Goal: Task Accomplishment & Management: Use online tool/utility

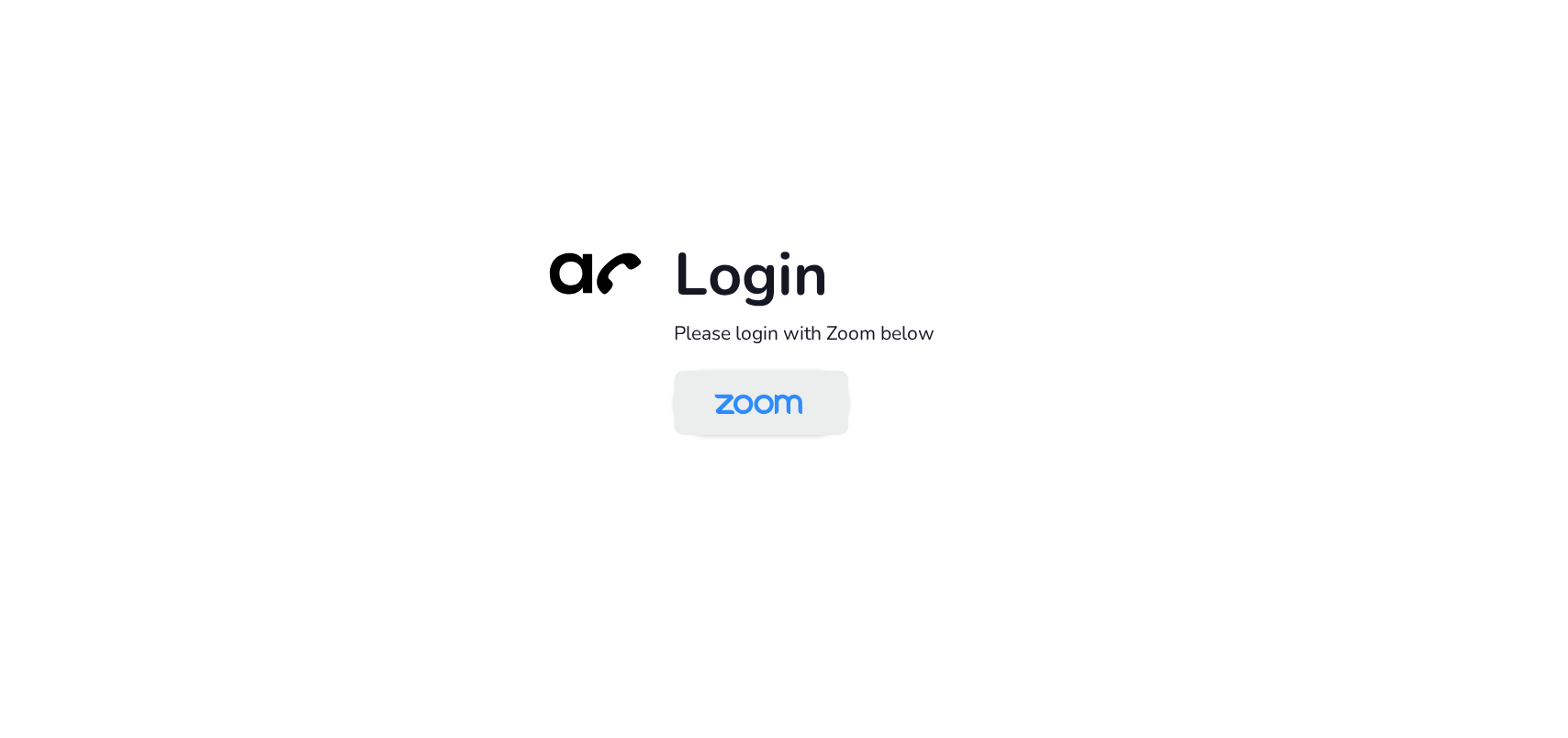
click at [729, 408] on img at bounding box center [758, 404] width 126 height 59
click at [801, 407] on img at bounding box center [758, 404] width 126 height 59
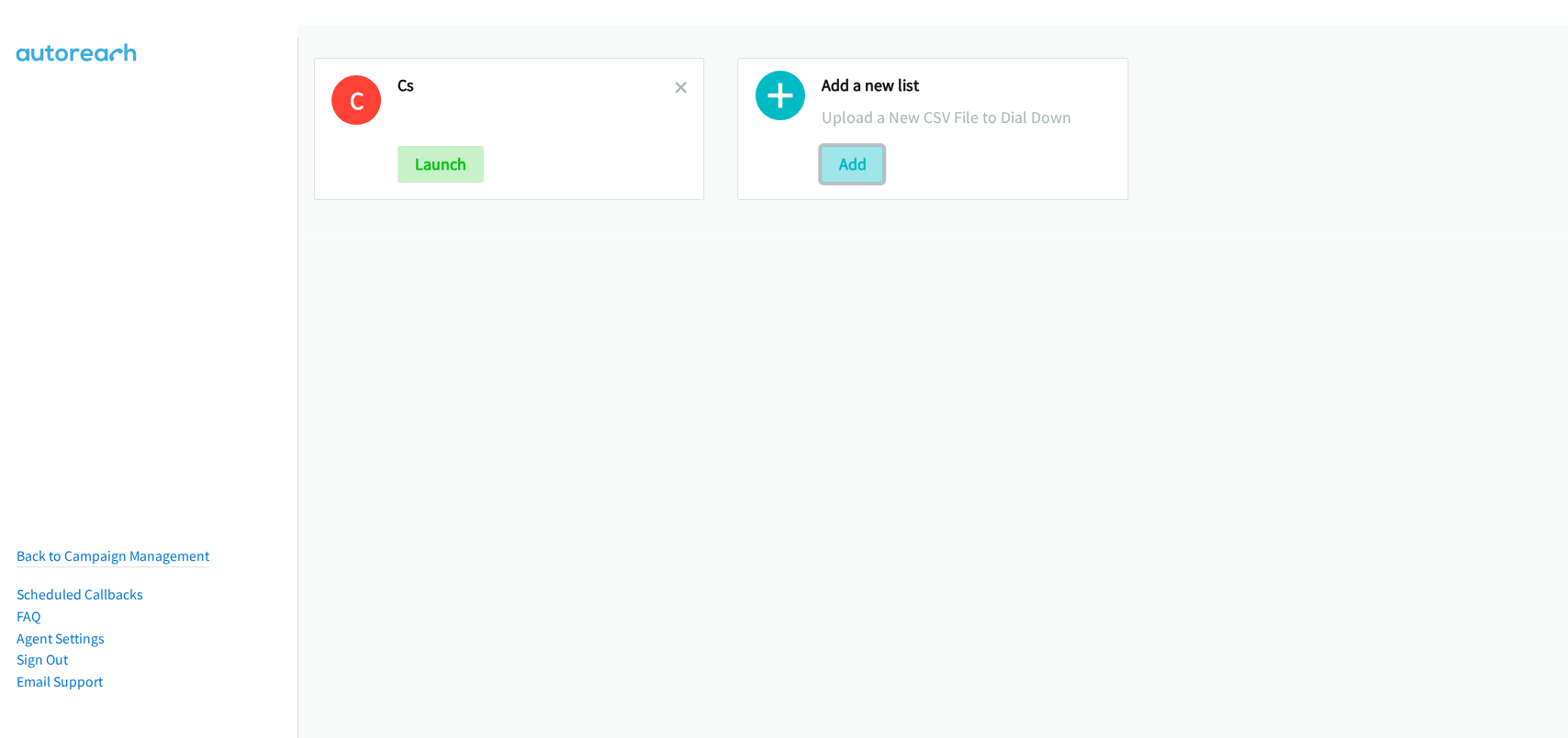
click at [862, 171] on button "Add" at bounding box center [851, 164] width 62 height 37
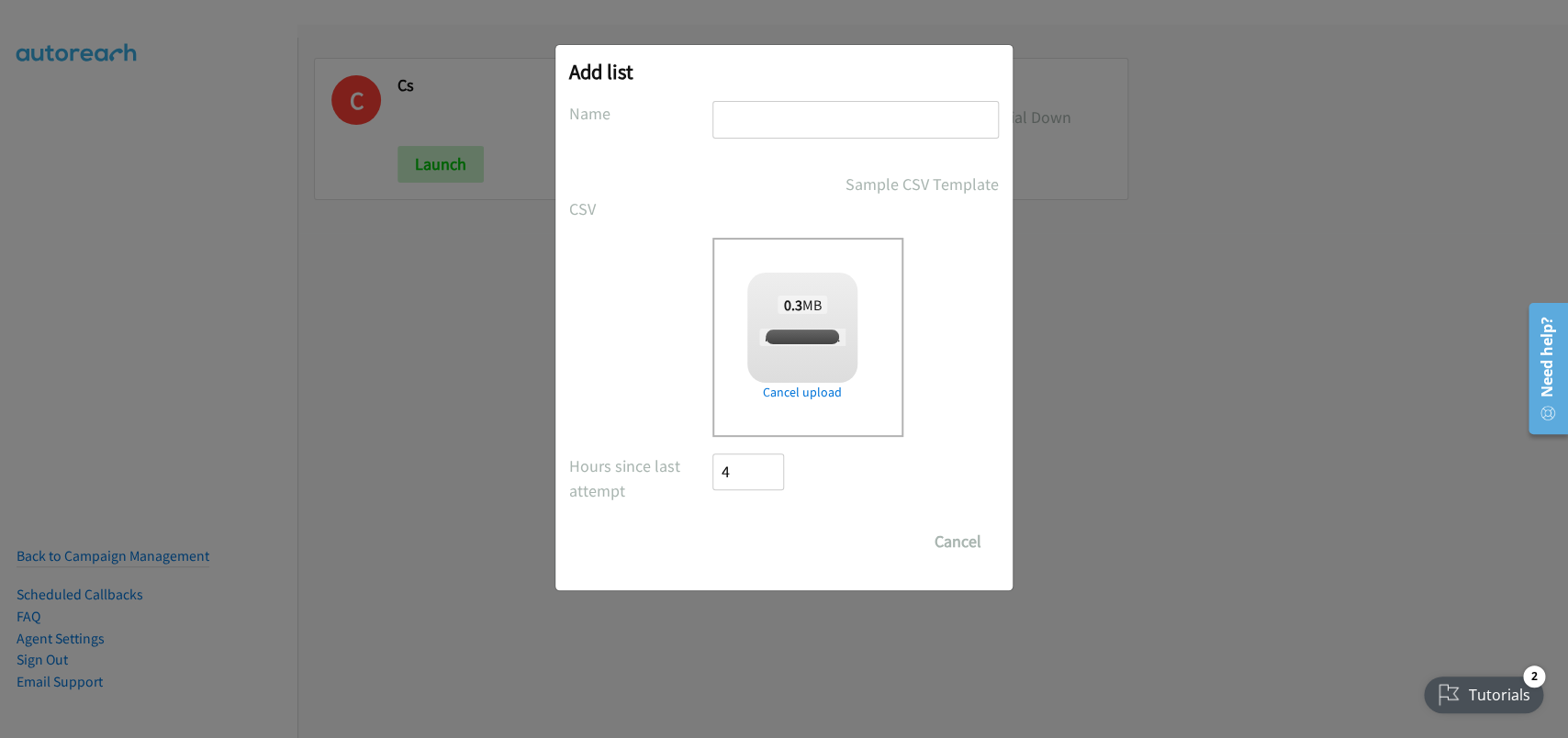
click at [808, 107] on input "text" at bounding box center [855, 120] width 287 height 38
checkbox input "true"
click at [824, 129] on input "Sc" at bounding box center [855, 120] width 287 height 38
type input "[PERSON_NAME]"
click at [780, 553] on input "Save List" at bounding box center [760, 542] width 97 height 37
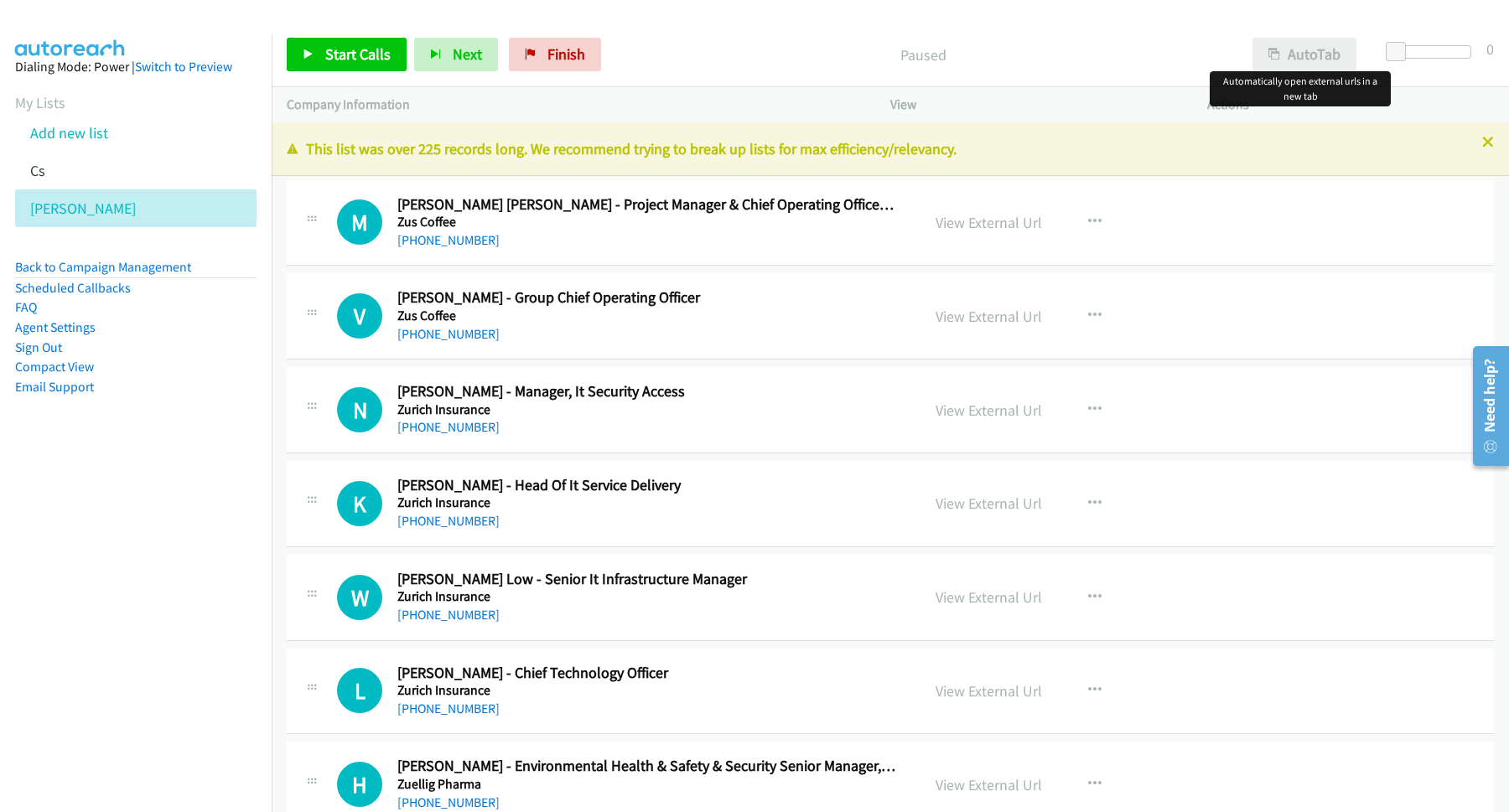
click at [1269, 0] on div "Start Calls Pause Next Finish Paused AutoTab AutoTab 0 Company Information Info…" at bounding box center [754, 0] width 1509 height 0
click at [373, 54] on span "Start Calls" at bounding box center [358, 53] width 65 height 19
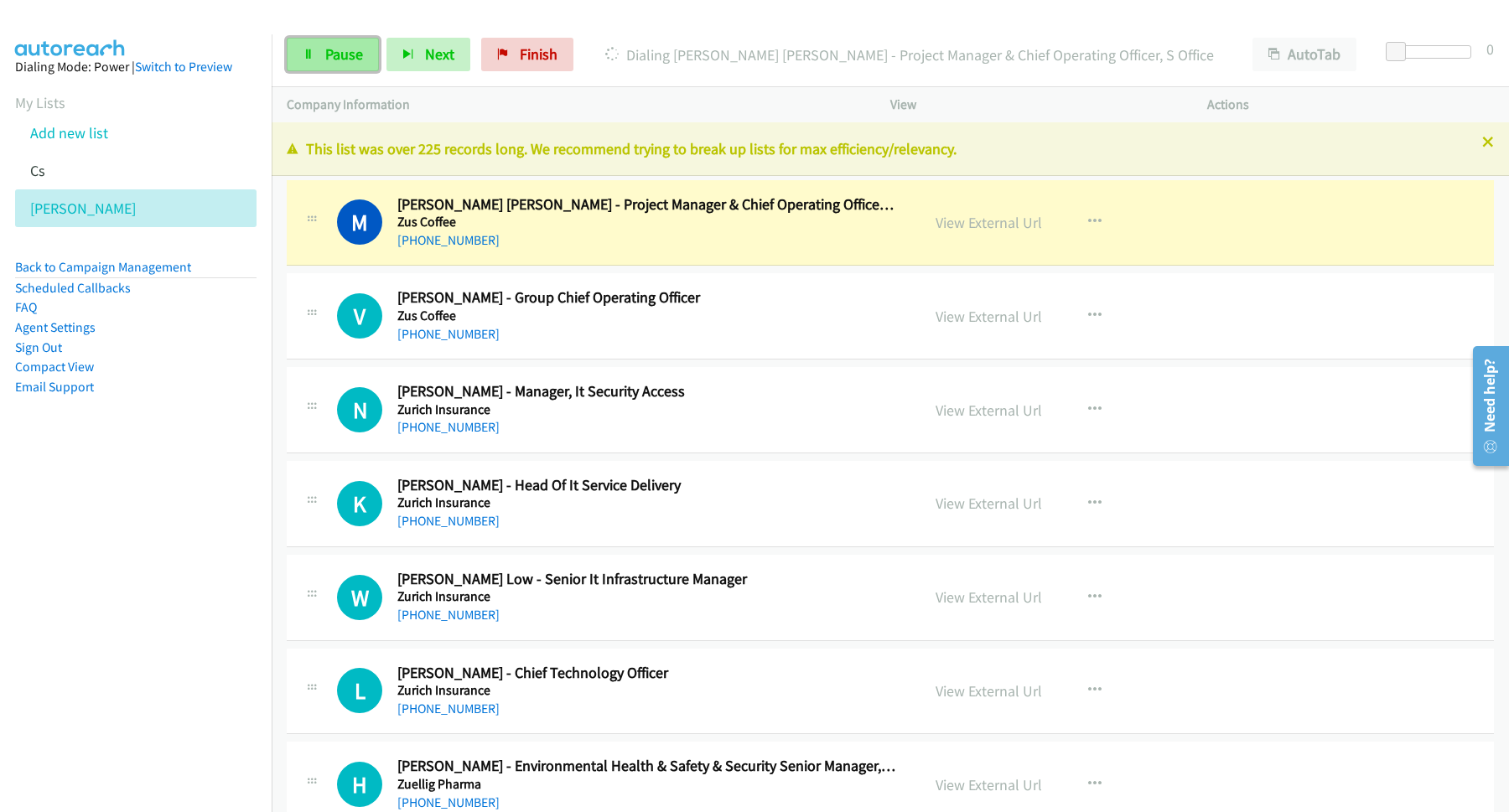
click at [350, 49] on span "Pause" at bounding box center [344, 53] width 38 height 19
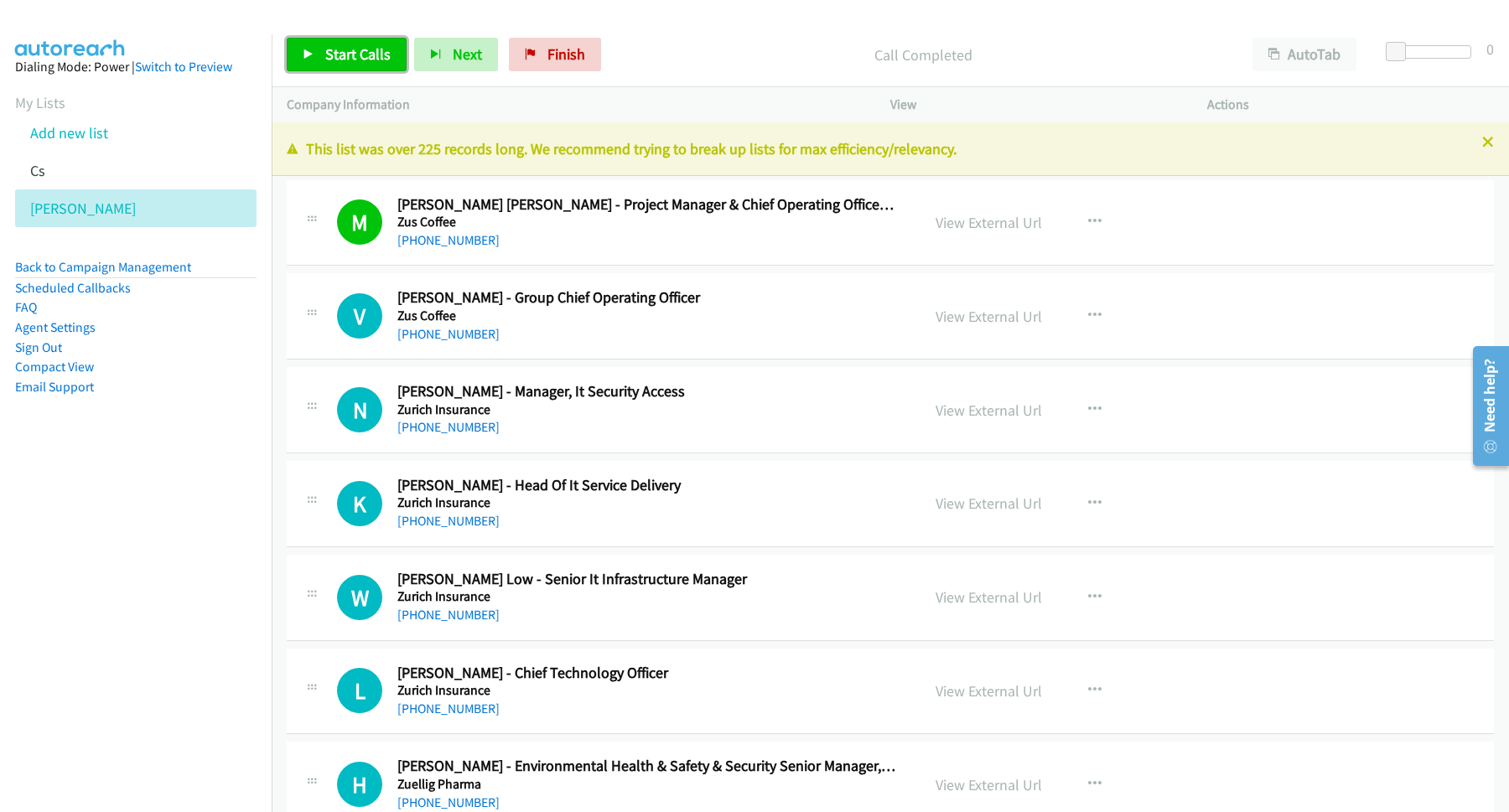
click at [369, 53] on span "Start Calls" at bounding box center [358, 53] width 65 height 19
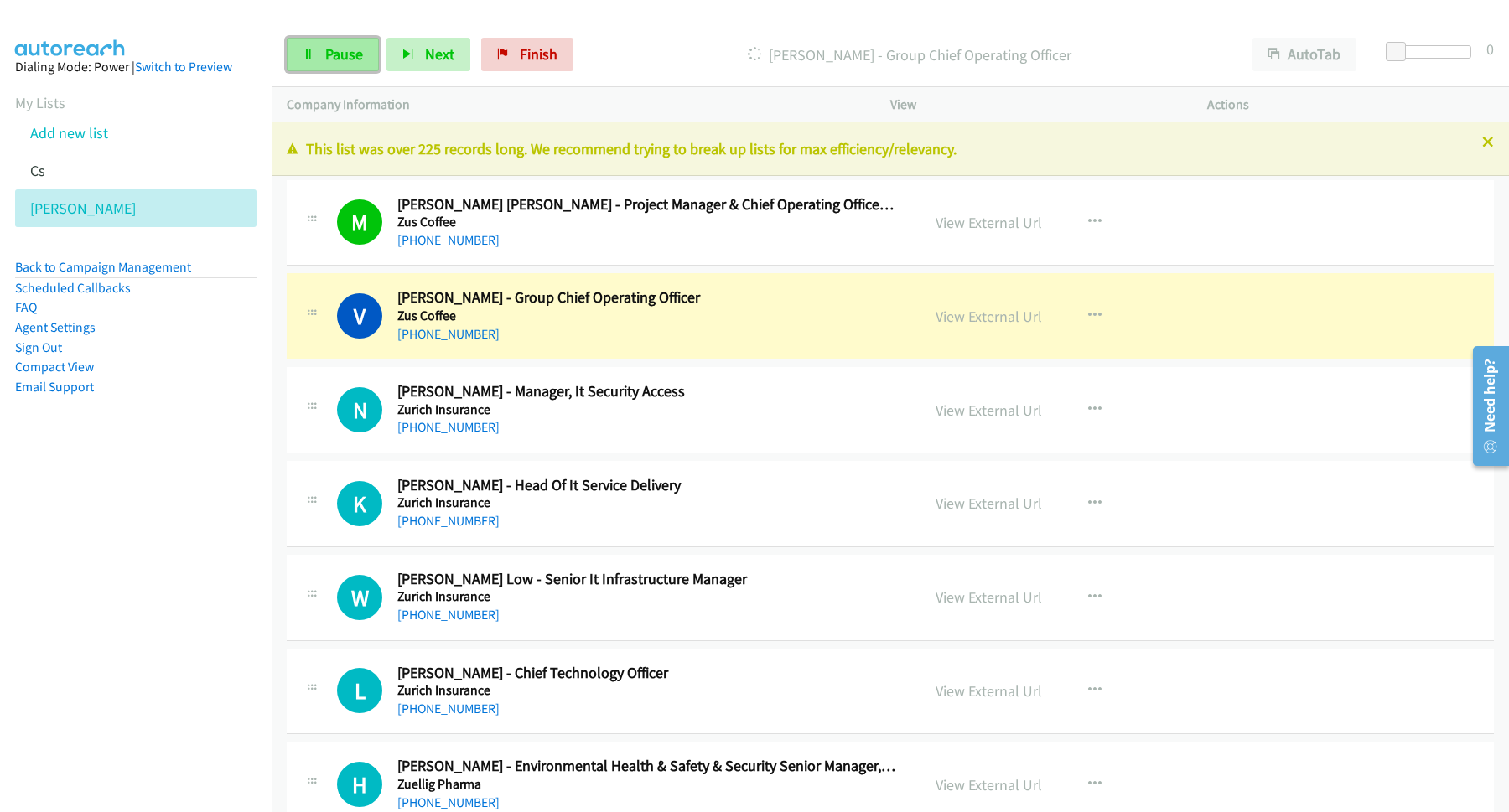
click at [322, 55] on link "Pause" at bounding box center [332, 55] width 92 height 34
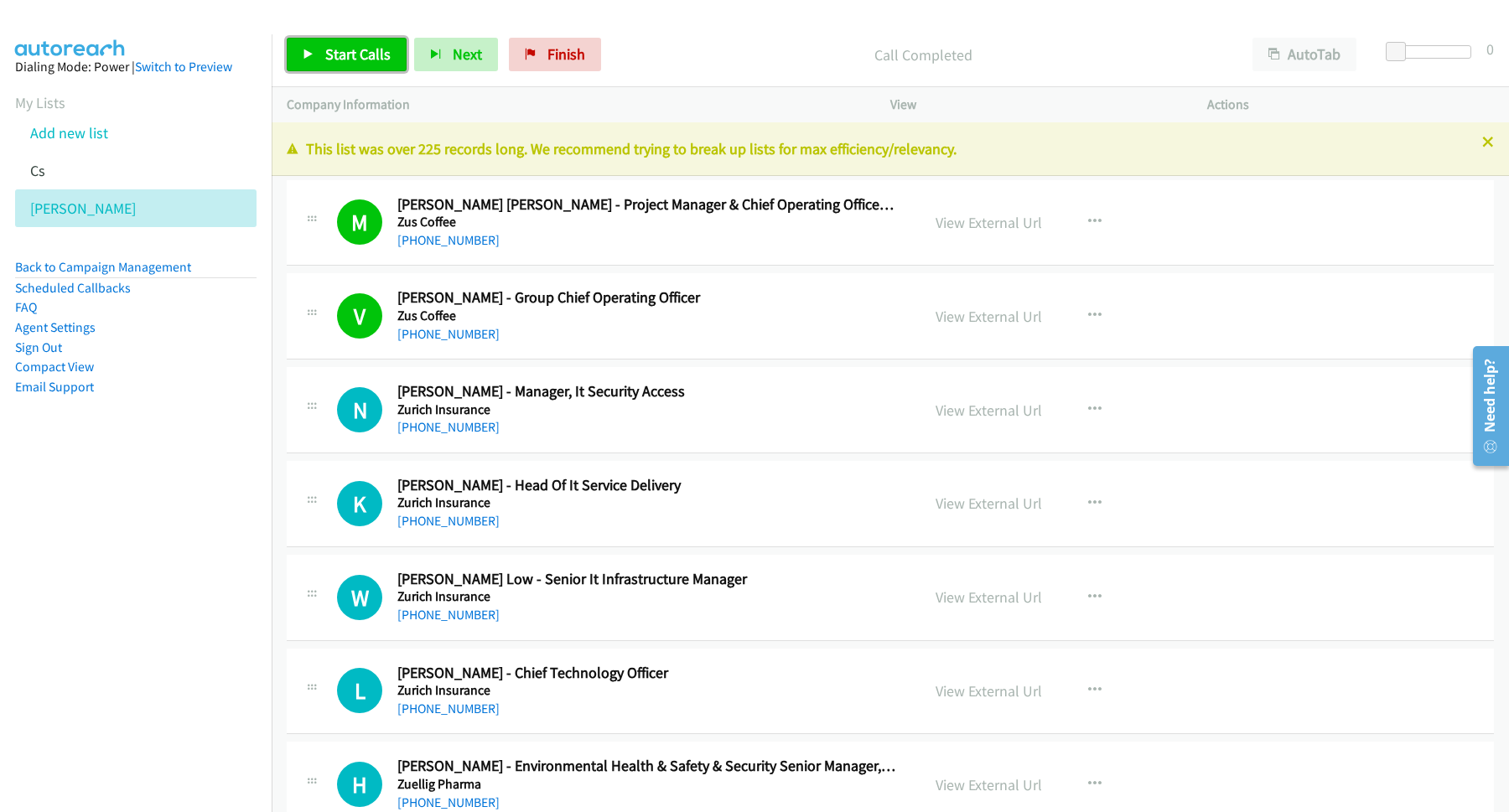
click at [342, 58] on span "Start Calls" at bounding box center [358, 53] width 65 height 19
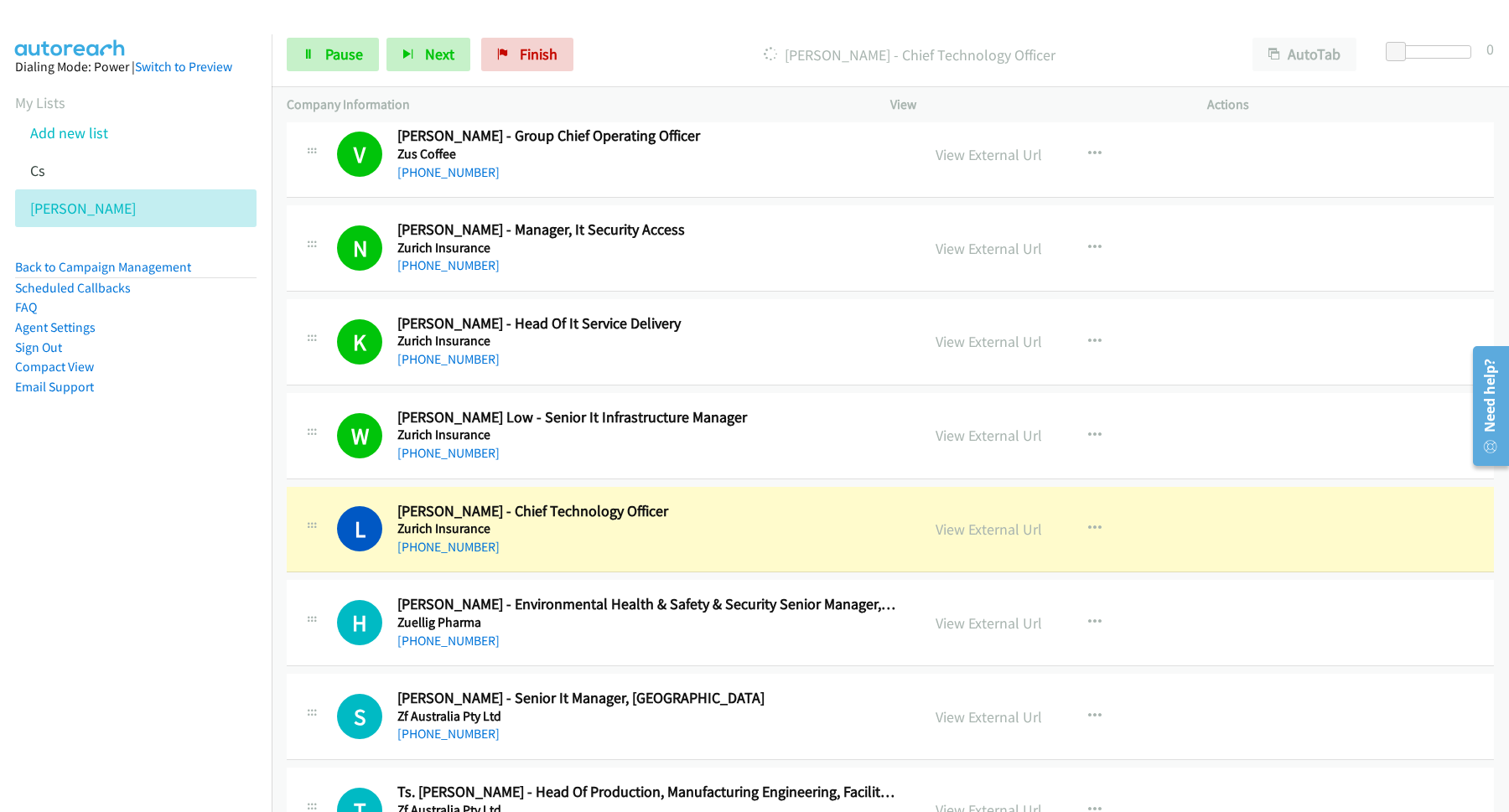
scroll to position [226, 0]
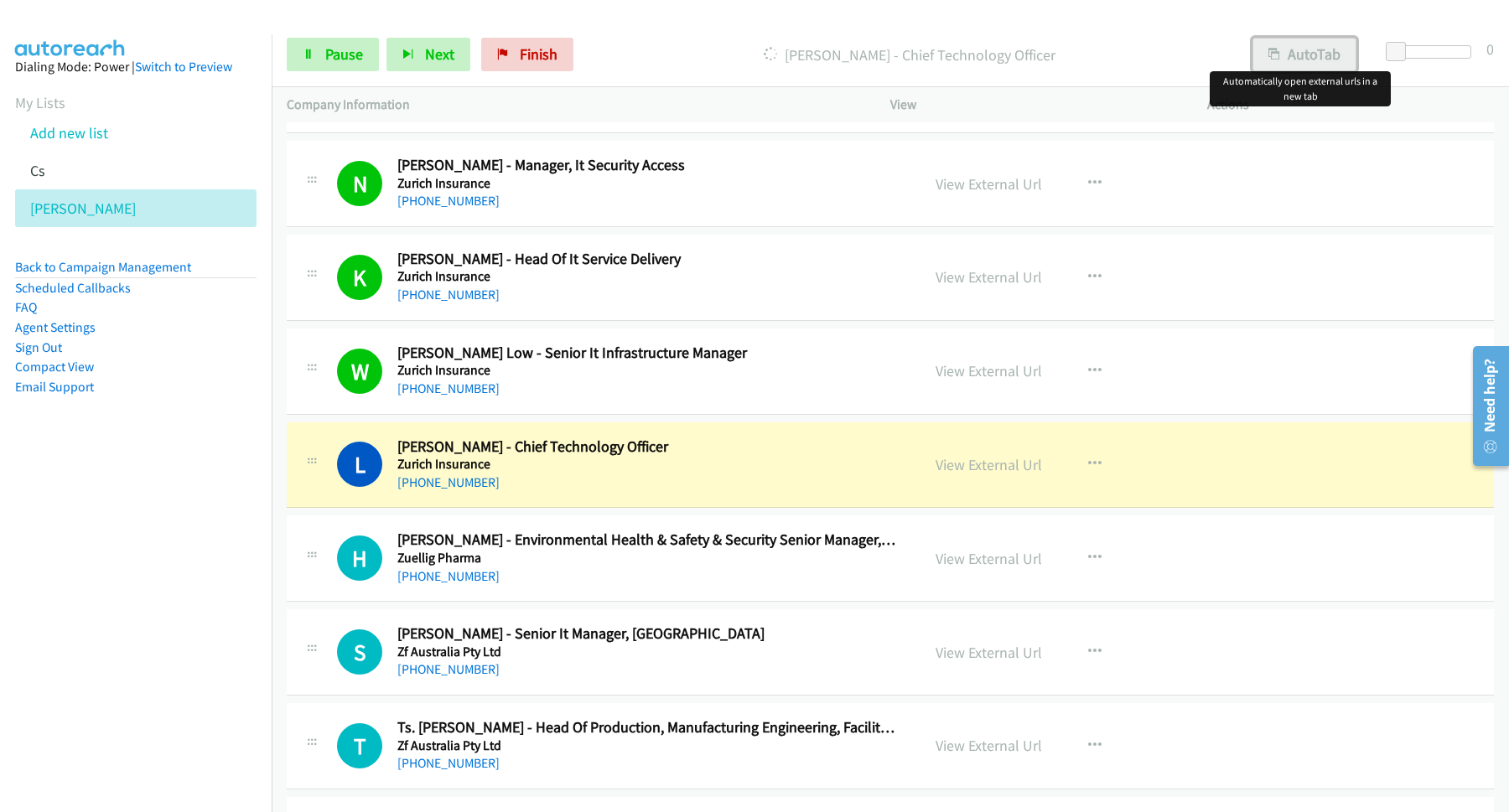
drag, startPoint x: 1321, startPoint y: 54, endPoint x: 1283, endPoint y: 83, distance: 47.8
click at [1321, 55] on button "AutoTab" at bounding box center [1304, 55] width 104 height 34
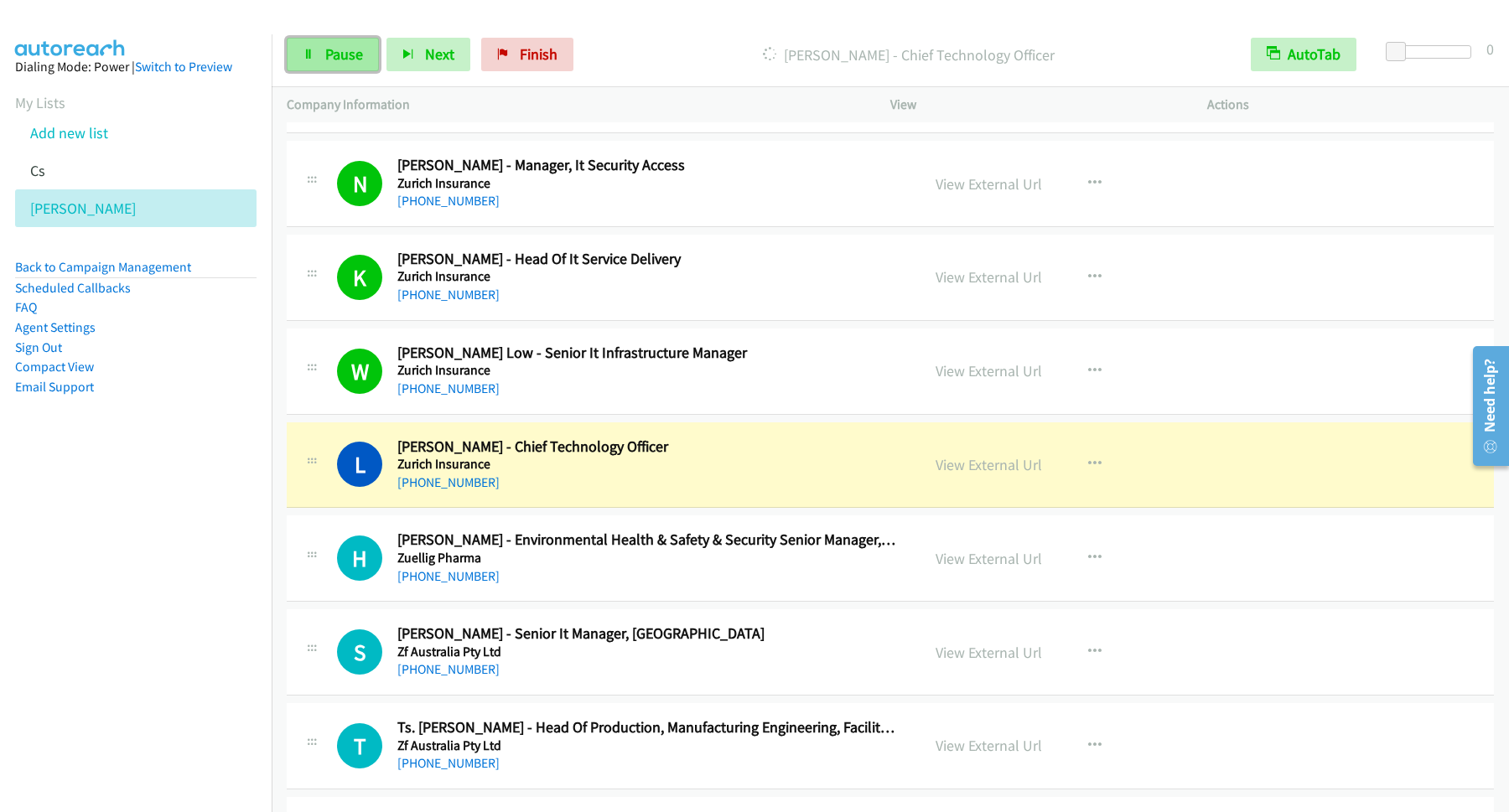
click at [350, 58] on span "Pause" at bounding box center [344, 53] width 38 height 19
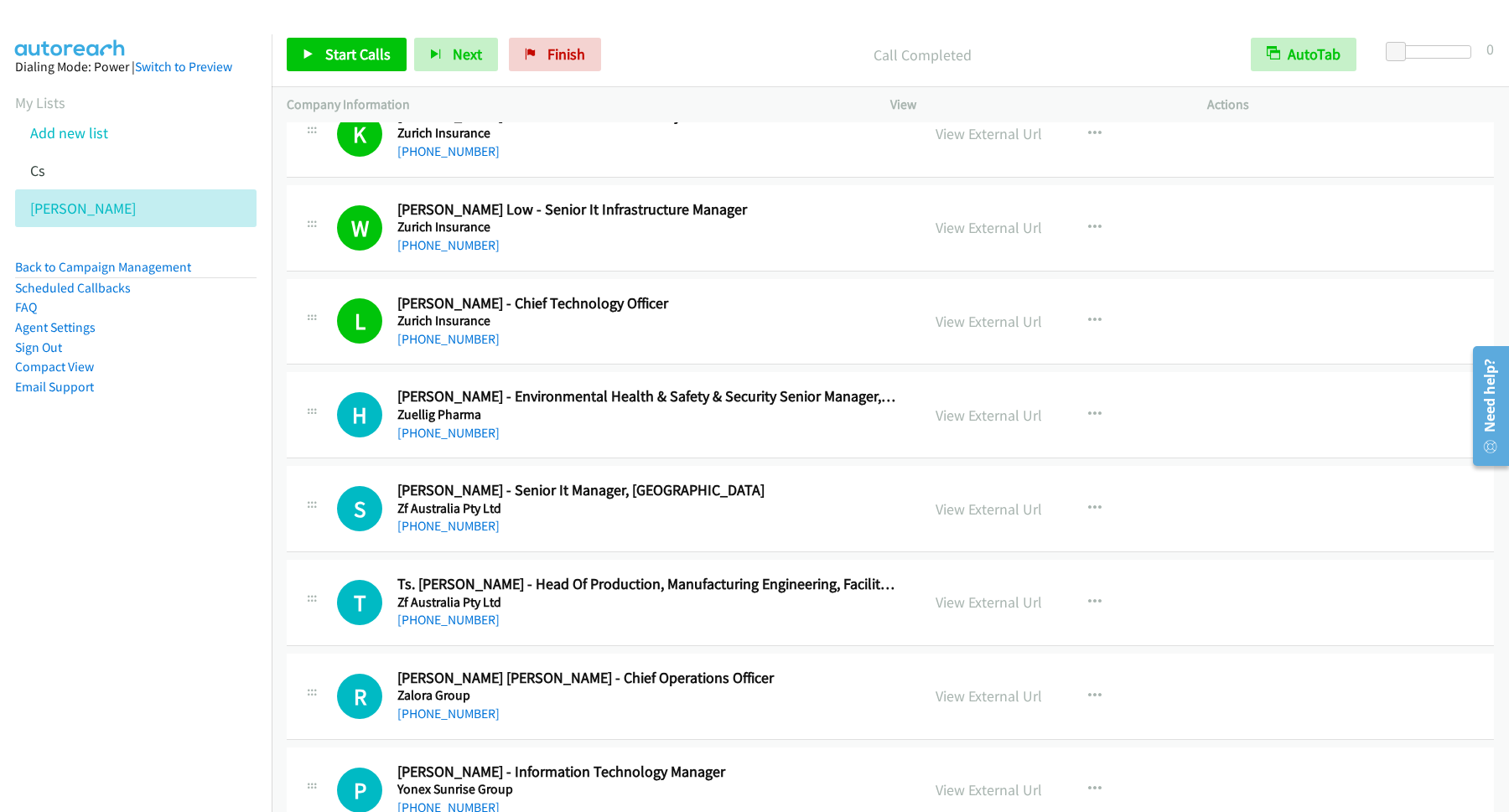
scroll to position [453, 0]
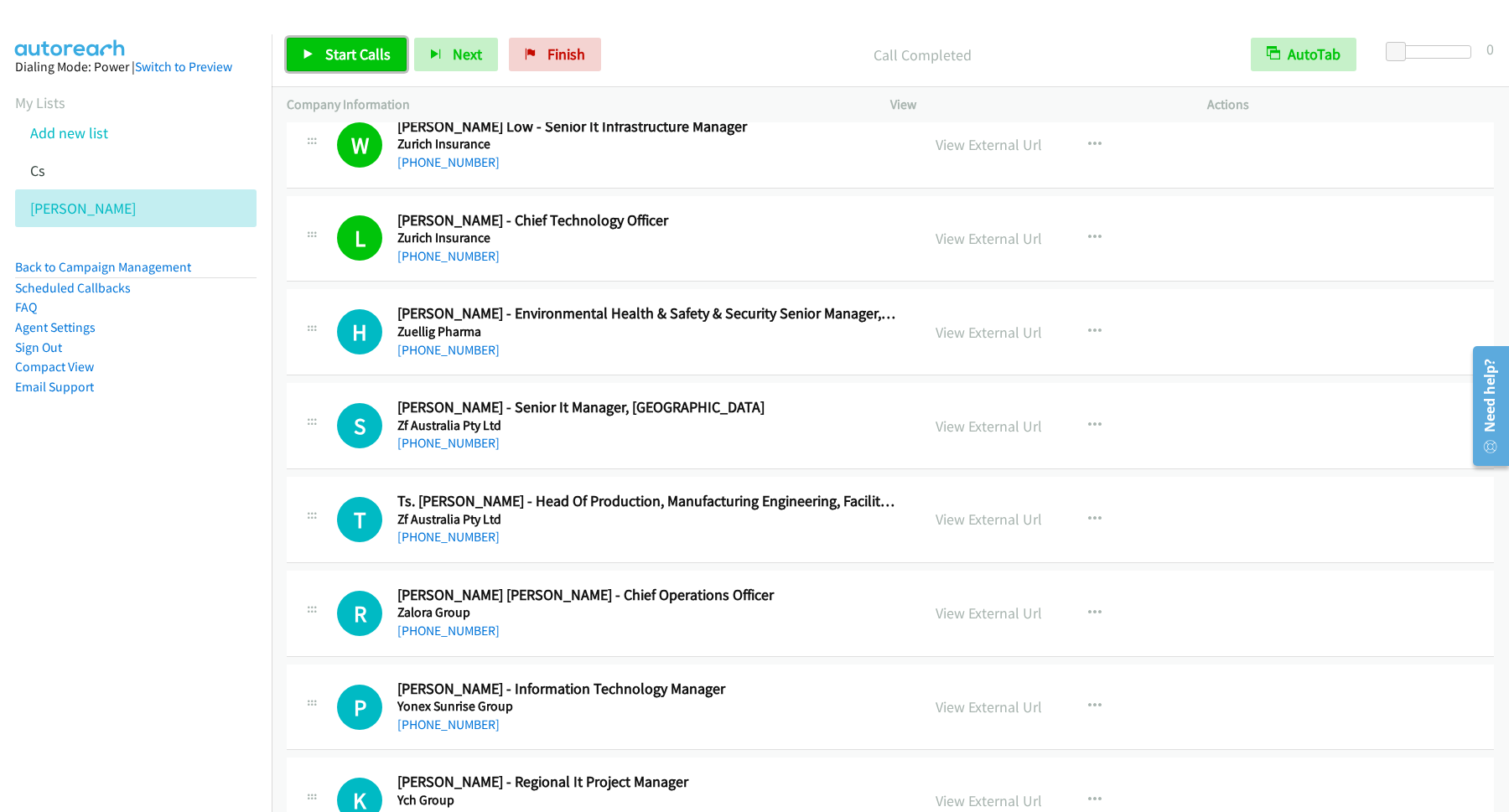
click at [340, 53] on span "Start Calls" at bounding box center [358, 53] width 65 height 19
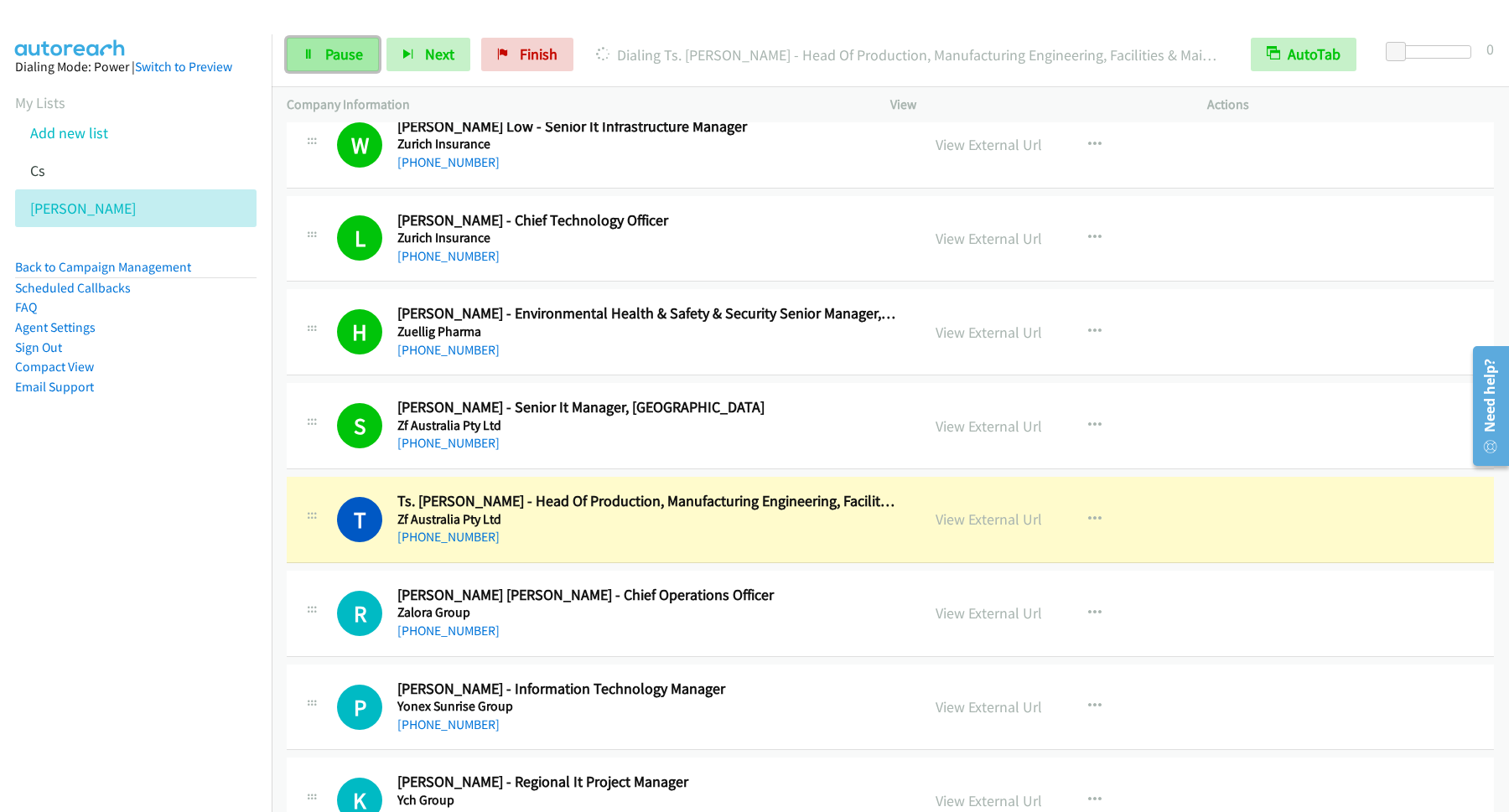
click at [350, 54] on span "Pause" at bounding box center [344, 53] width 38 height 19
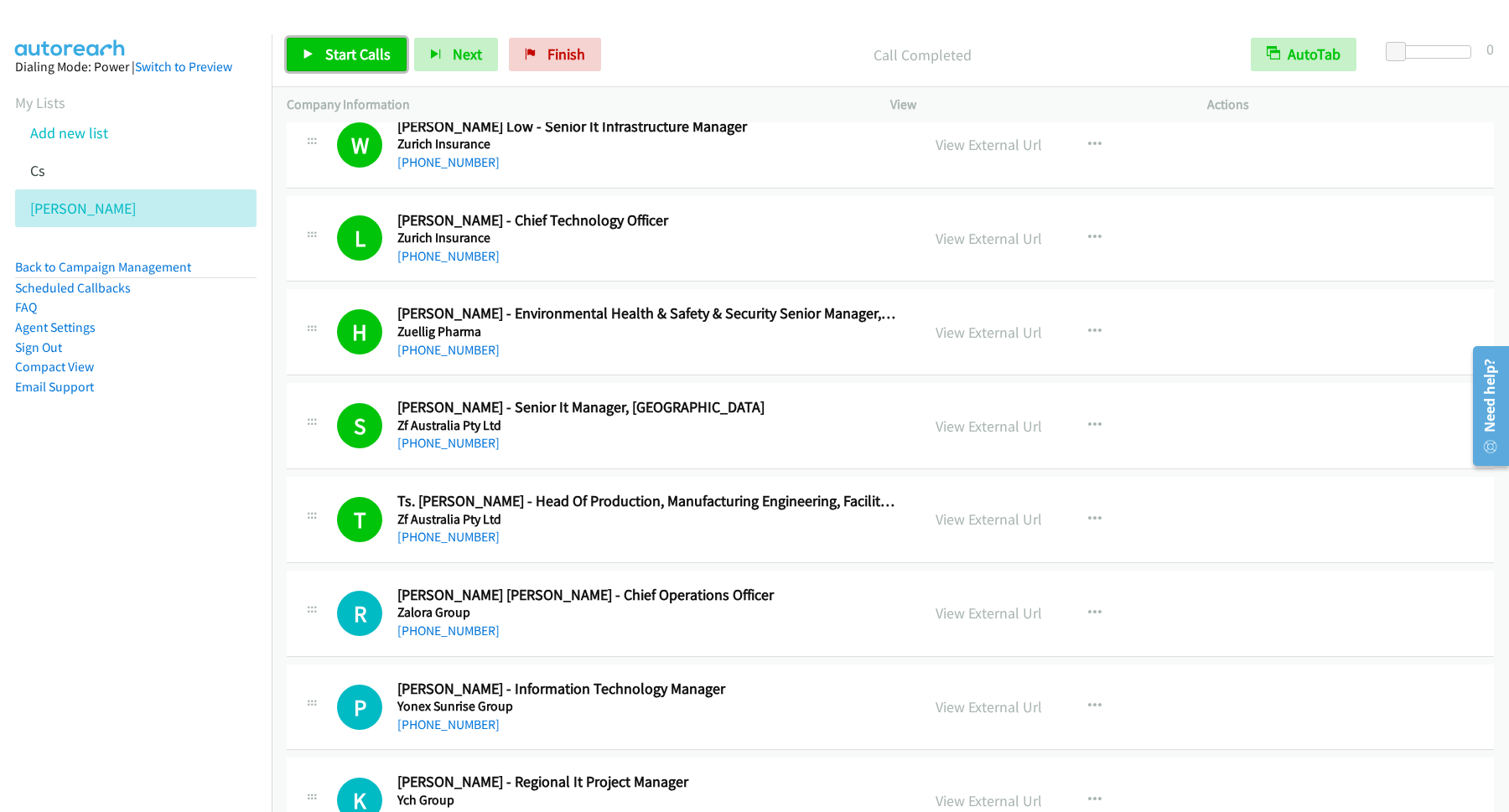
click at [337, 53] on span "Start Calls" at bounding box center [358, 53] width 65 height 19
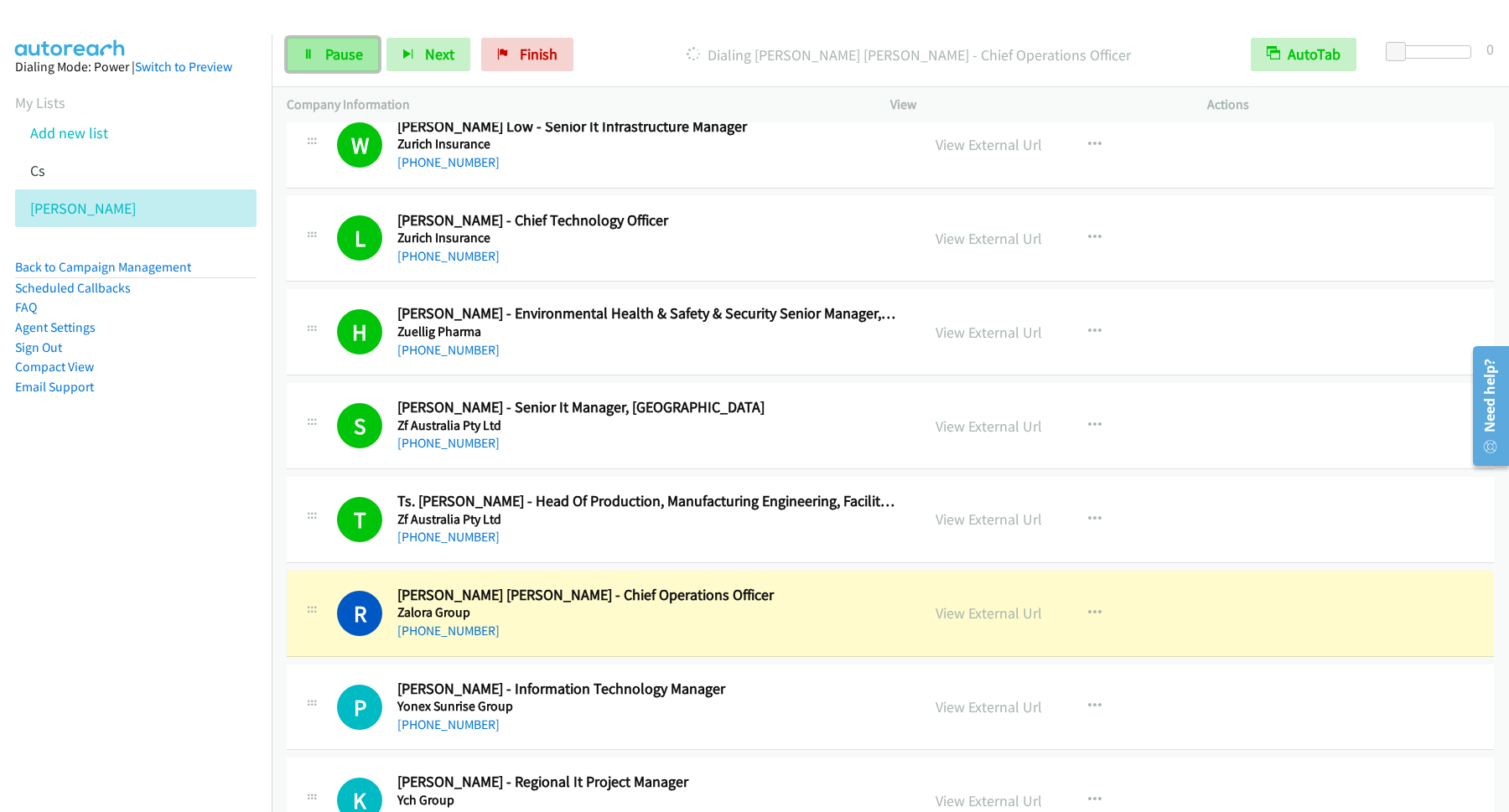
click at [314, 47] on link "Pause" at bounding box center [332, 55] width 92 height 34
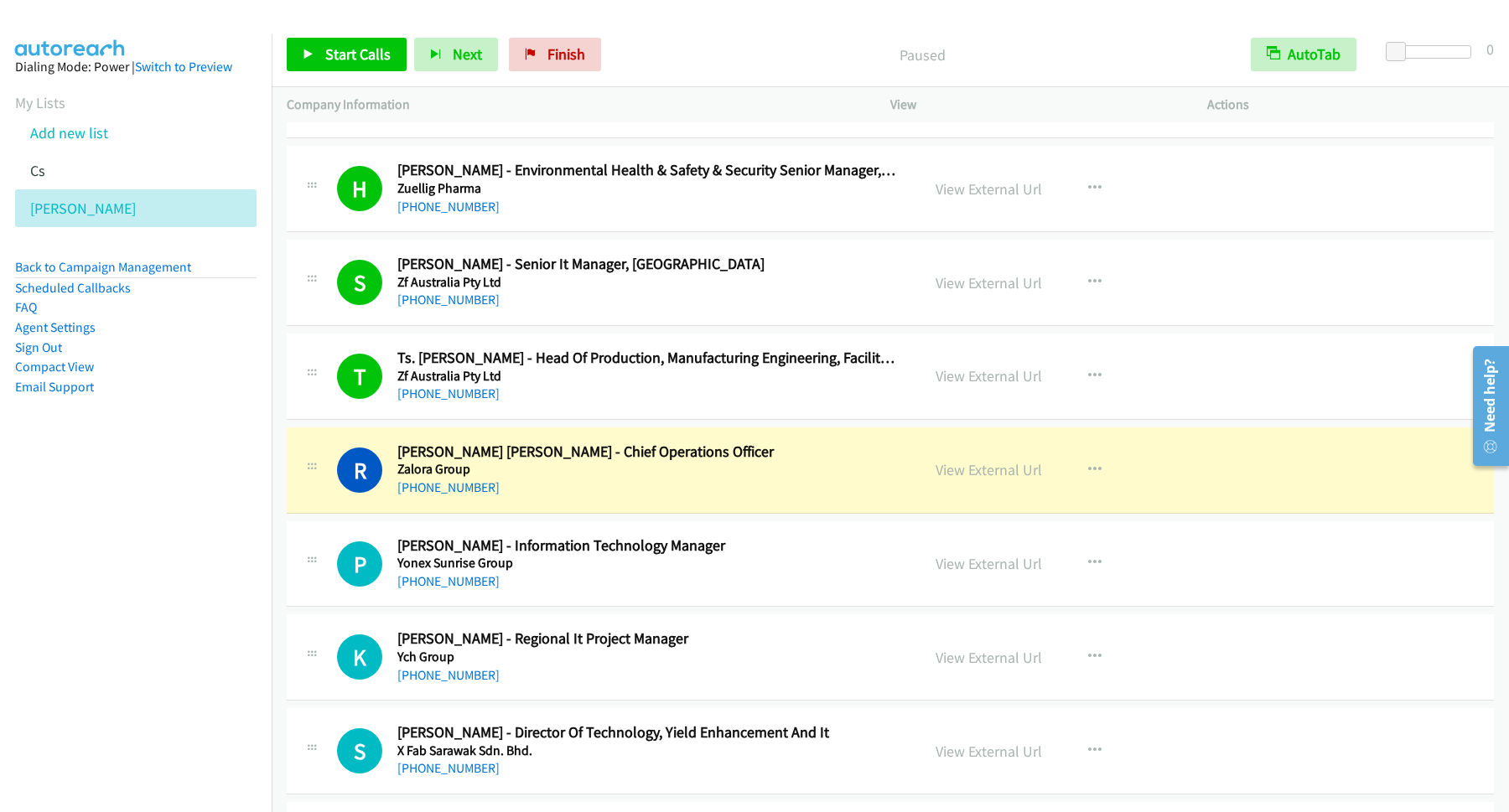
scroll to position [679, 0]
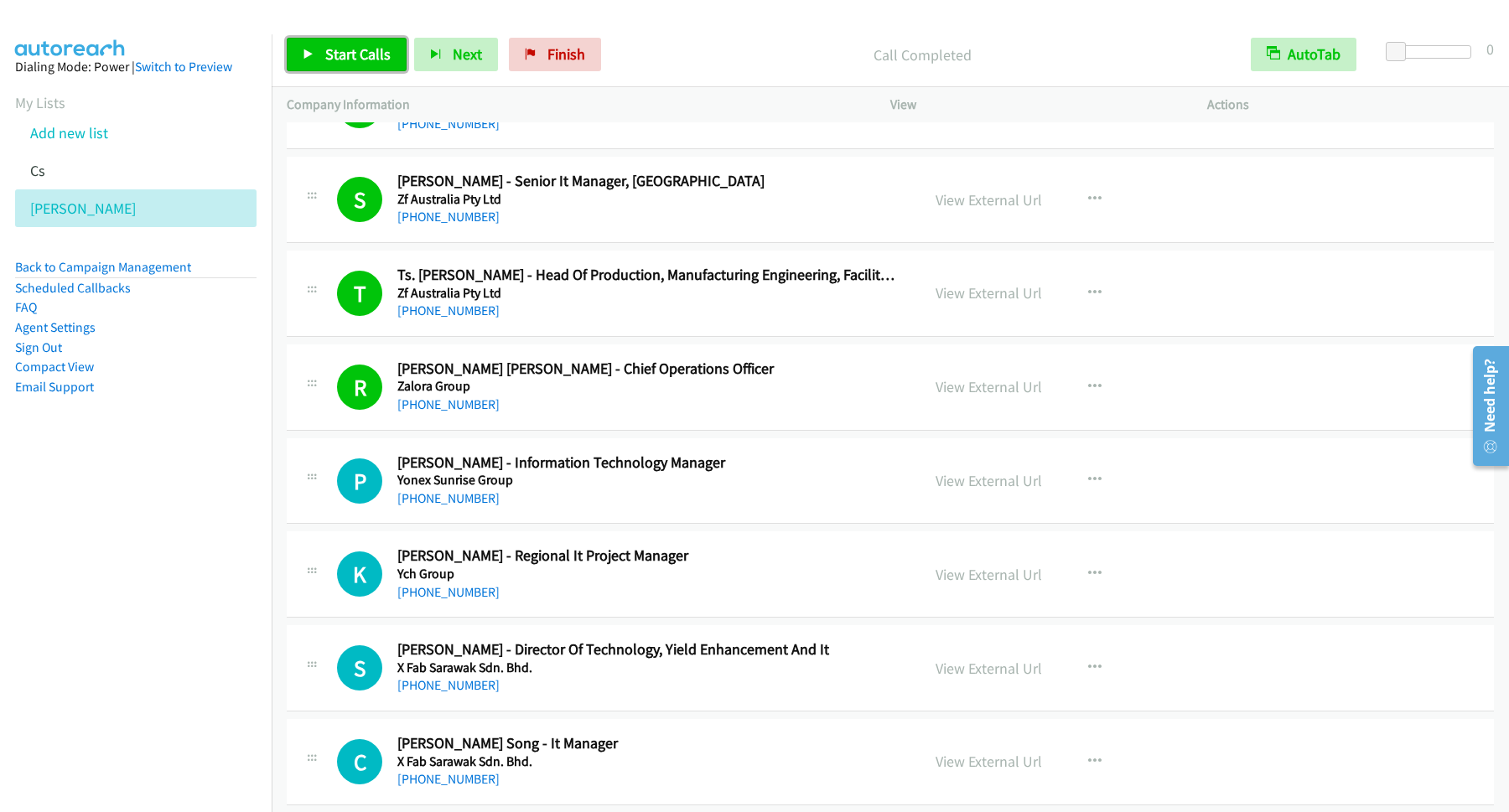
click at [367, 53] on span "Start Calls" at bounding box center [358, 53] width 65 height 19
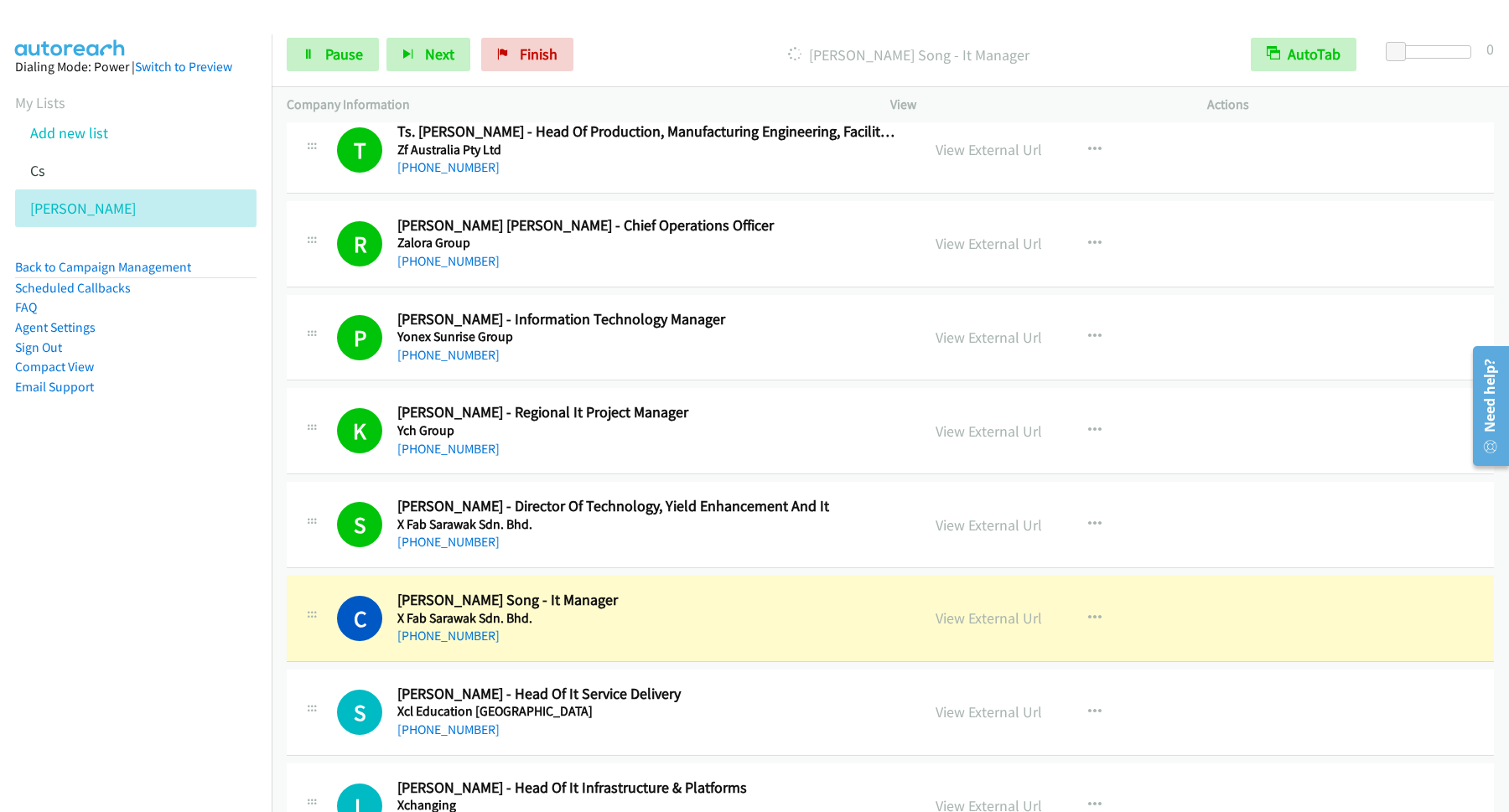
scroll to position [905, 0]
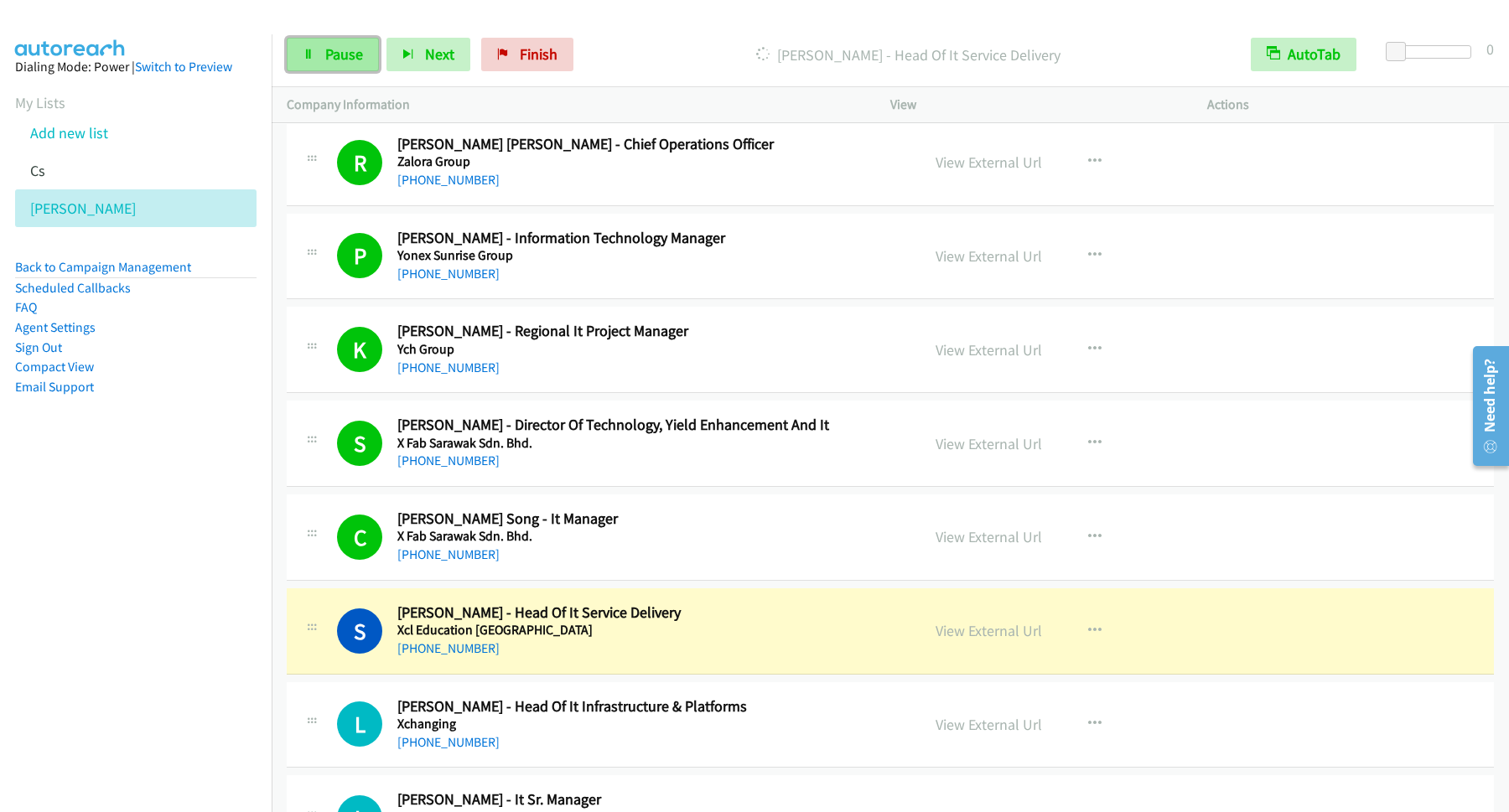
click at [334, 48] on span "Pause" at bounding box center [344, 53] width 38 height 19
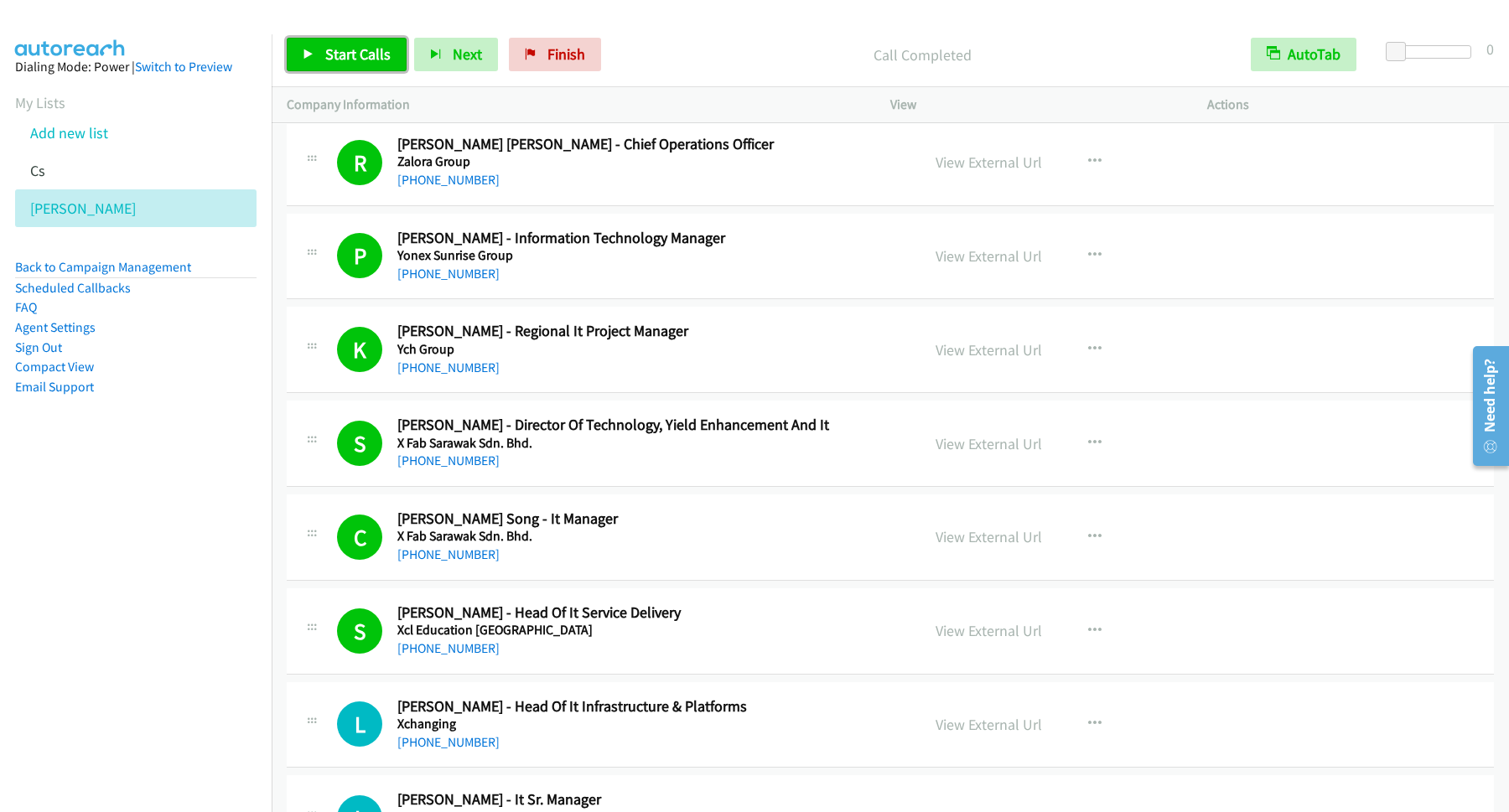
click at [361, 49] on span "Start Calls" at bounding box center [358, 53] width 65 height 19
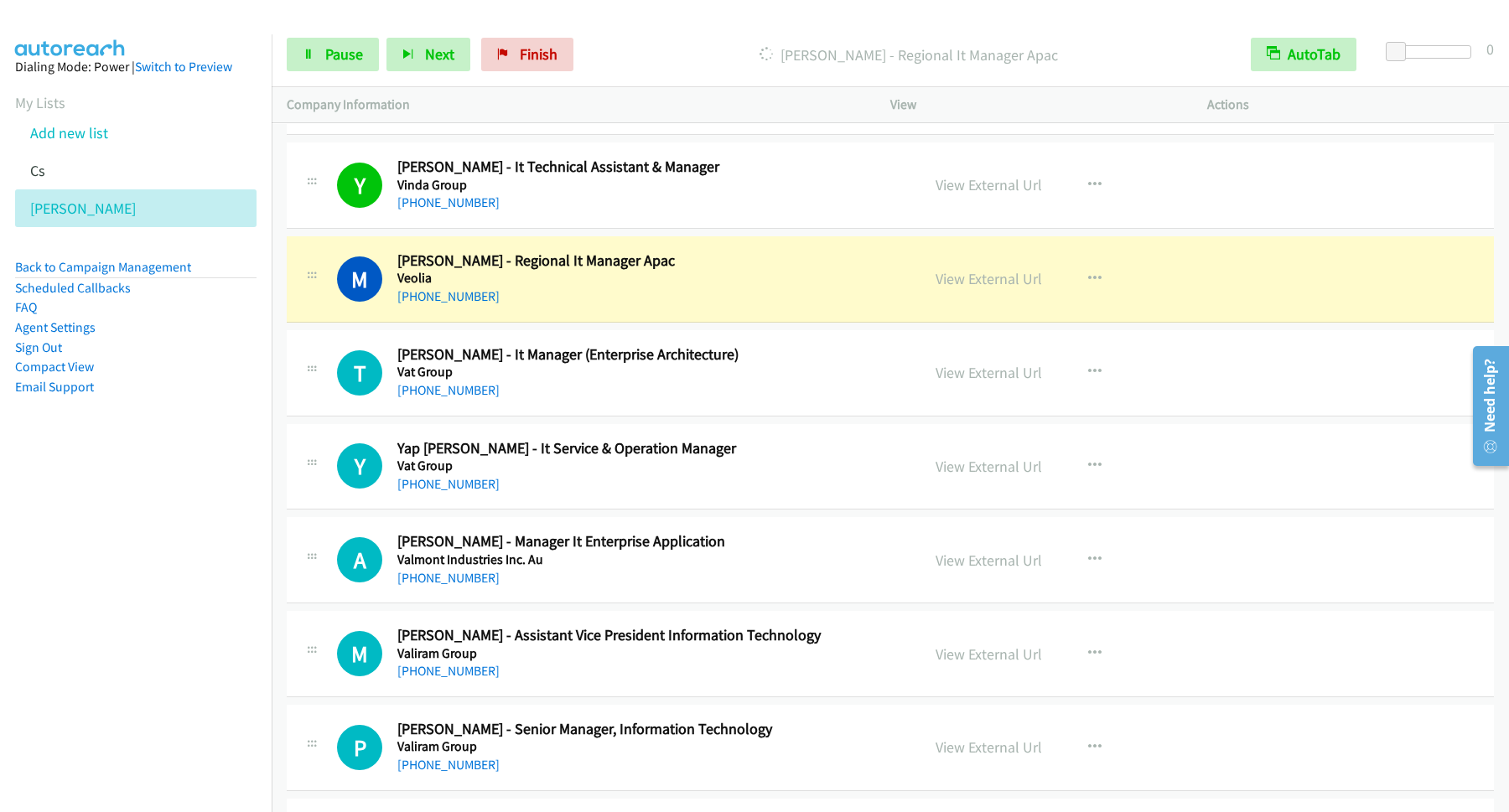
scroll to position [2263, 0]
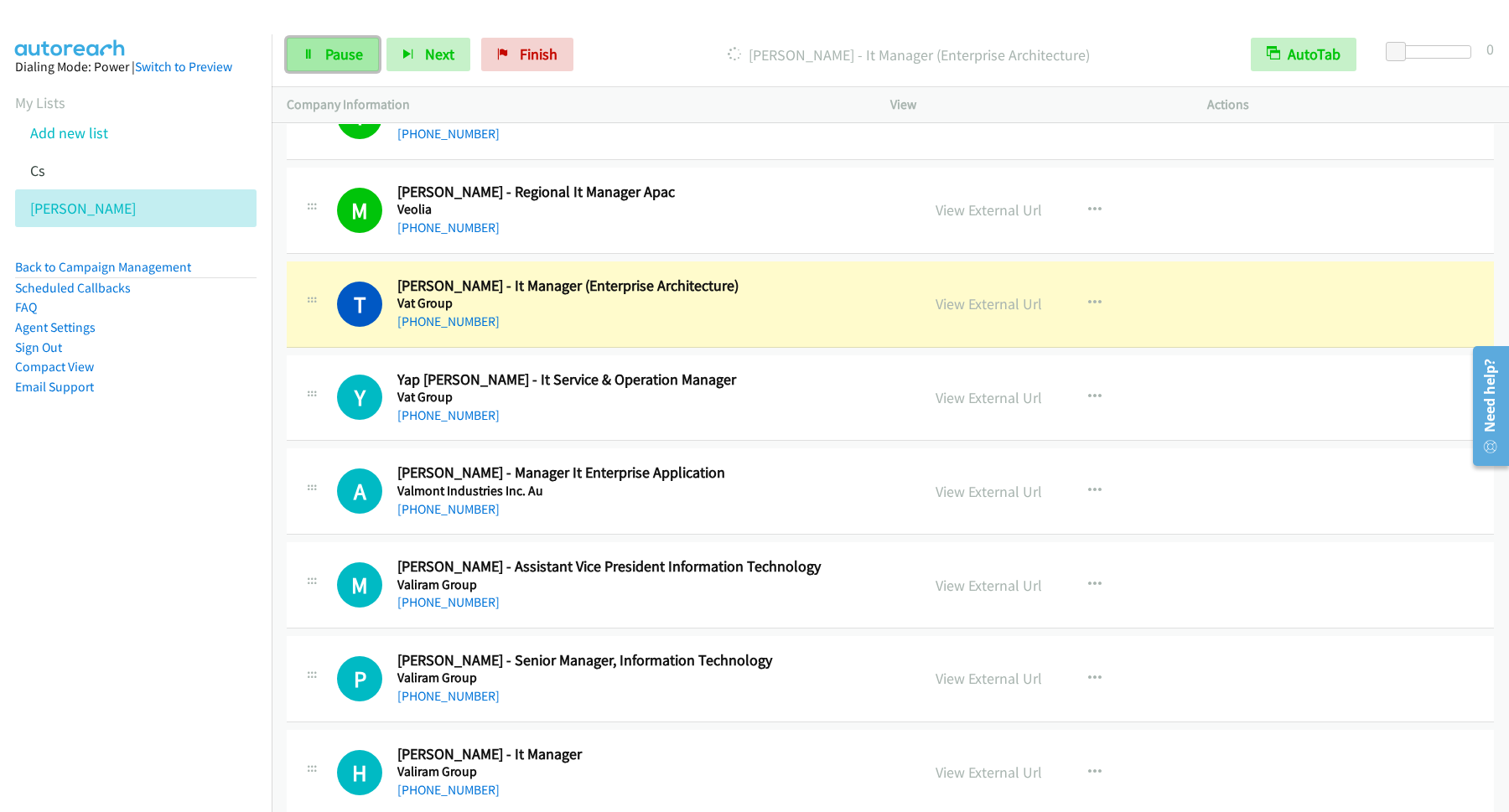
click at [310, 48] on link "Pause" at bounding box center [332, 55] width 92 height 34
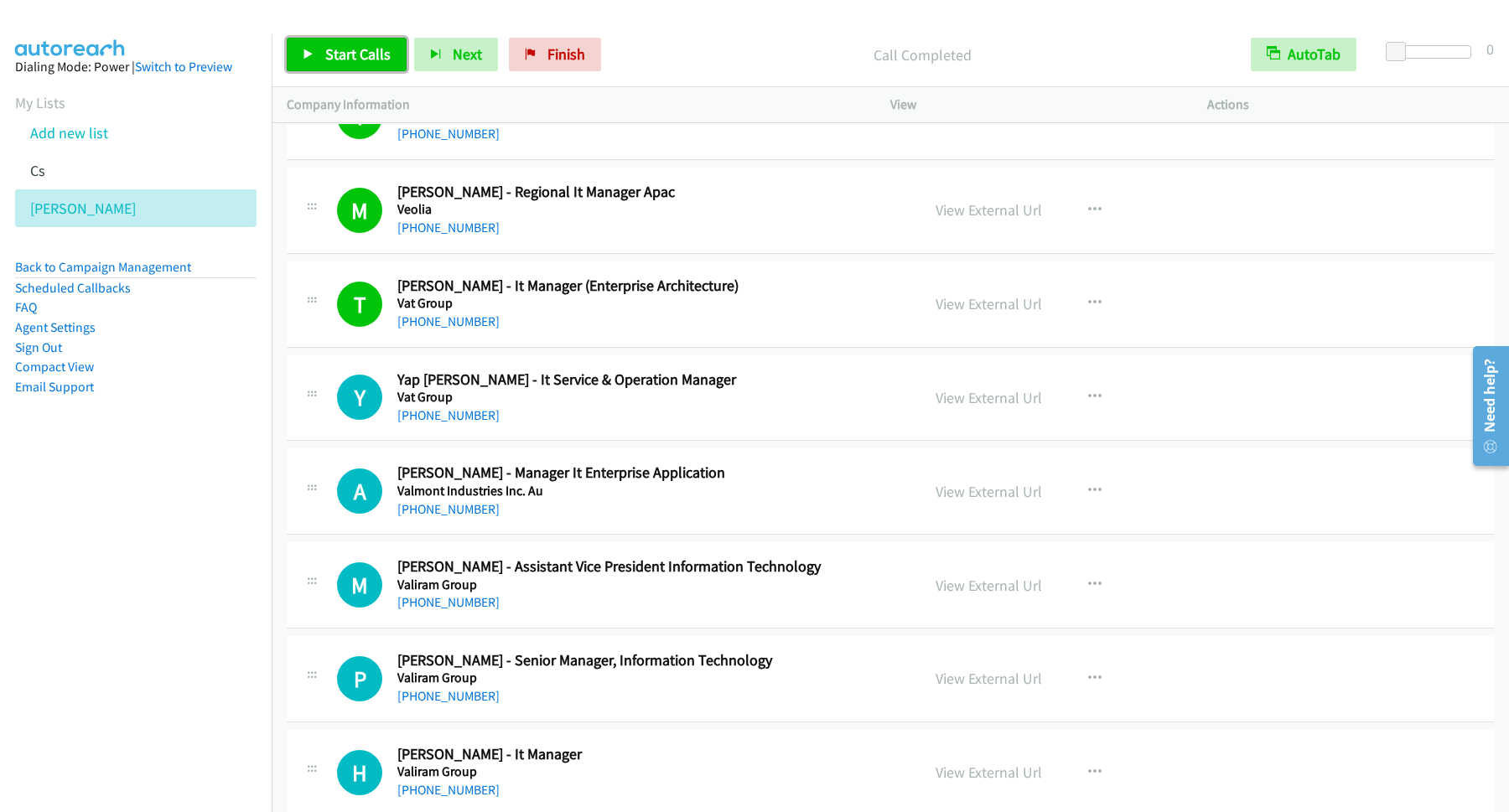
click at [376, 55] on span "Start Calls" at bounding box center [358, 53] width 65 height 19
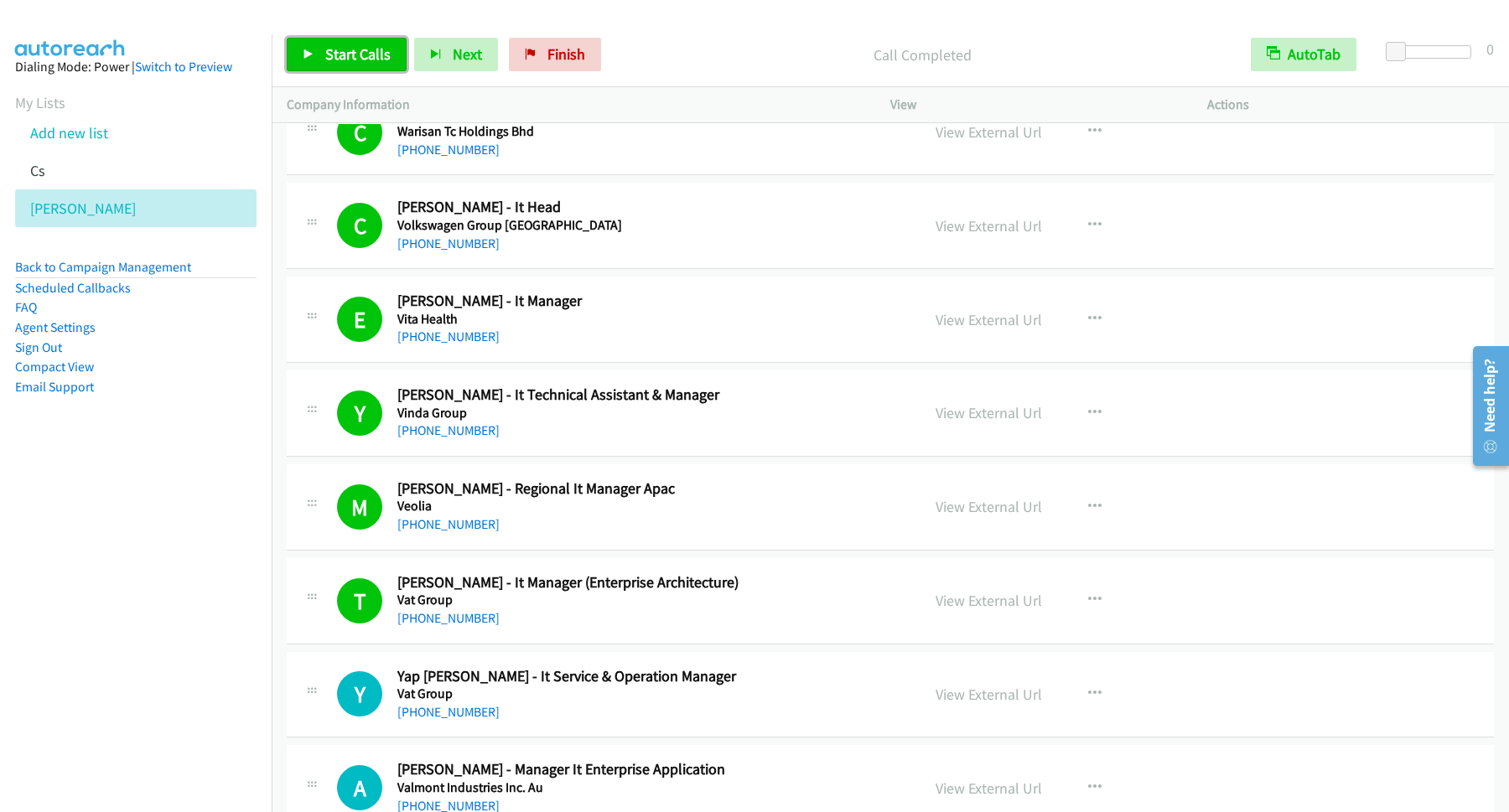
scroll to position [1810, 0]
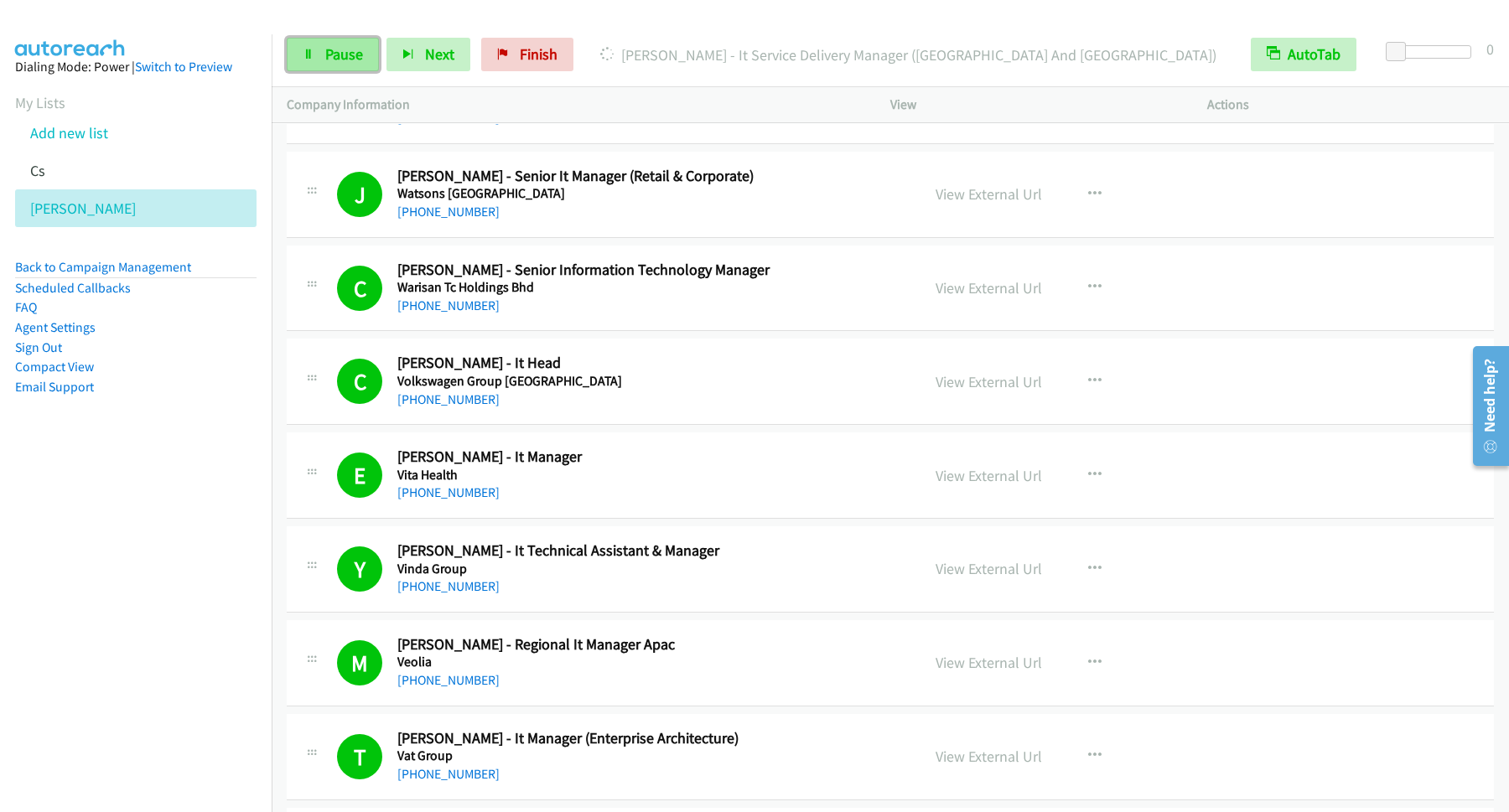
click at [373, 66] on link "Pause" at bounding box center [332, 55] width 92 height 34
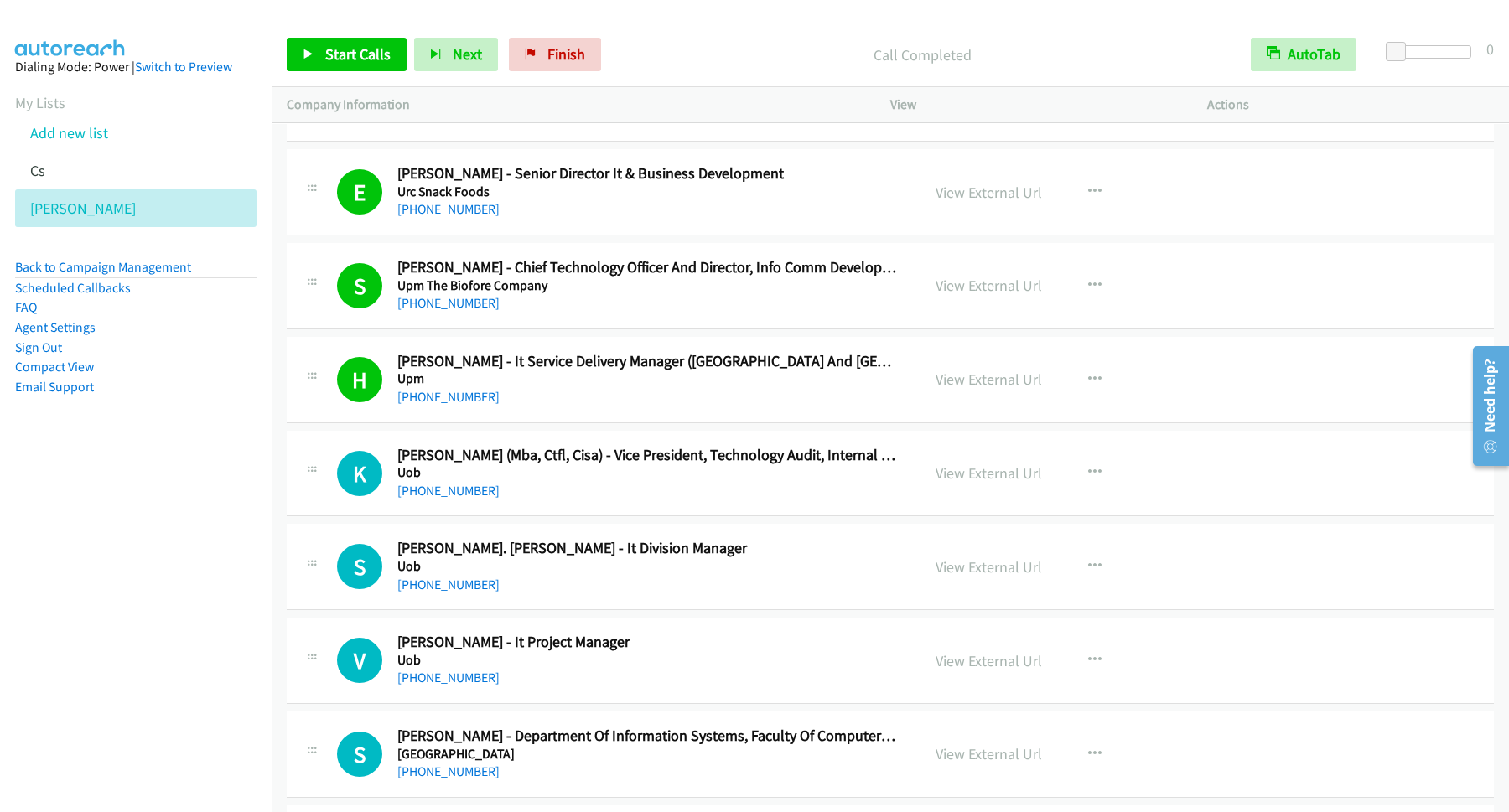
scroll to position [3168, 0]
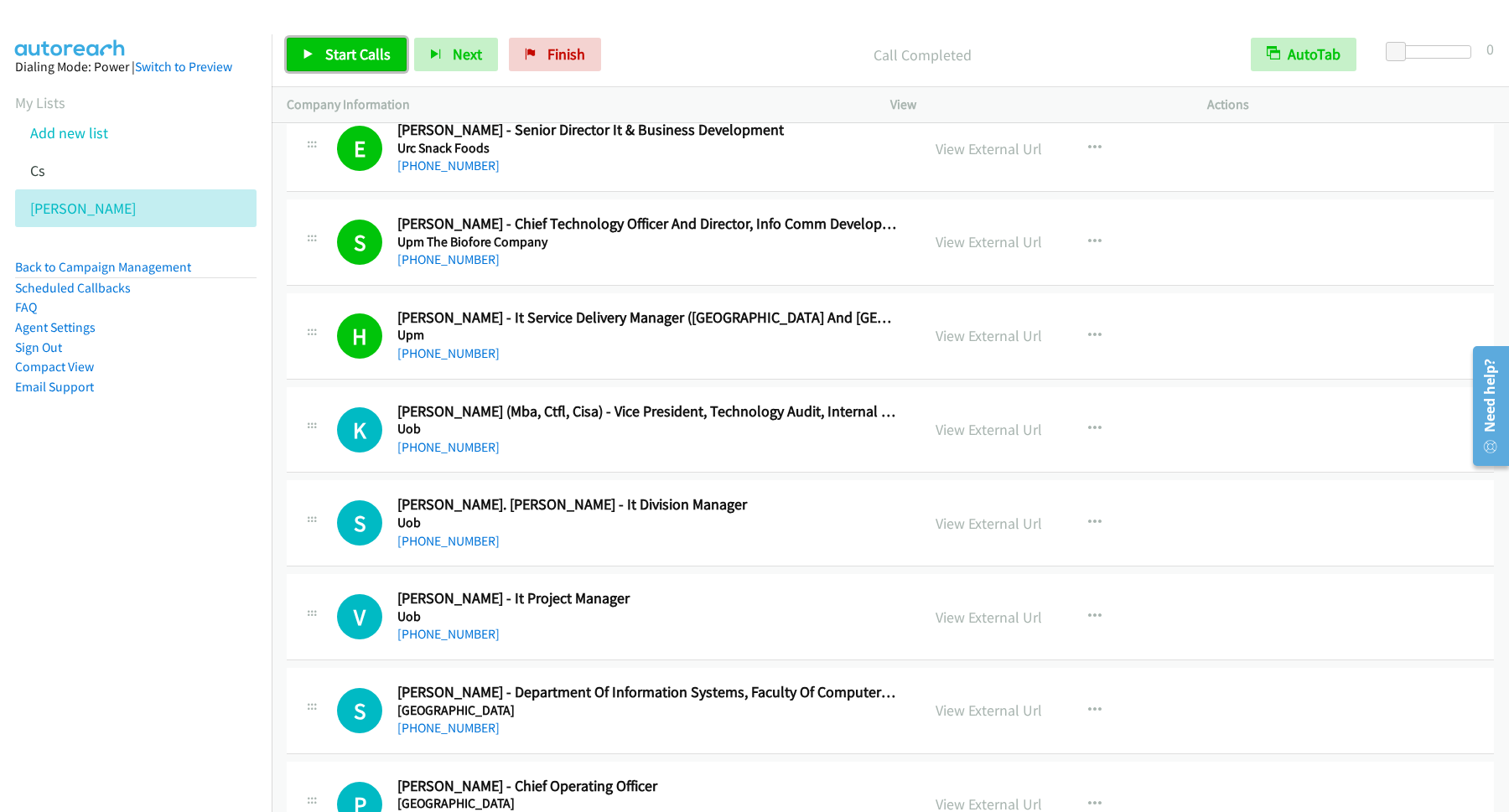
click at [373, 54] on span "Start Calls" at bounding box center [358, 53] width 65 height 19
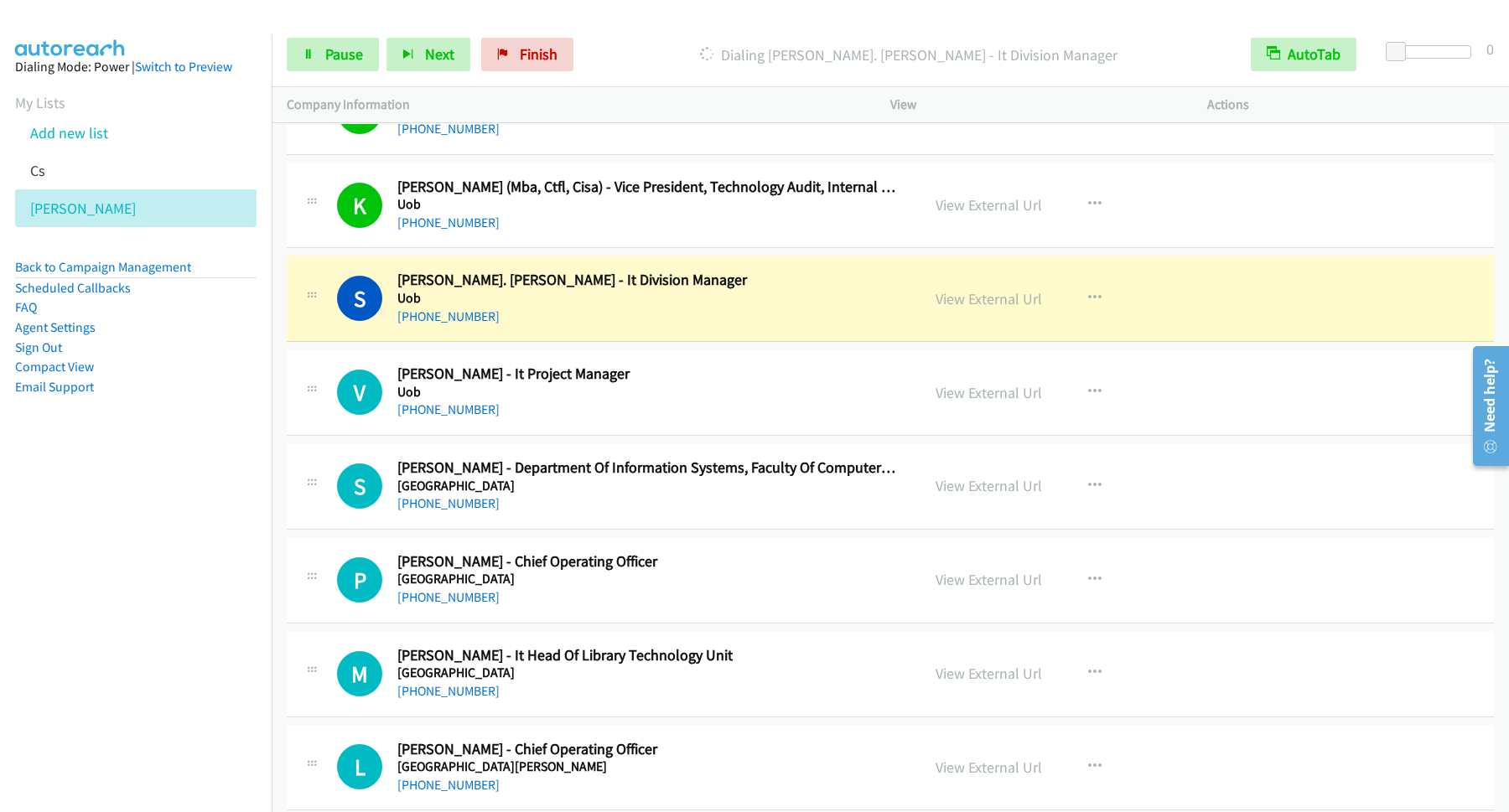
scroll to position [3395, 0]
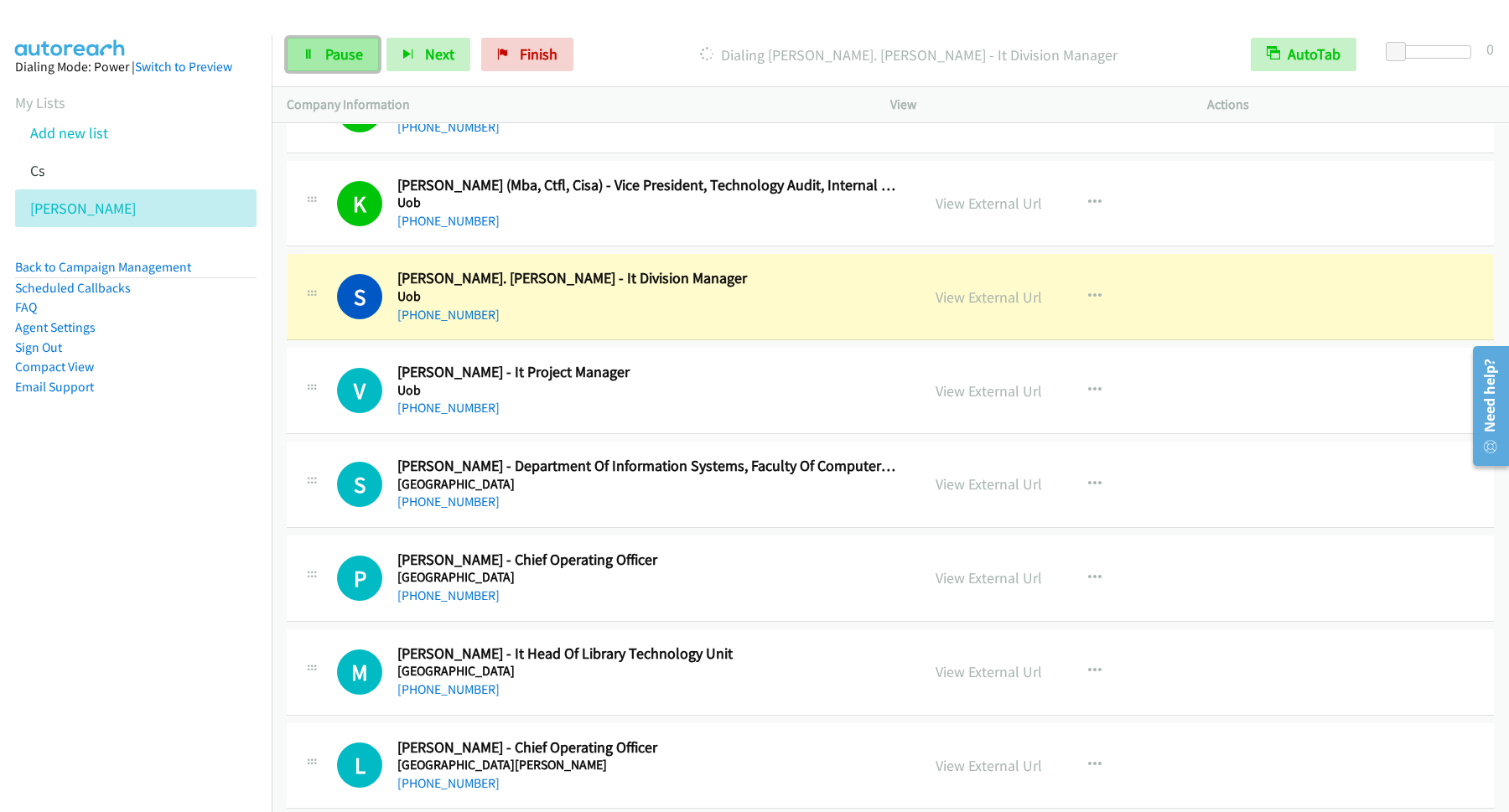
click at [356, 54] on span "Pause" at bounding box center [344, 53] width 38 height 19
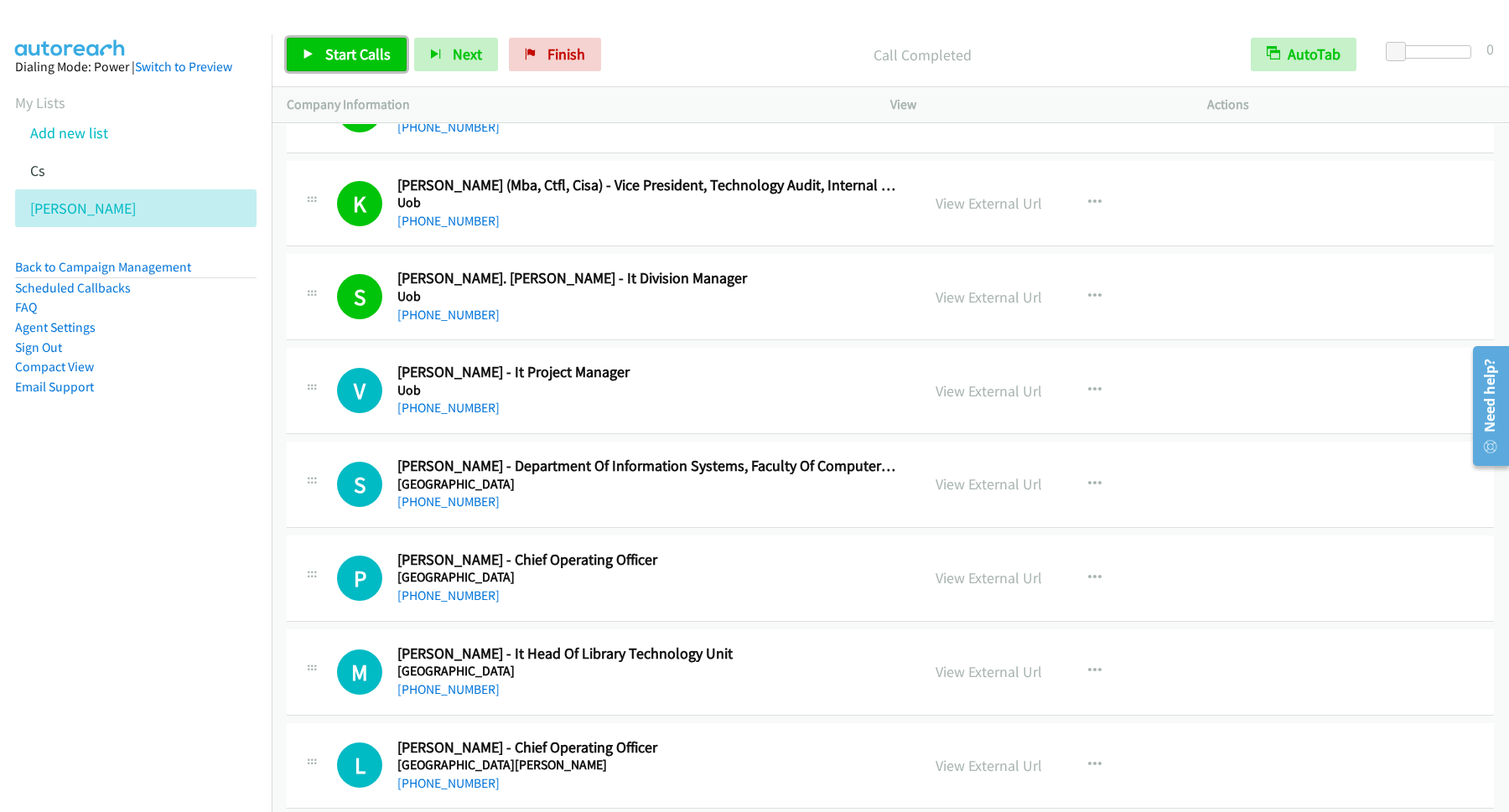
click at [342, 54] on span "Start Calls" at bounding box center [358, 53] width 65 height 19
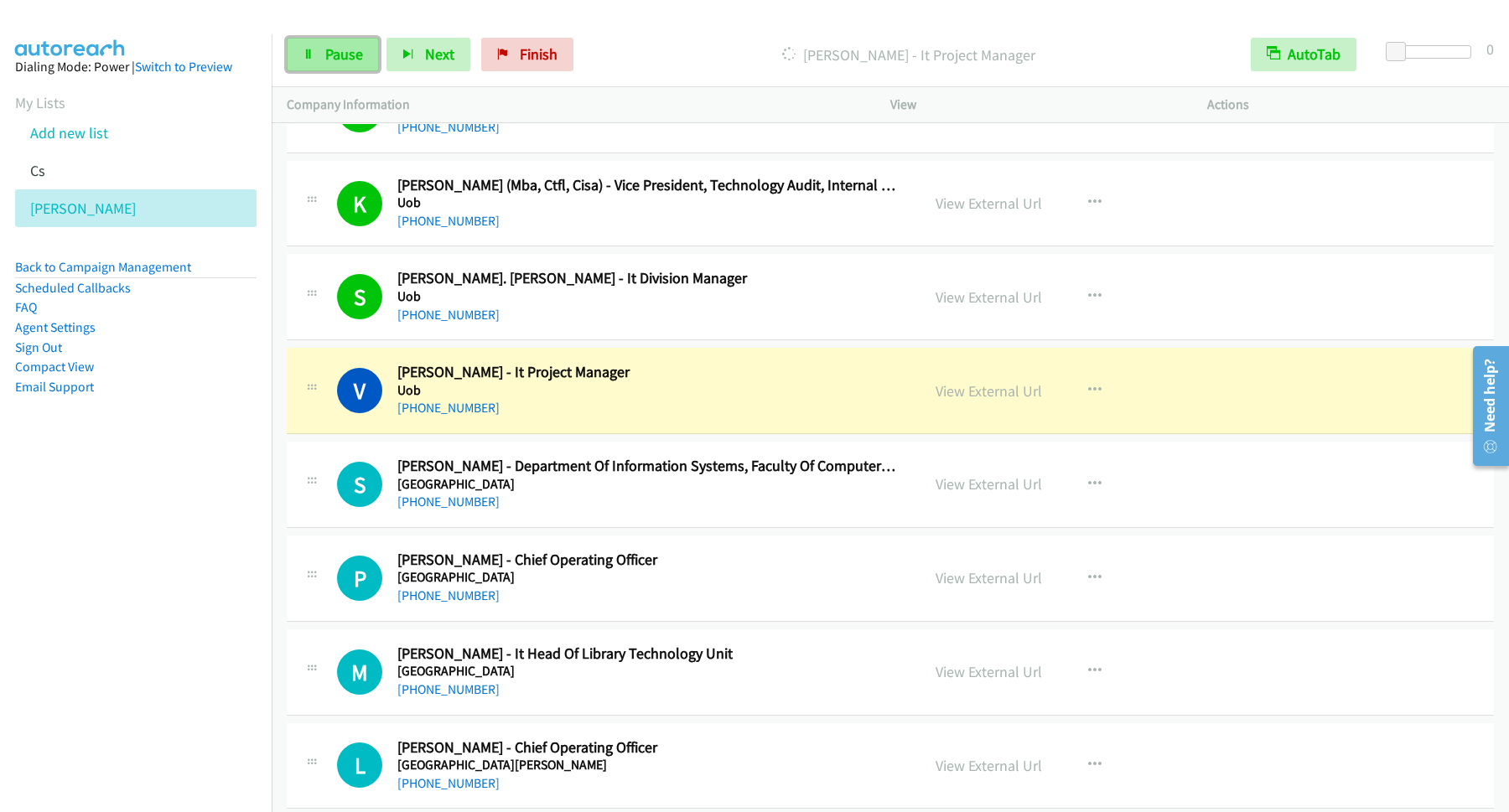
click at [319, 44] on link "Pause" at bounding box center [332, 55] width 92 height 34
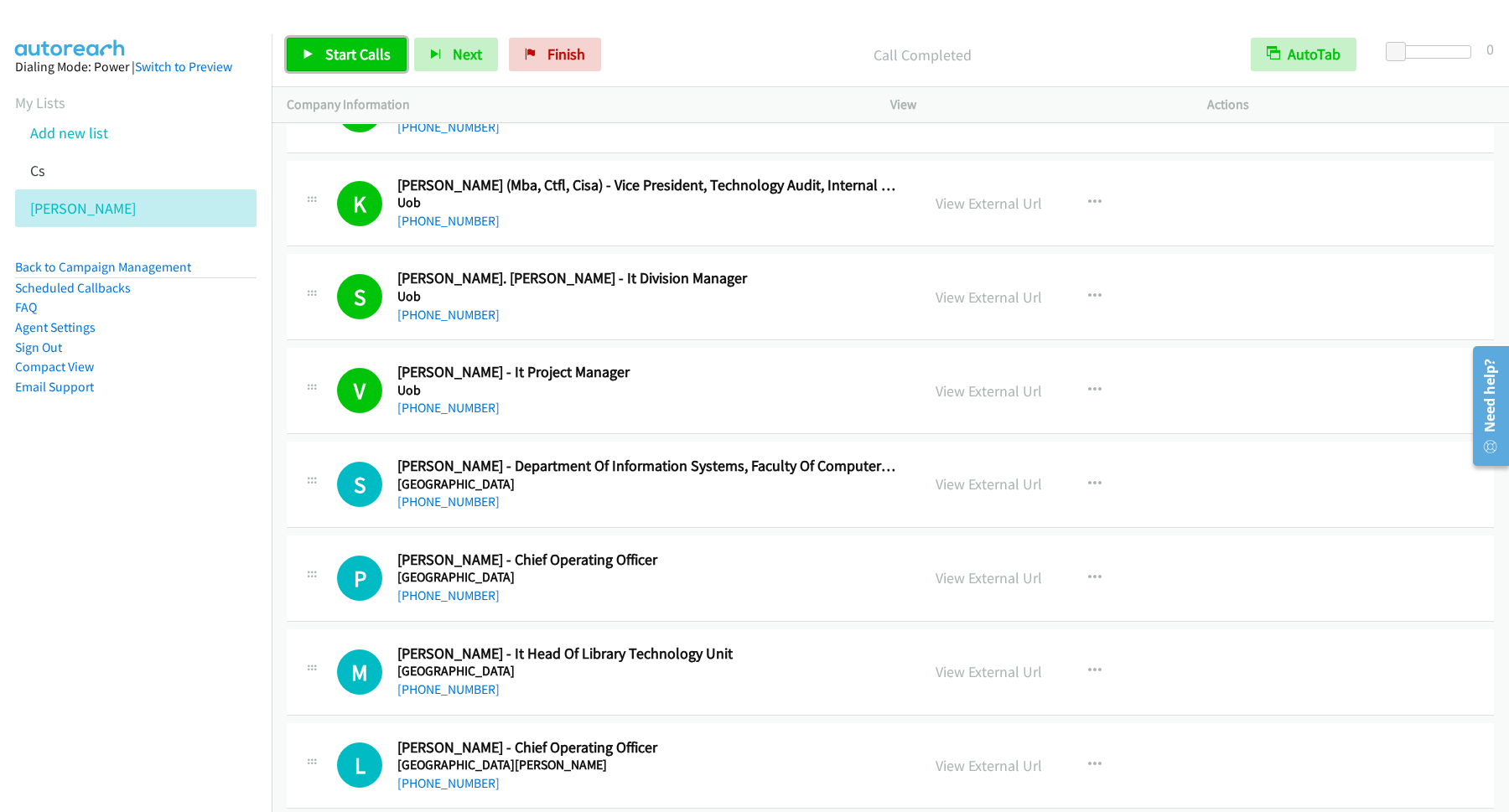
click at [378, 57] on span "Start Calls" at bounding box center [358, 53] width 65 height 19
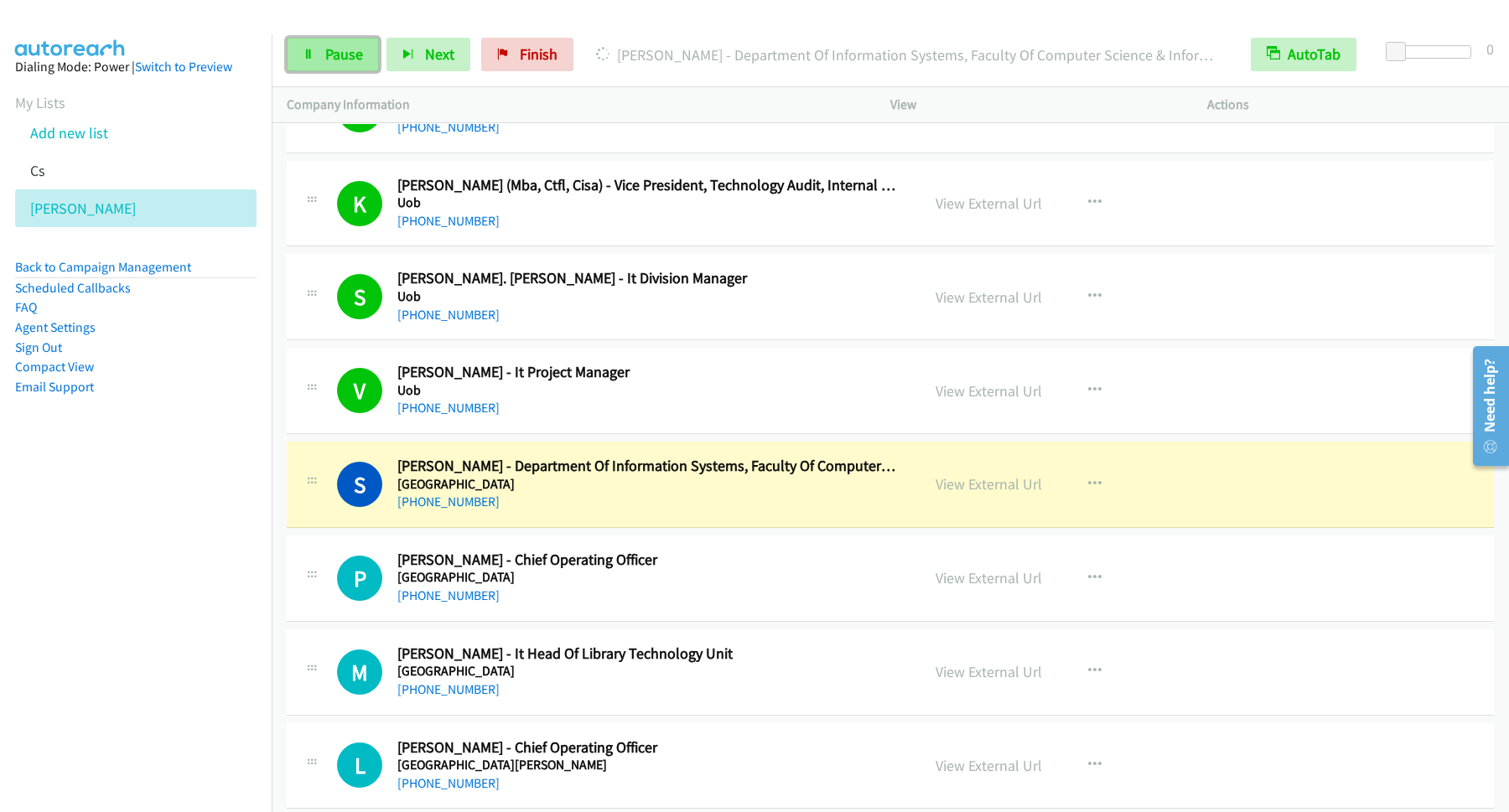
click at [340, 44] on link "Pause" at bounding box center [332, 55] width 92 height 34
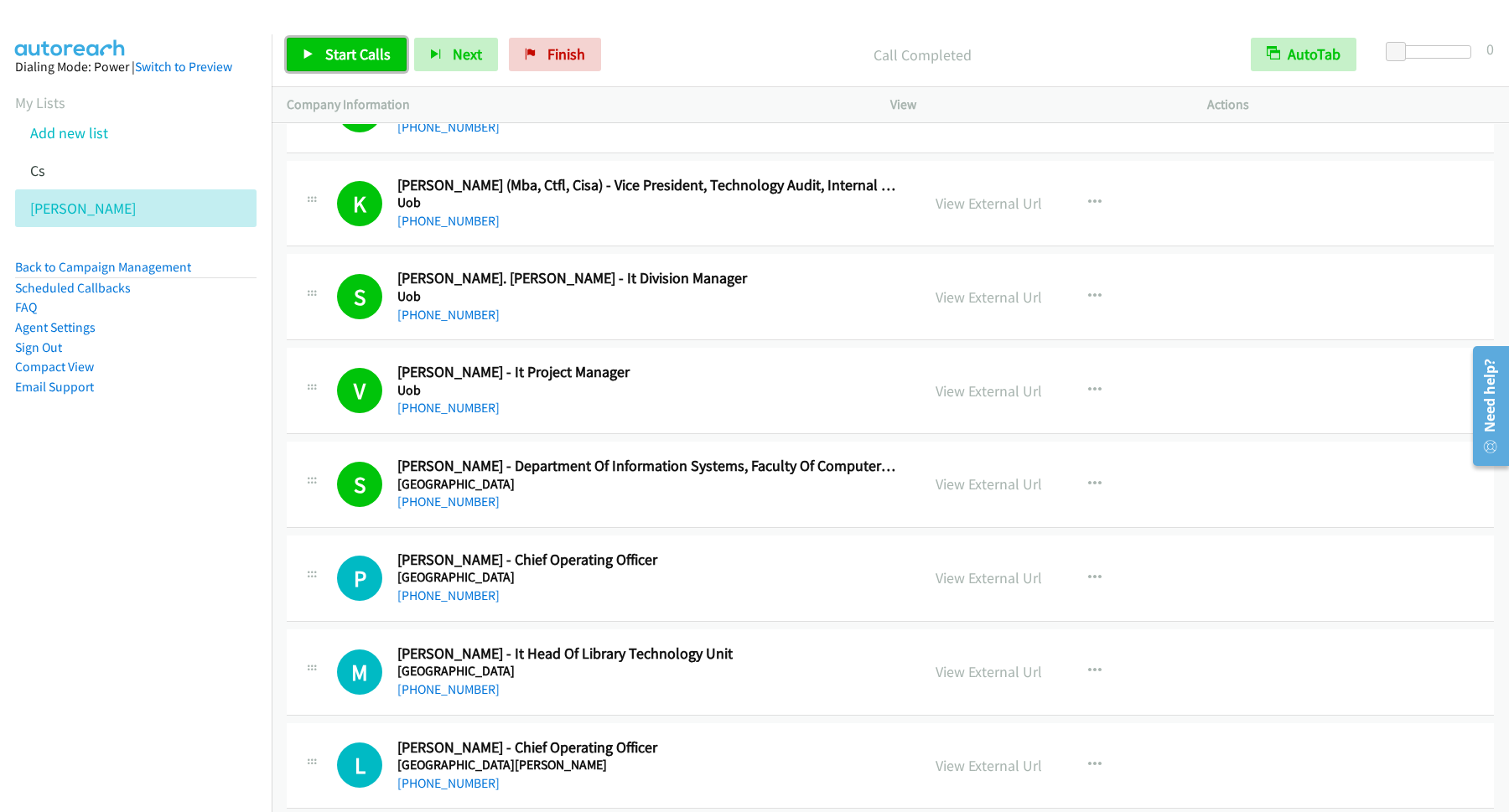
click at [391, 64] on span "Start Calls" at bounding box center [358, 53] width 65 height 19
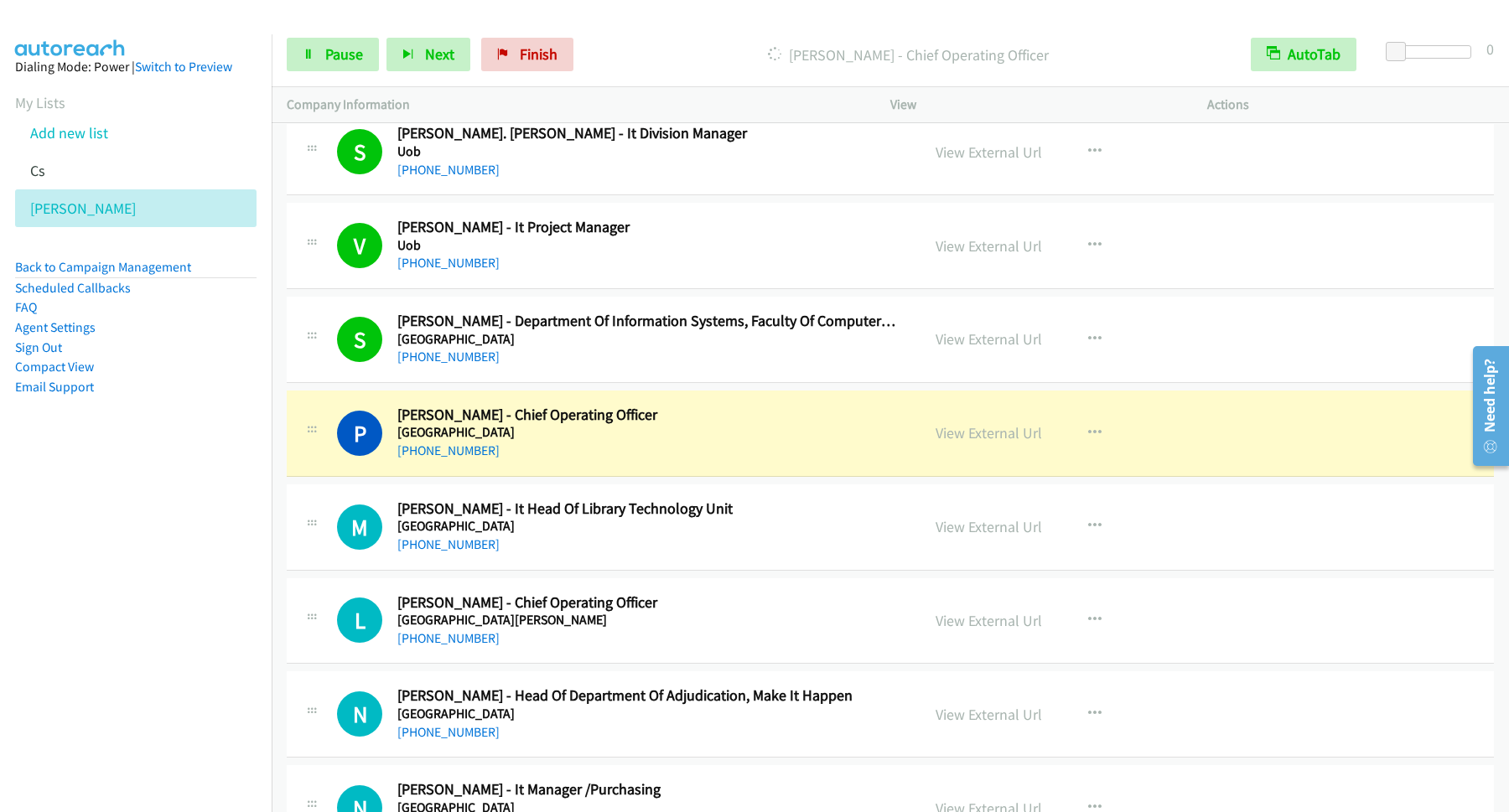
scroll to position [3621, 0]
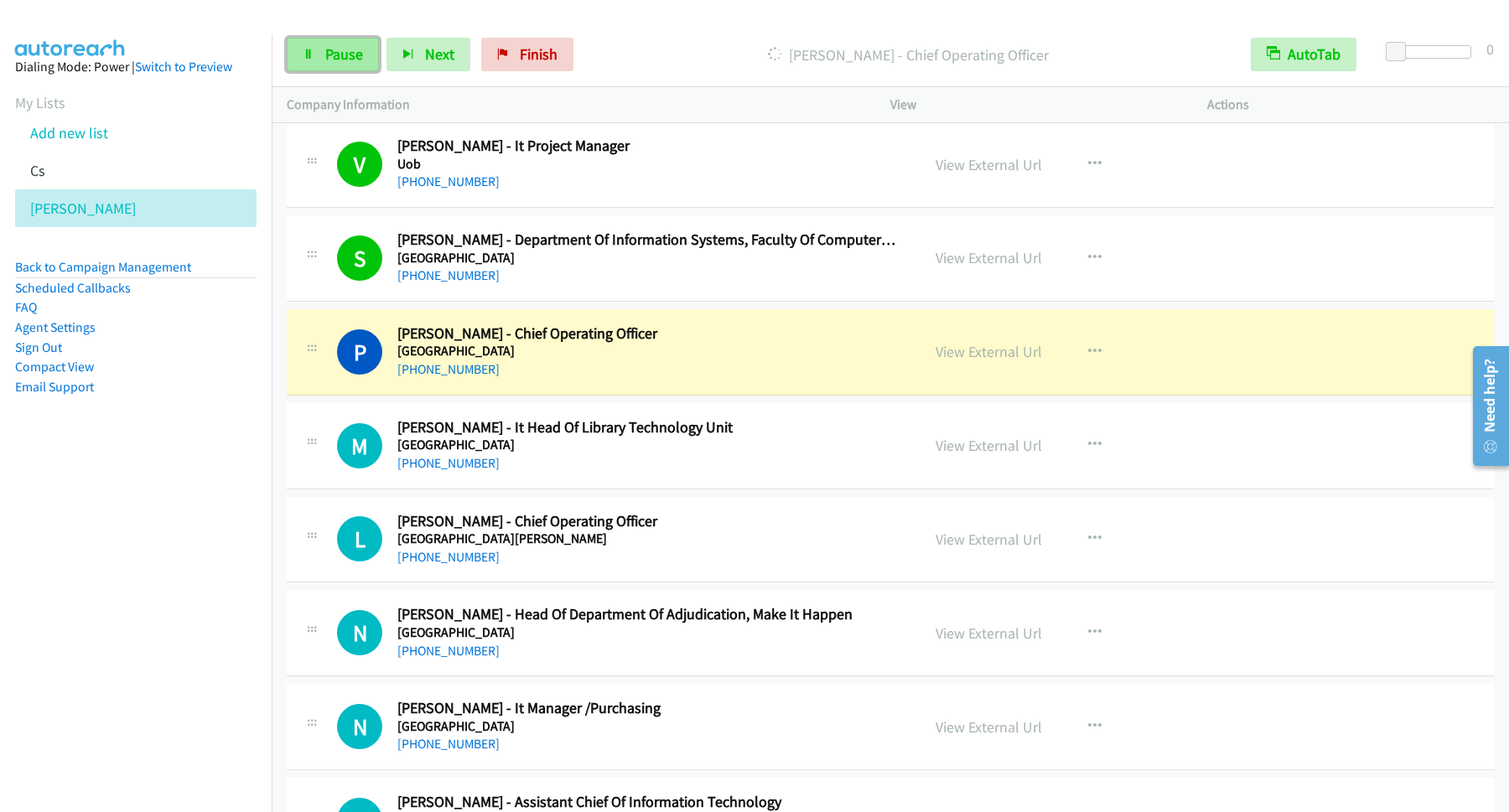
click at [343, 63] on span "Pause" at bounding box center [344, 53] width 38 height 19
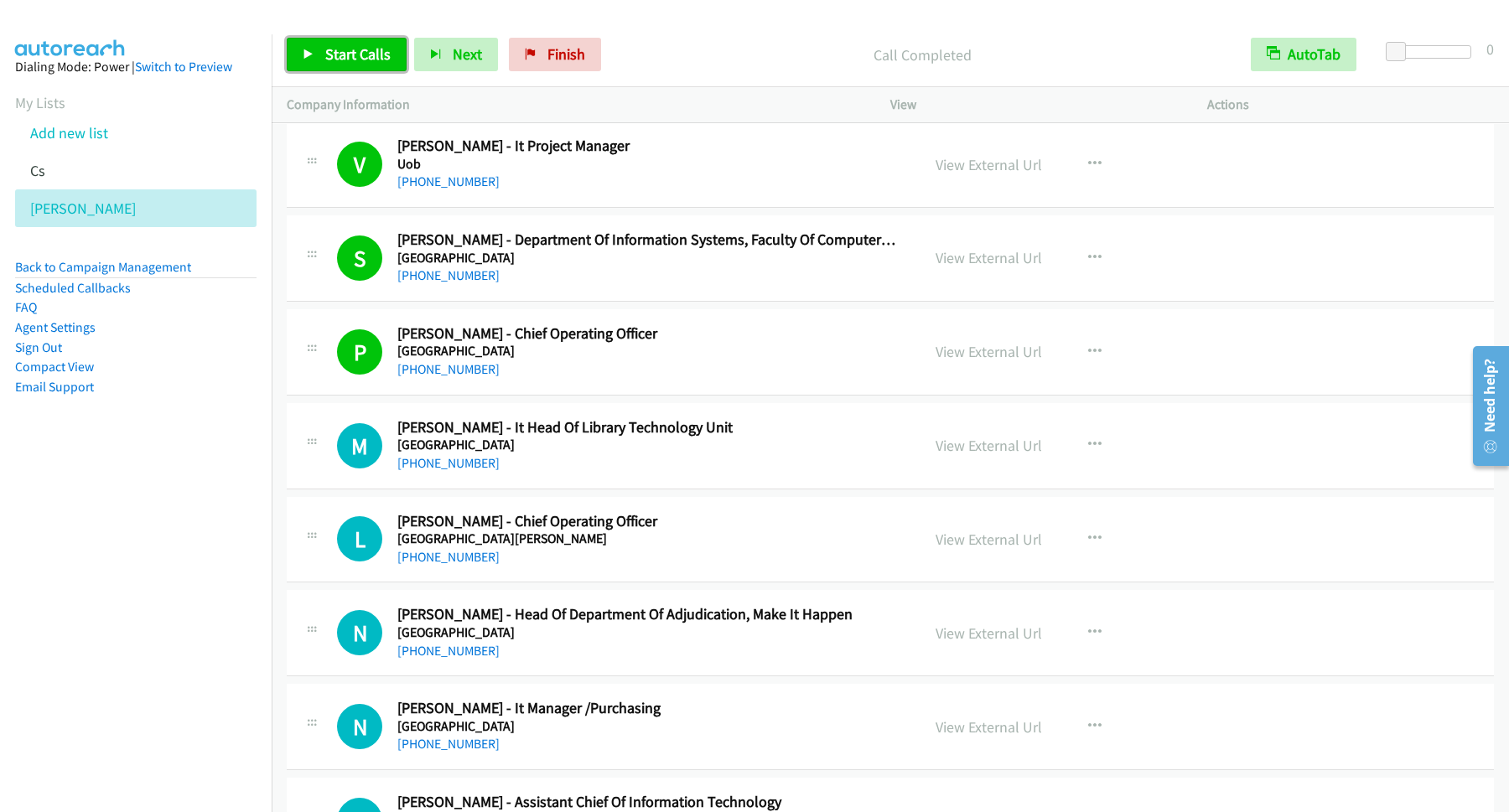
click at [376, 63] on span "Start Calls" at bounding box center [358, 53] width 65 height 19
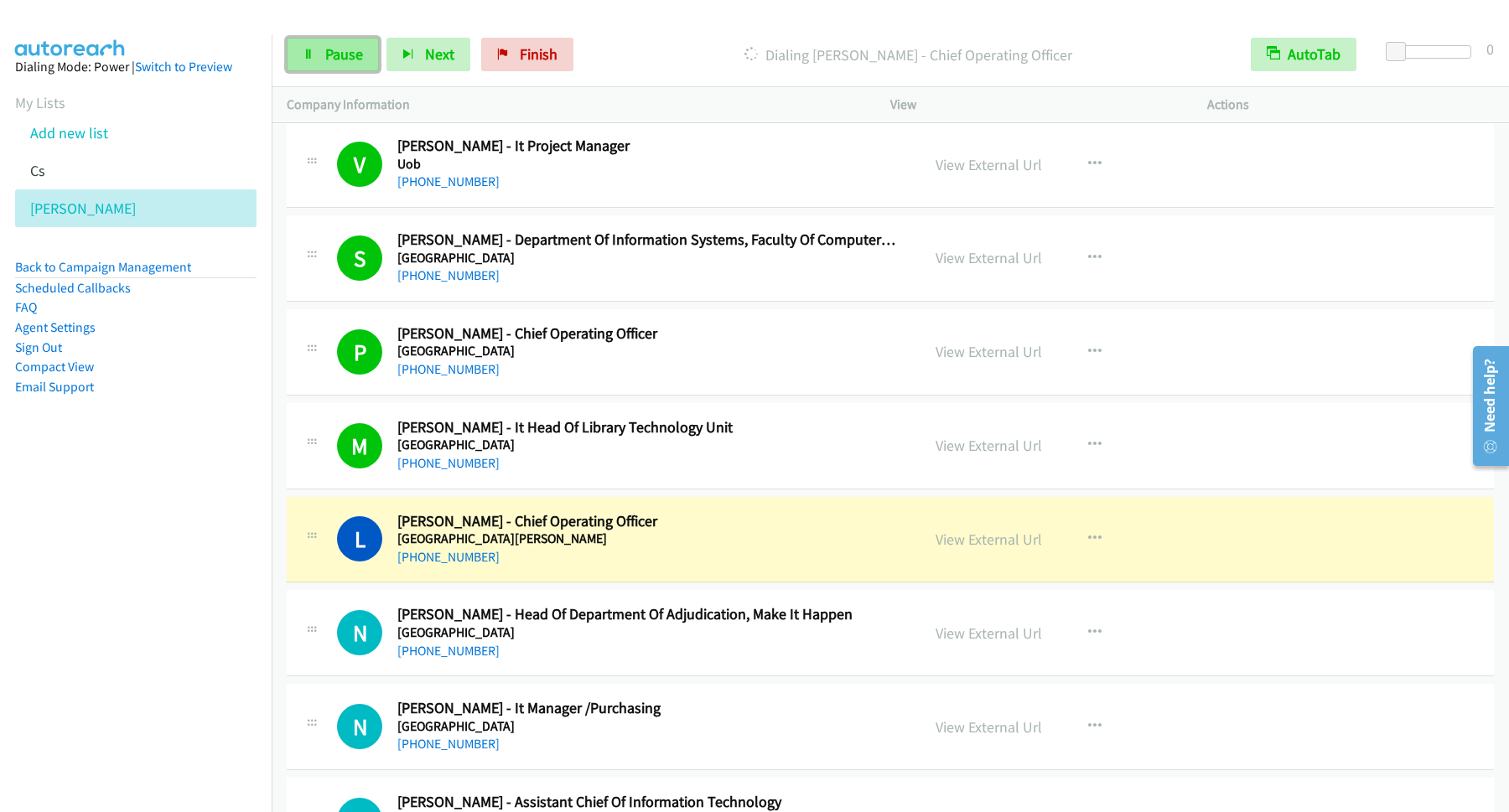
click at [363, 63] on span "Pause" at bounding box center [344, 53] width 38 height 19
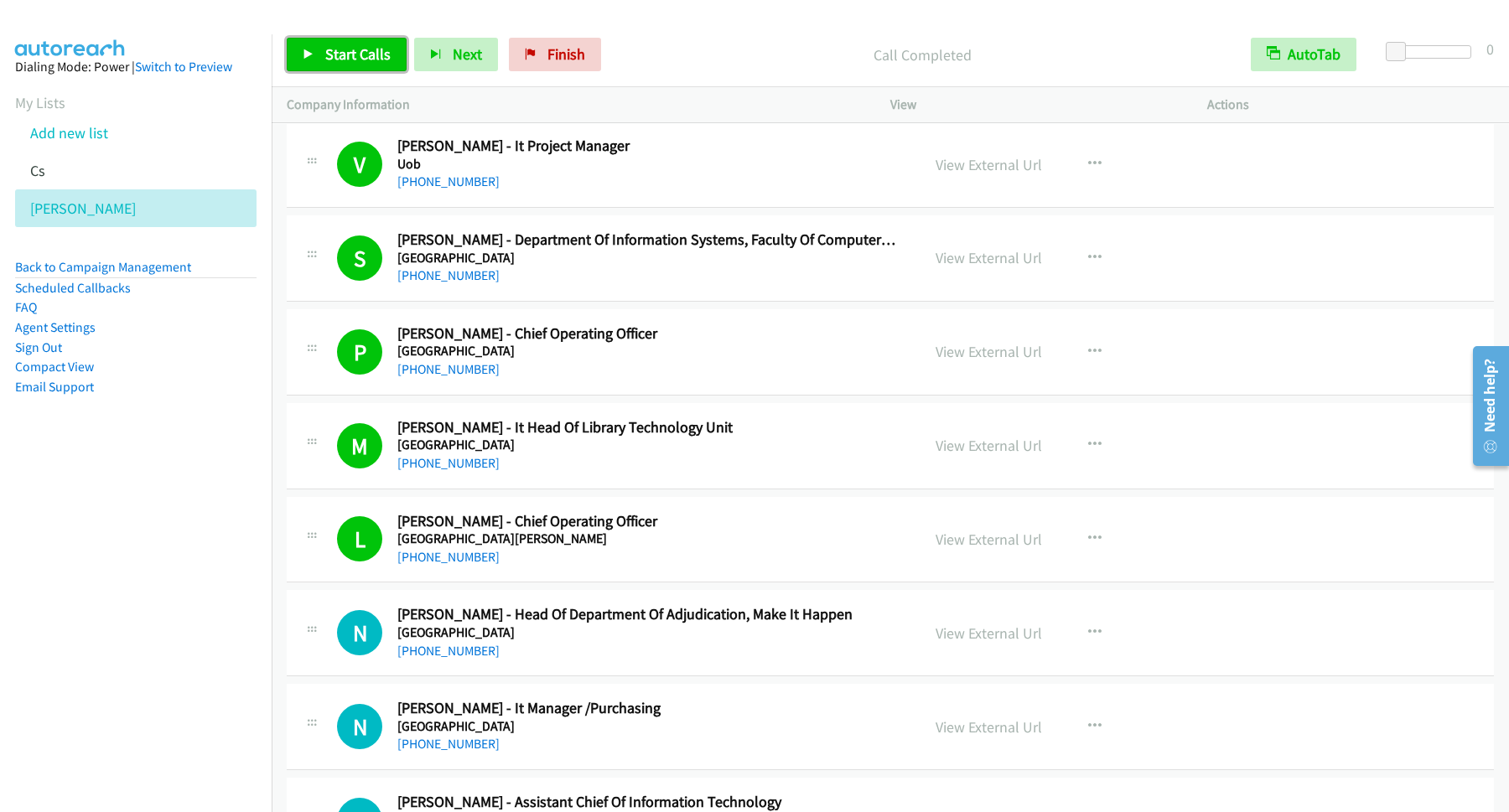
click at [381, 61] on span "Start Calls" at bounding box center [358, 53] width 65 height 19
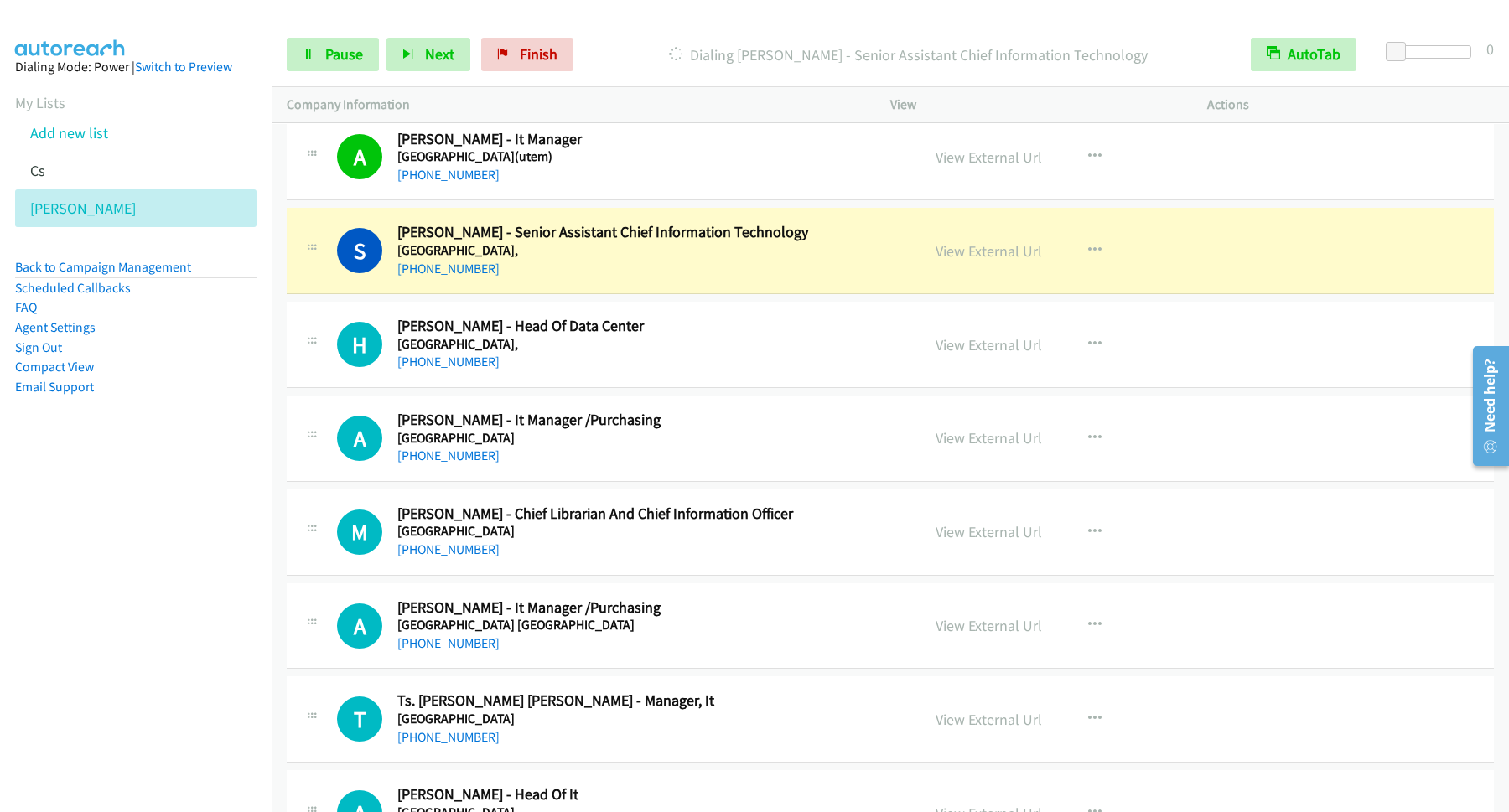
scroll to position [4526, 0]
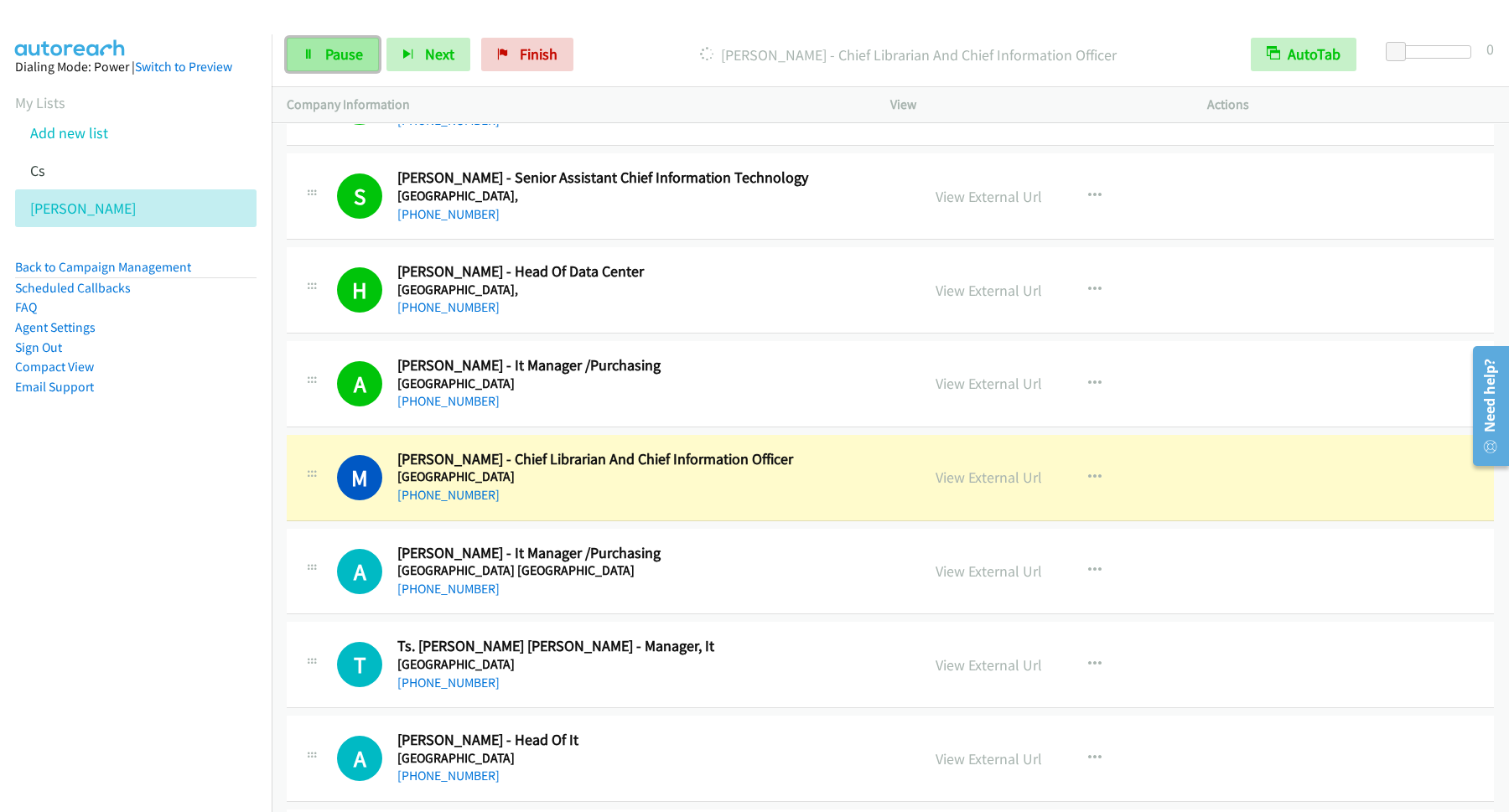
click at [364, 45] on link "Pause" at bounding box center [332, 55] width 92 height 34
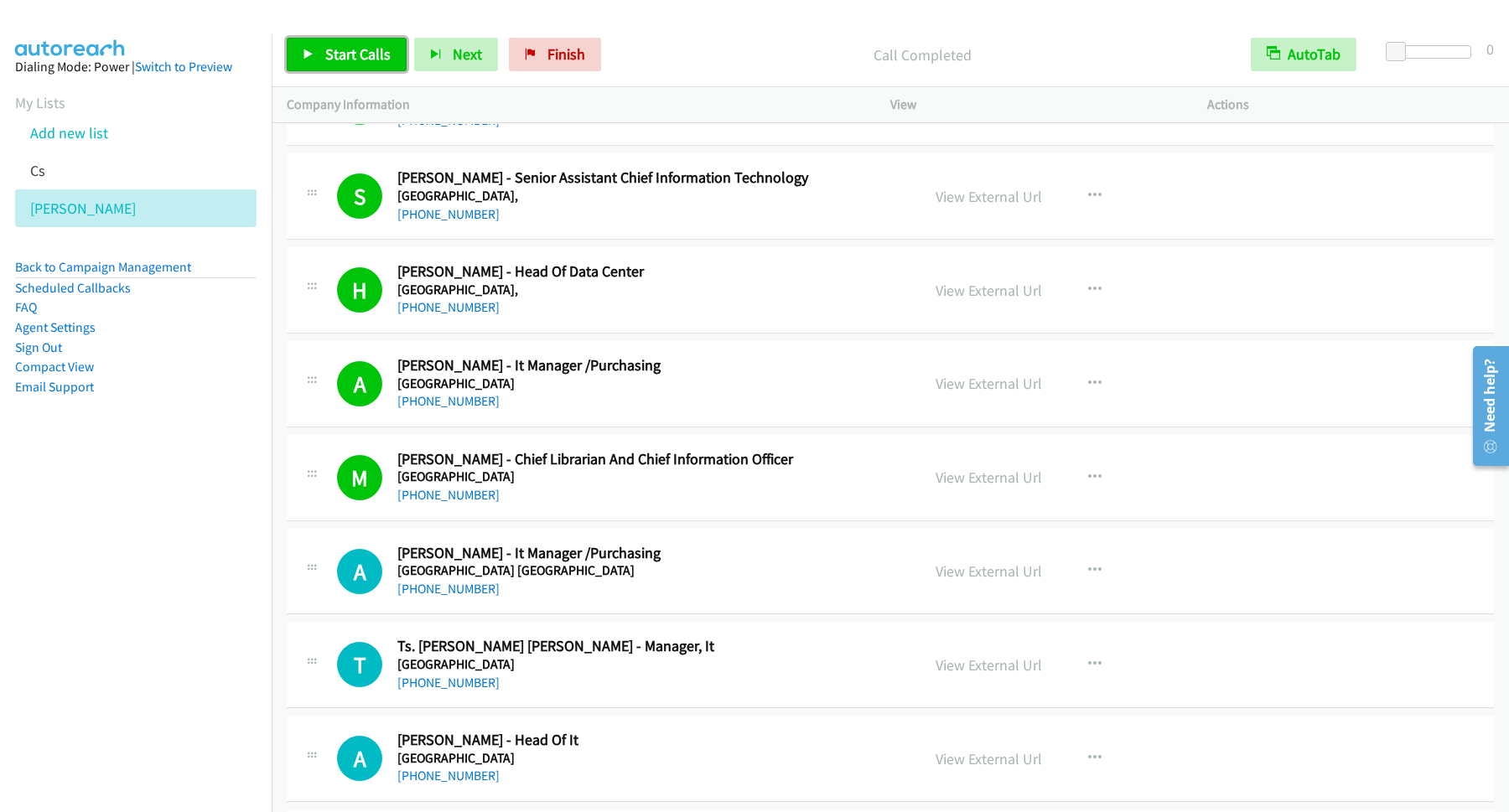
click at [377, 62] on span "Start Calls" at bounding box center [358, 53] width 65 height 19
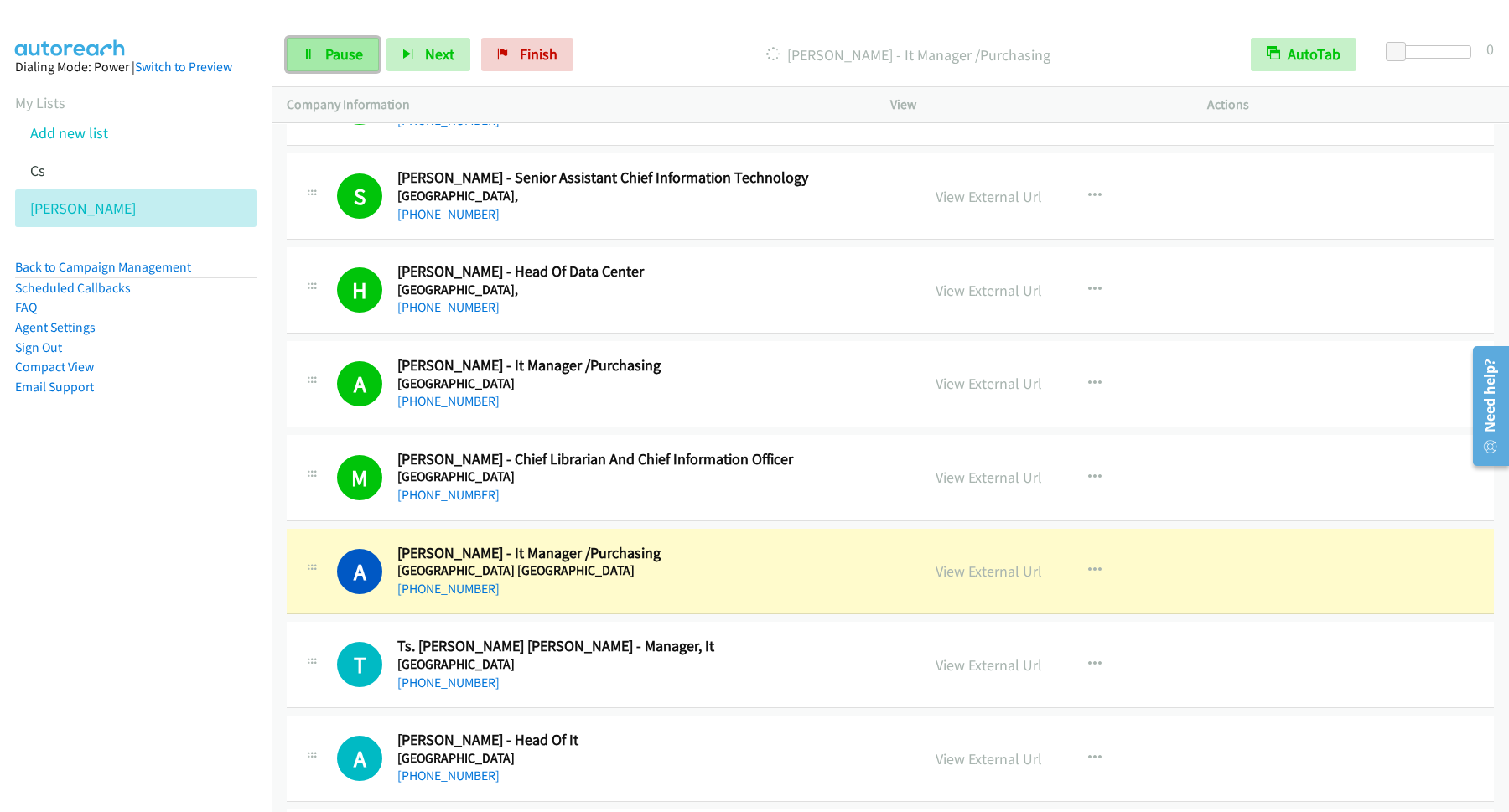
click at [336, 61] on span "Pause" at bounding box center [344, 53] width 38 height 19
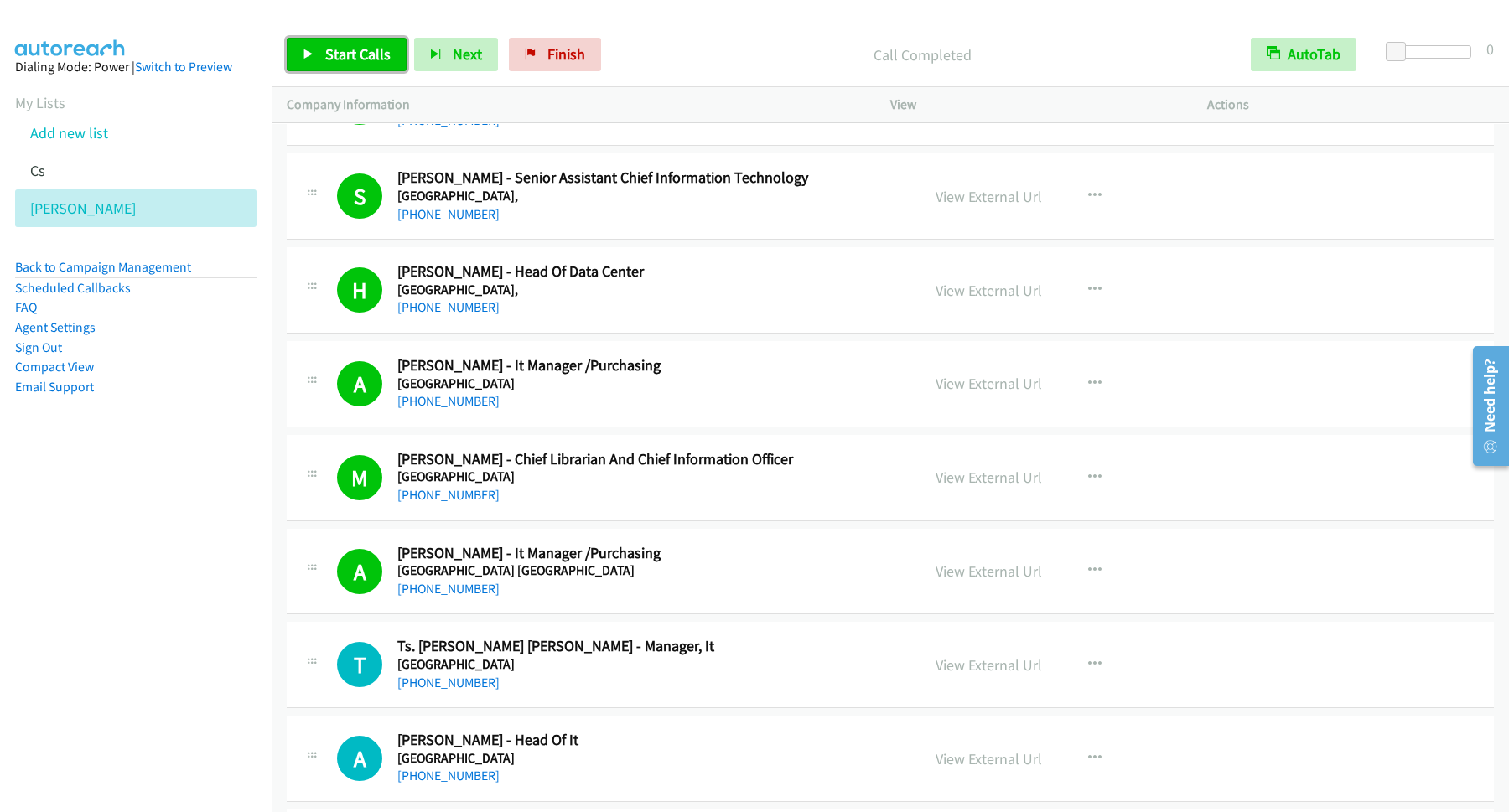
click at [391, 53] on span "Start Calls" at bounding box center [358, 53] width 65 height 19
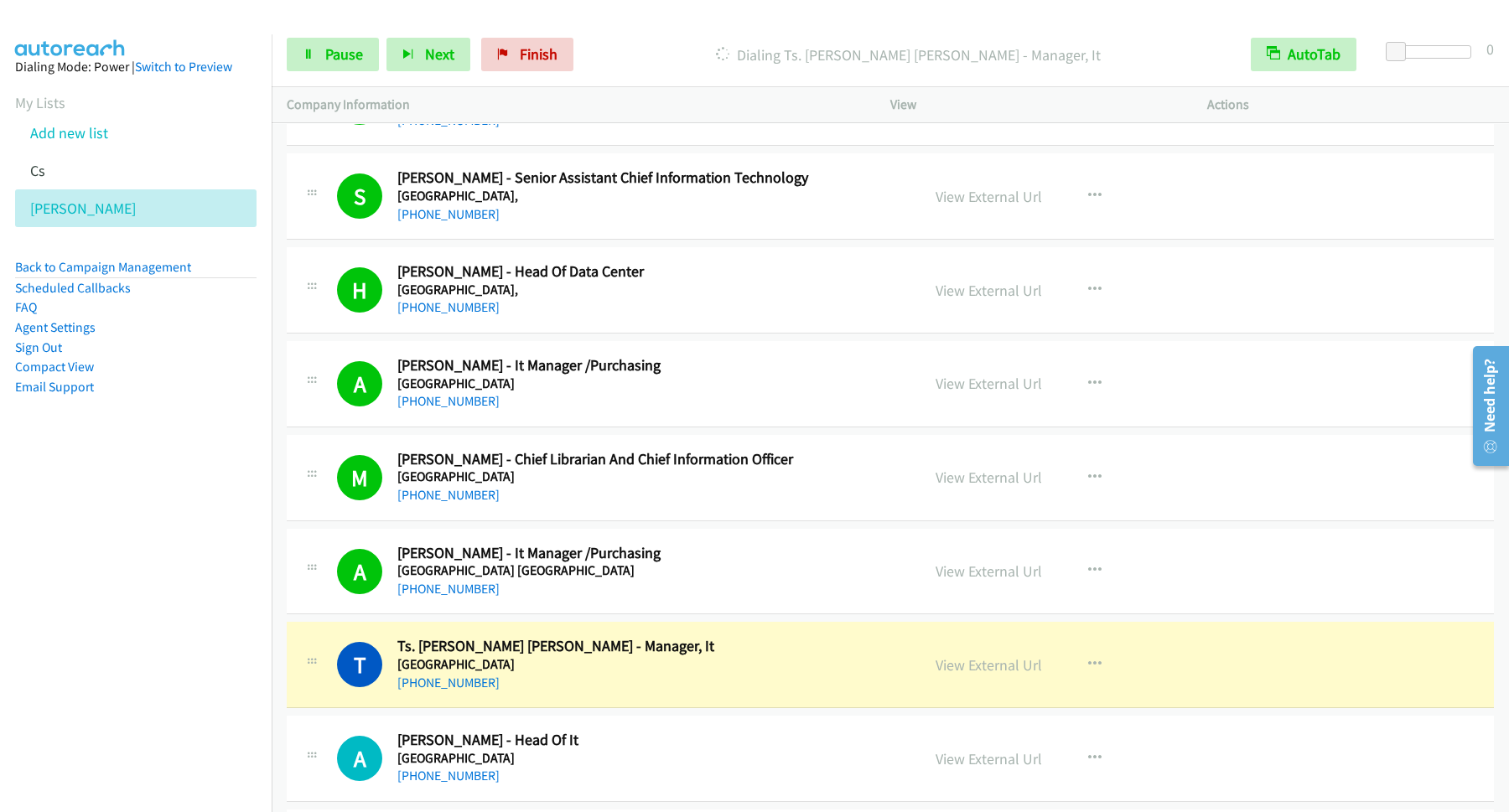
click at [653, 47] on p "Dialing Ts. [PERSON_NAME] [PERSON_NAME] - Manager, It" at bounding box center [908, 54] width 625 height 23
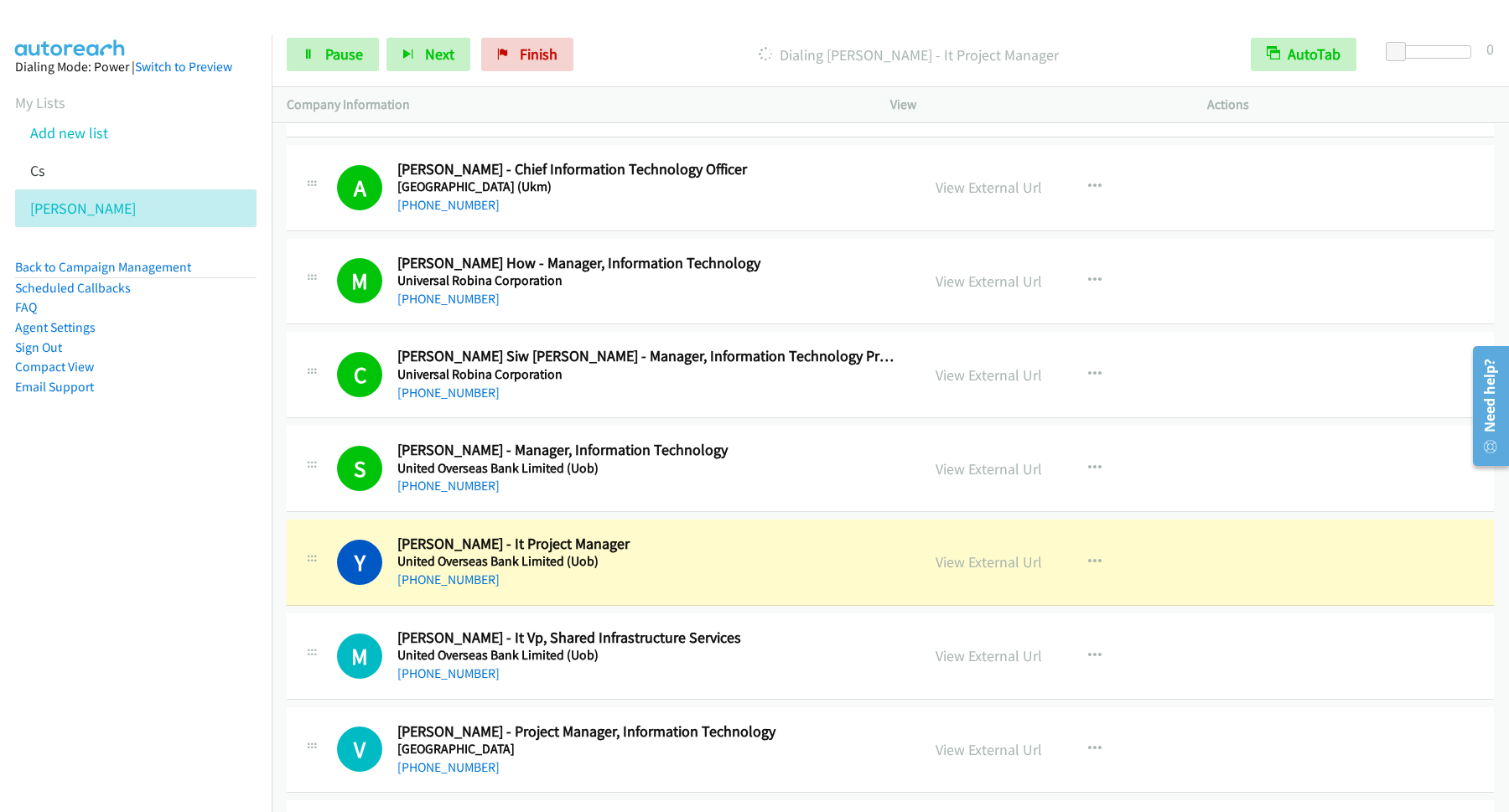
scroll to position [5431, 0]
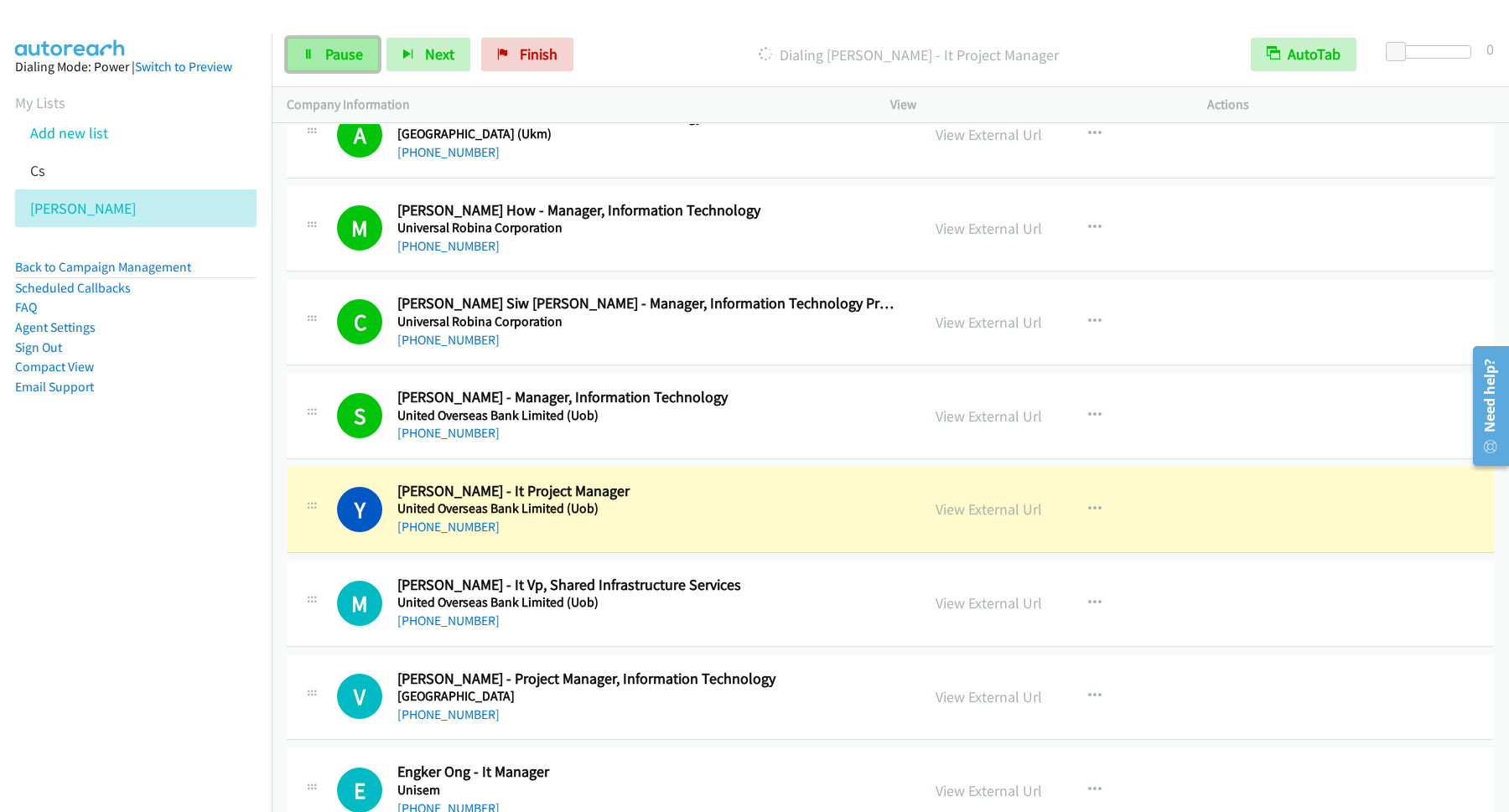
click at [368, 62] on link "Pause" at bounding box center [332, 55] width 92 height 34
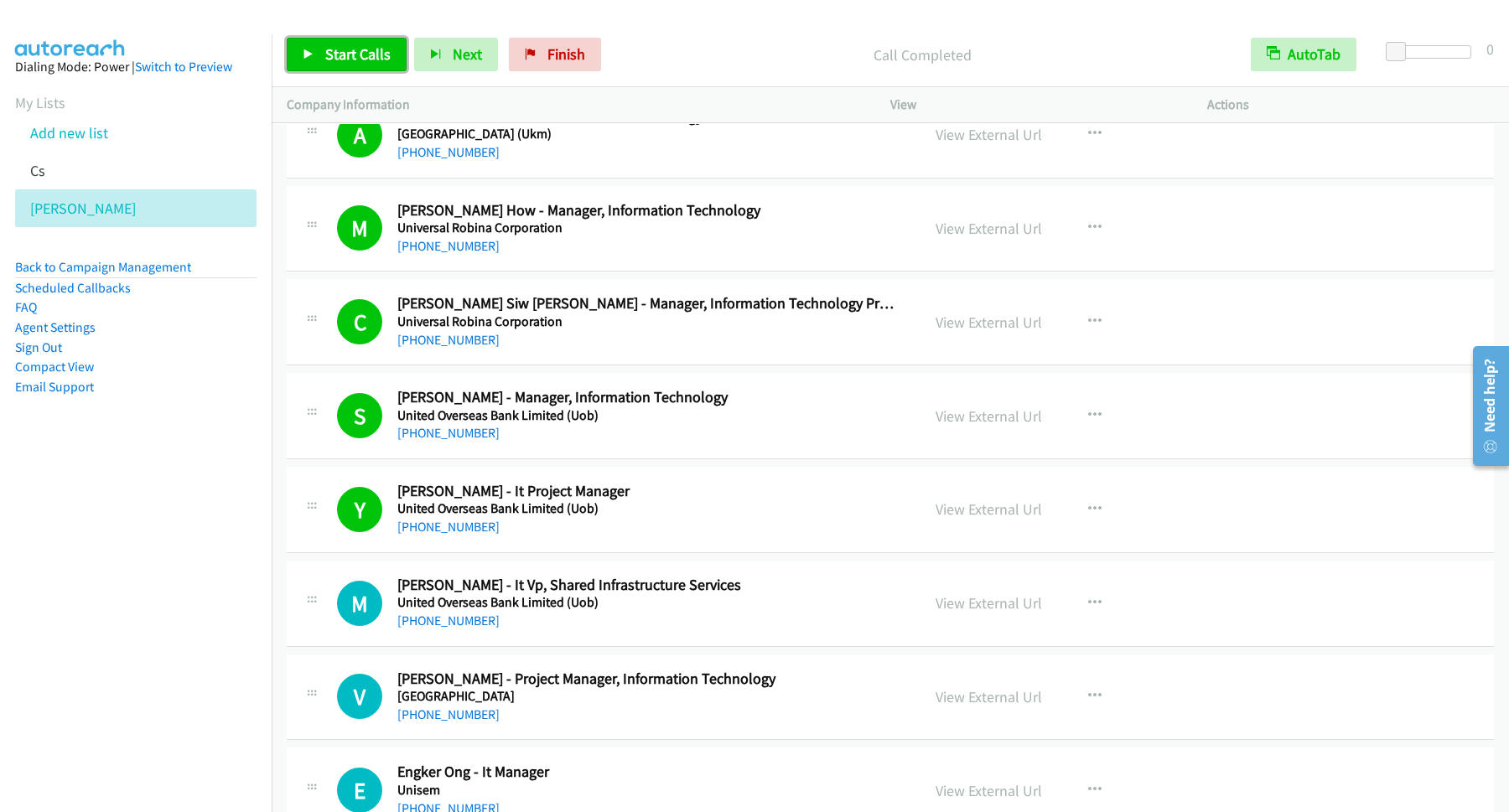
click at [342, 50] on span "Start Calls" at bounding box center [358, 53] width 65 height 19
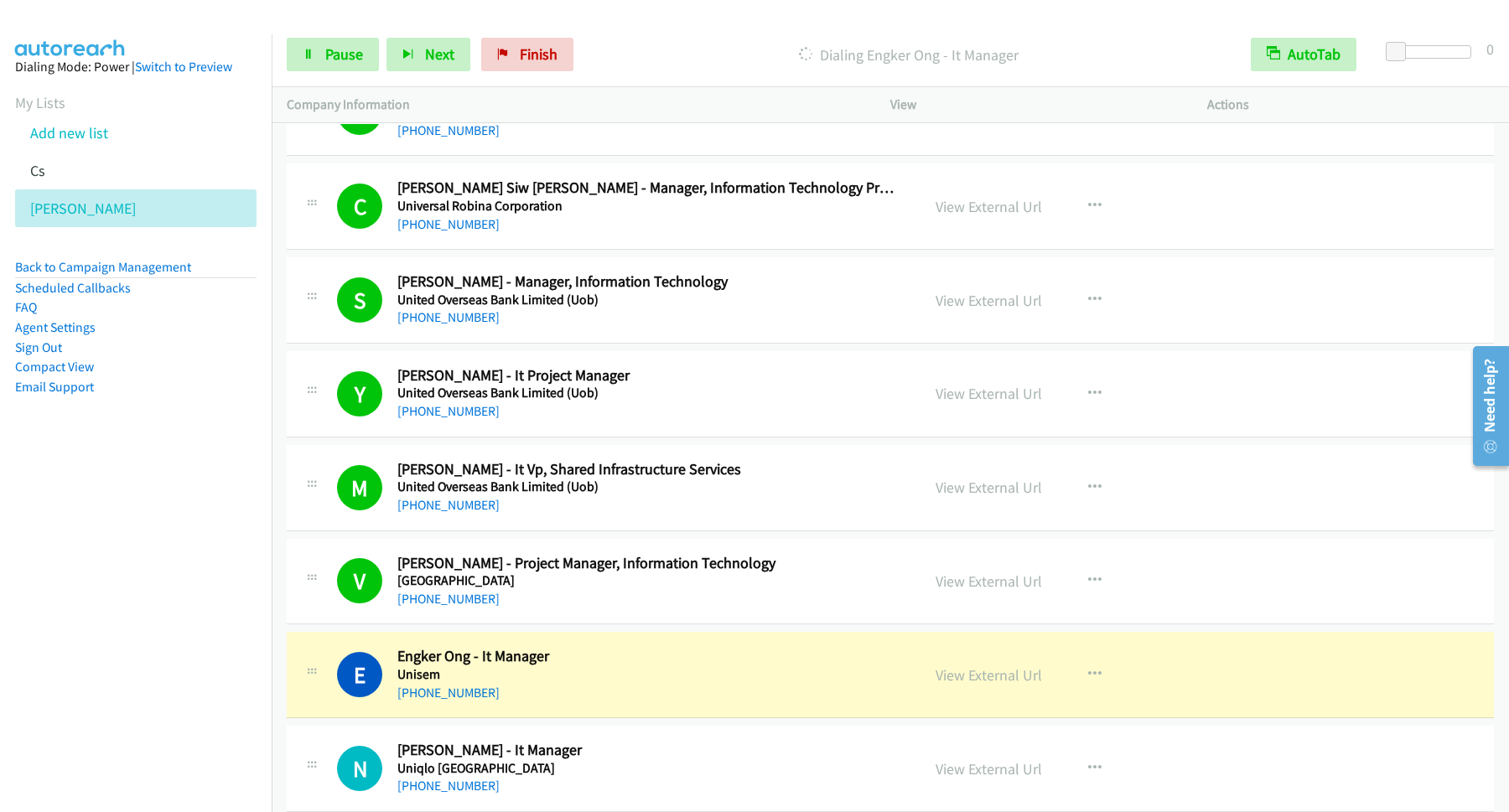
scroll to position [5658, 0]
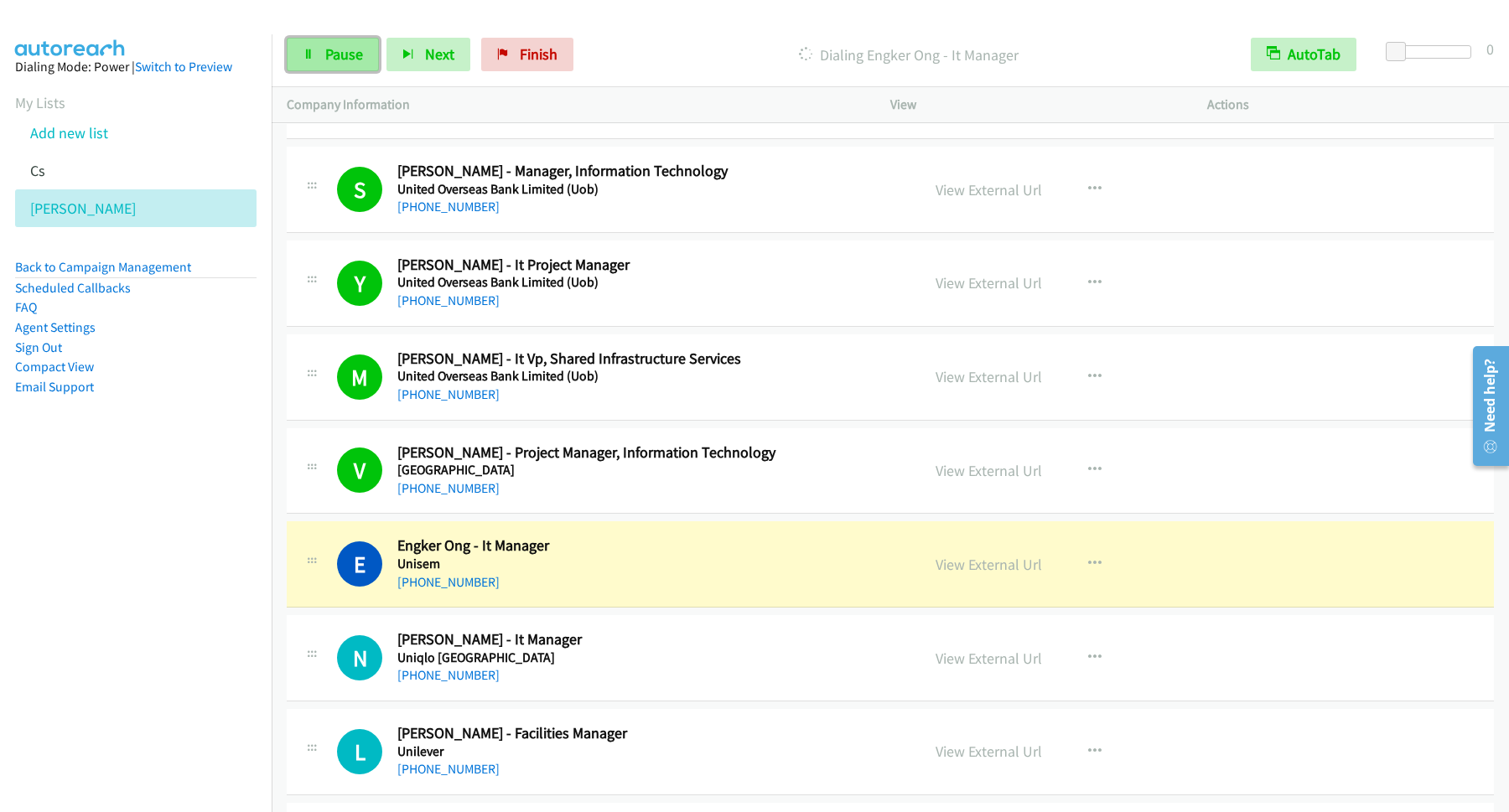
click at [336, 55] on span "Pause" at bounding box center [344, 53] width 38 height 19
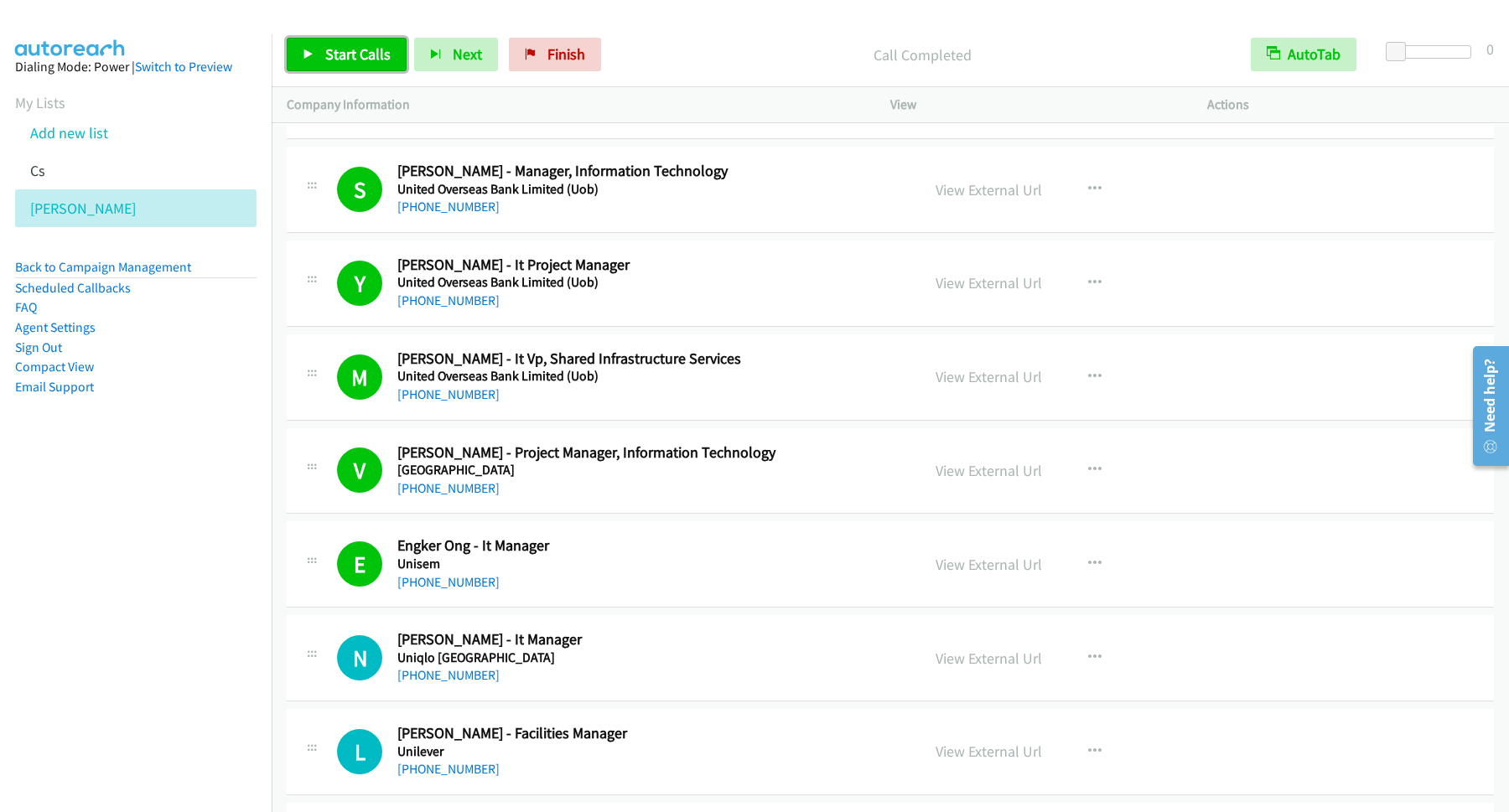
click at [363, 55] on span "Start Calls" at bounding box center [358, 53] width 65 height 19
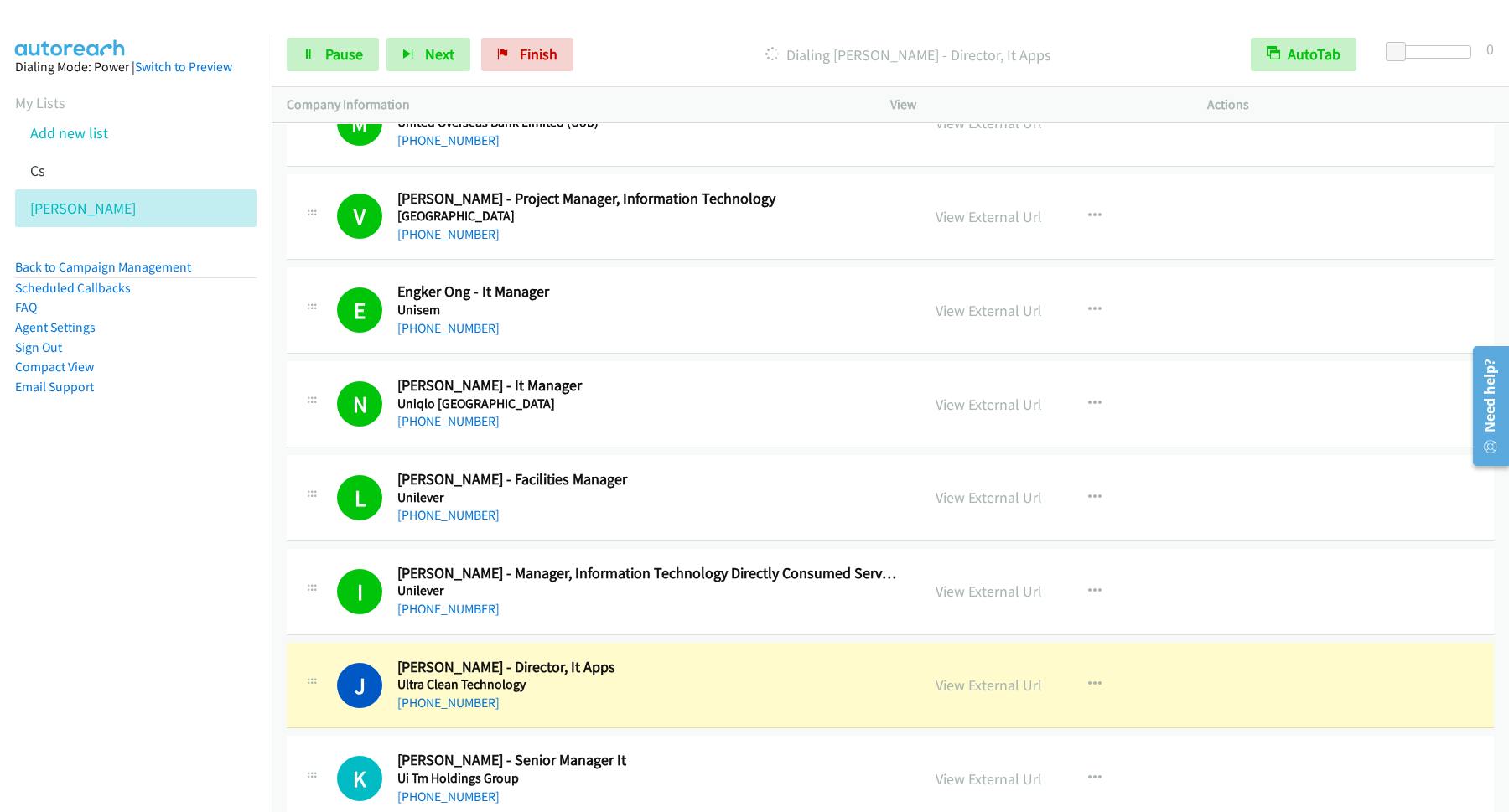
scroll to position [6110, 0]
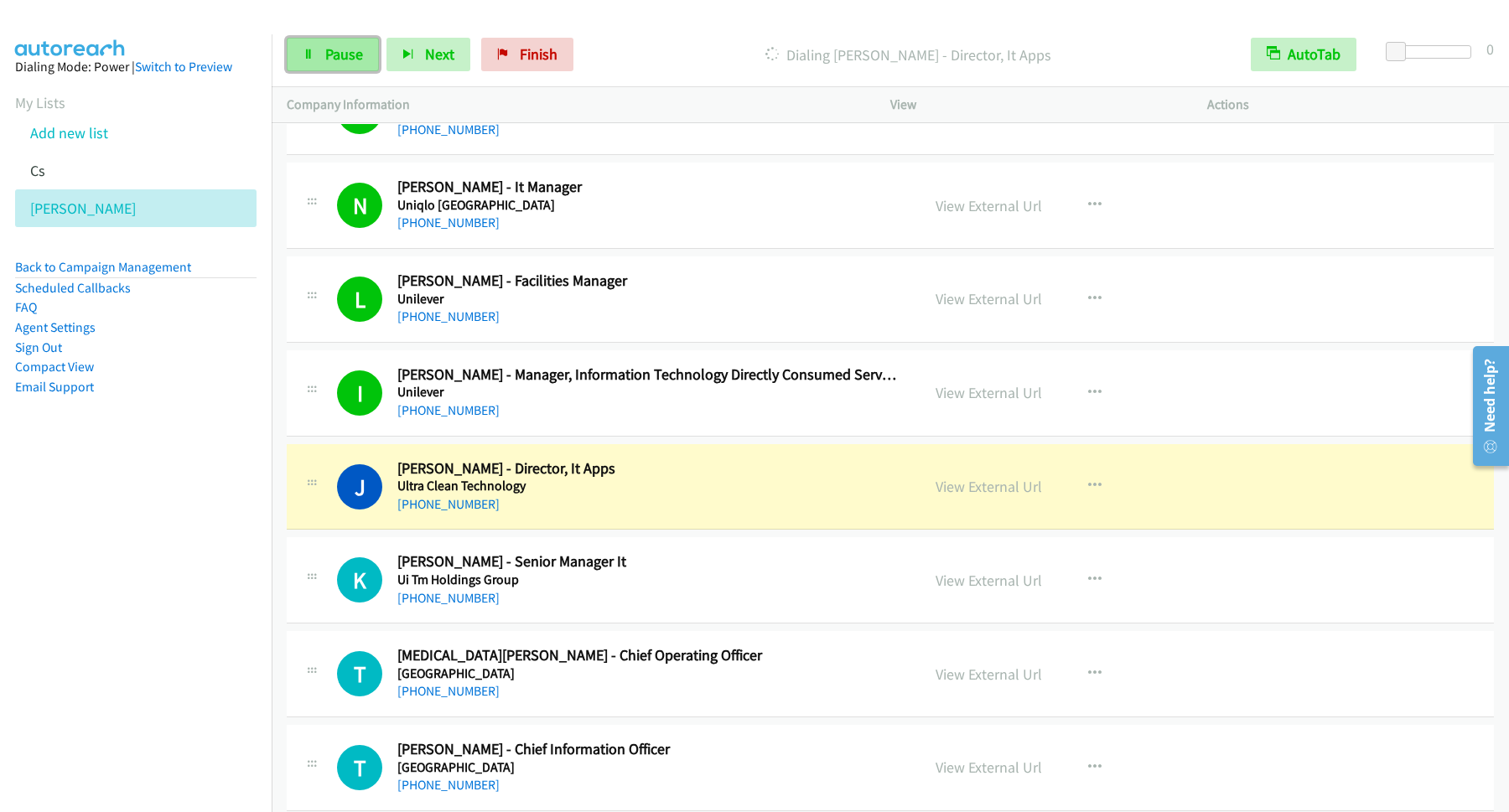
click at [360, 55] on span "Pause" at bounding box center [344, 53] width 38 height 19
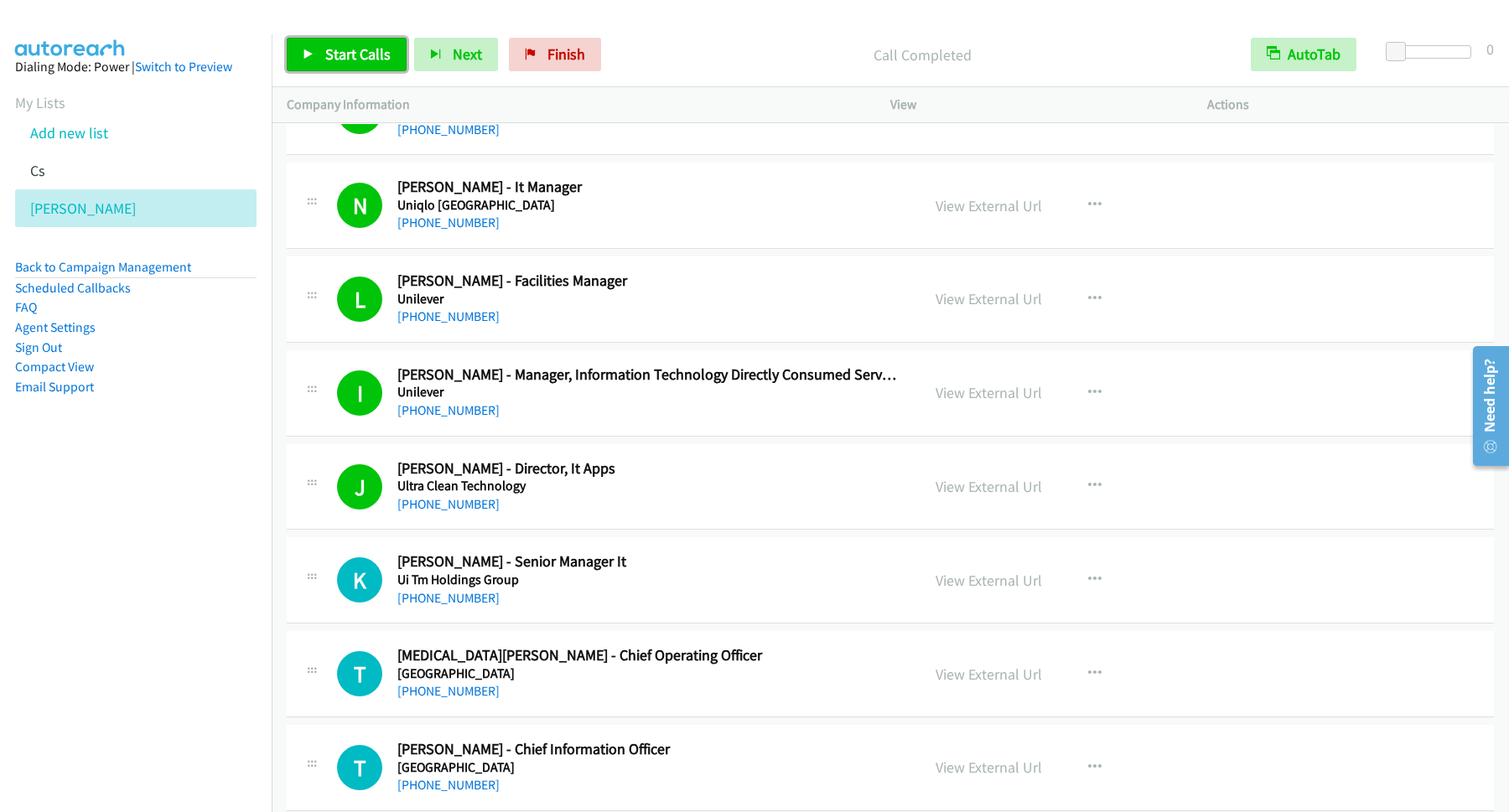
click at [398, 58] on link "Start Calls" at bounding box center [346, 55] width 120 height 34
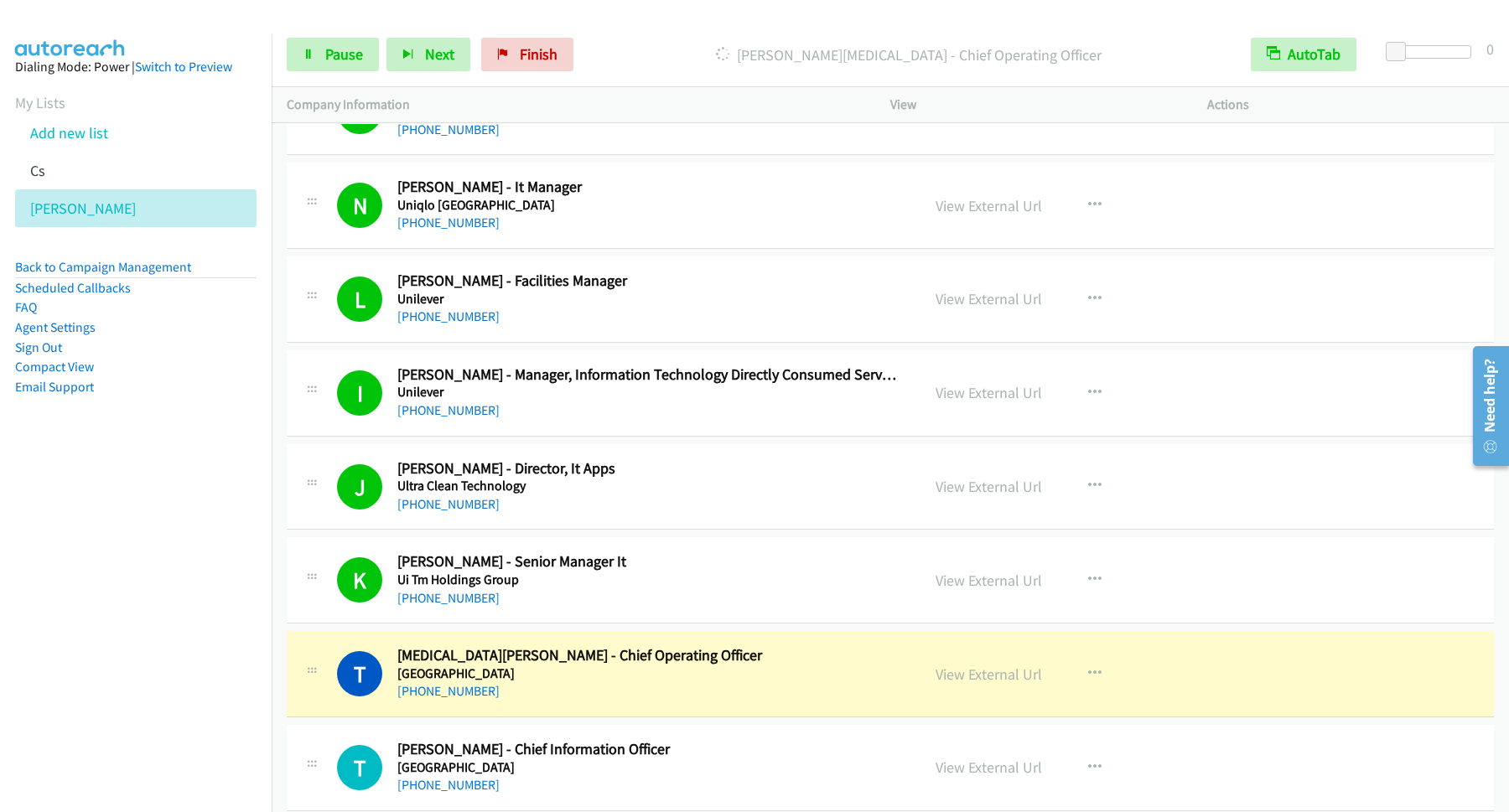
scroll to position [6337, 0]
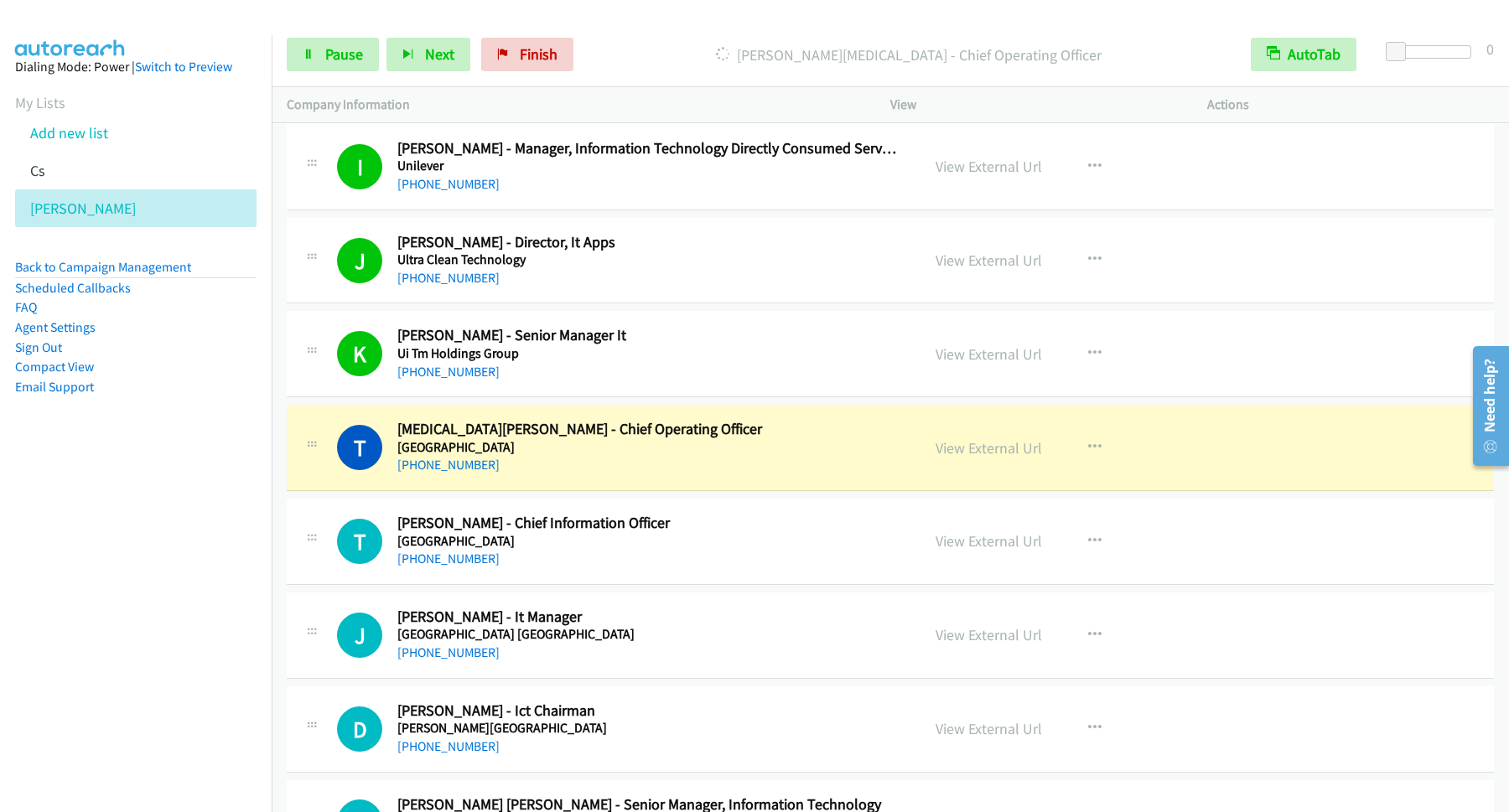
drag, startPoint x: 181, startPoint y: 665, endPoint x: 198, endPoint y: 677, distance: 20.8
click at [181, 665] on nav "Dialing Mode: Power | Switch to Preview My Lists Add new list [PERSON_NAME] Bac…" at bounding box center [136, 441] width 272 height 812
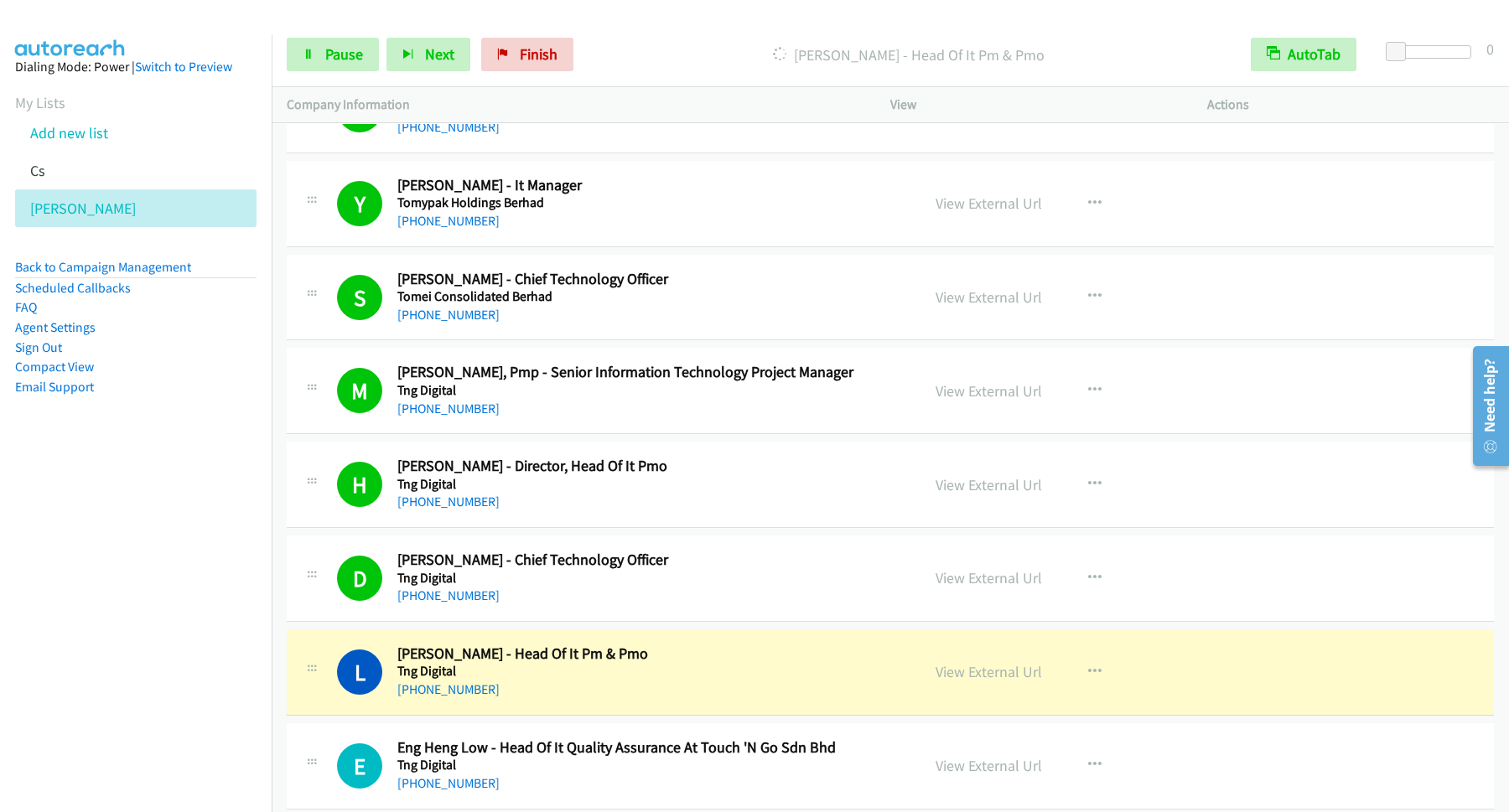
scroll to position [7921, 0]
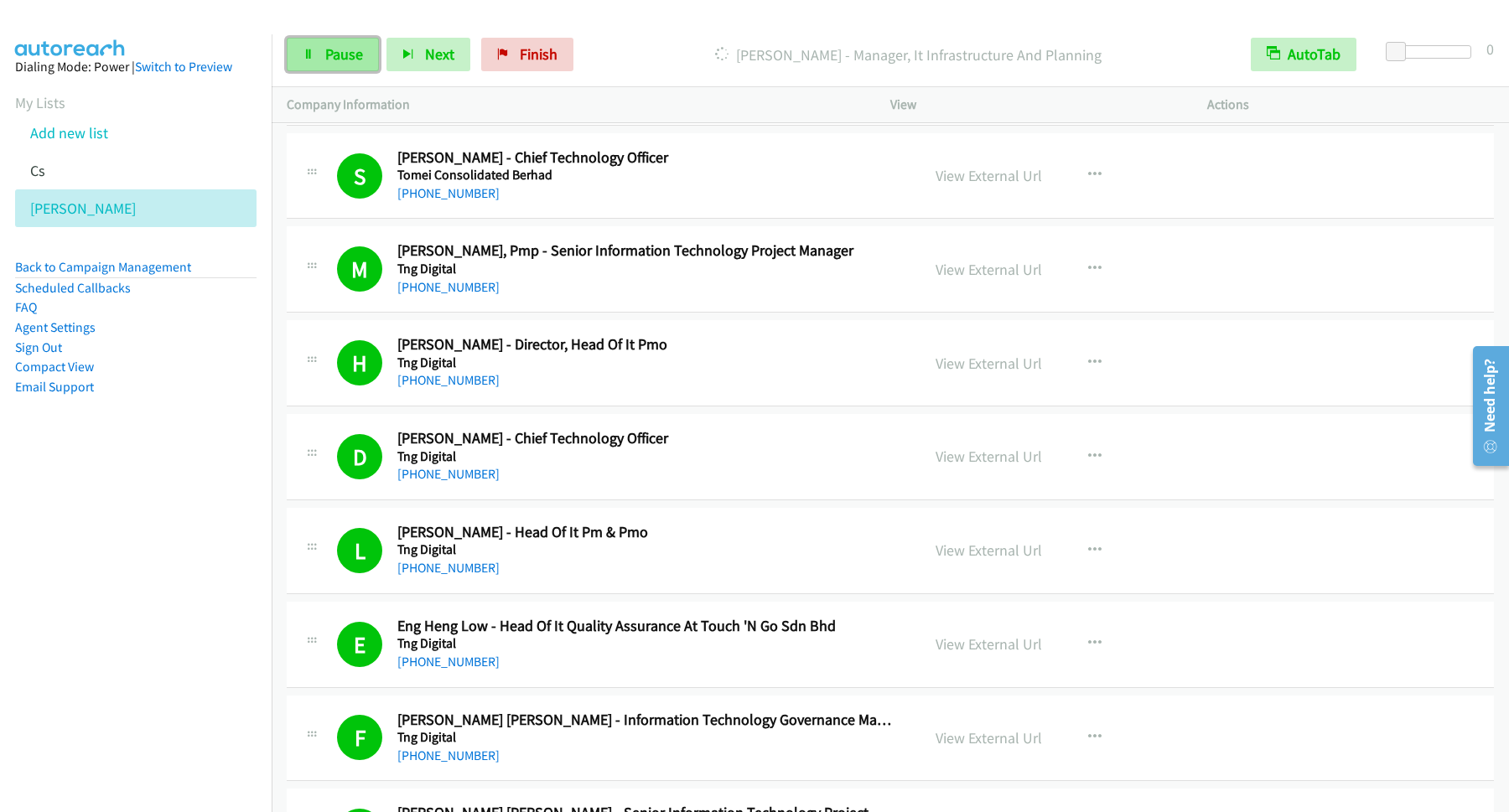
click at [359, 58] on span "Pause" at bounding box center [344, 53] width 38 height 19
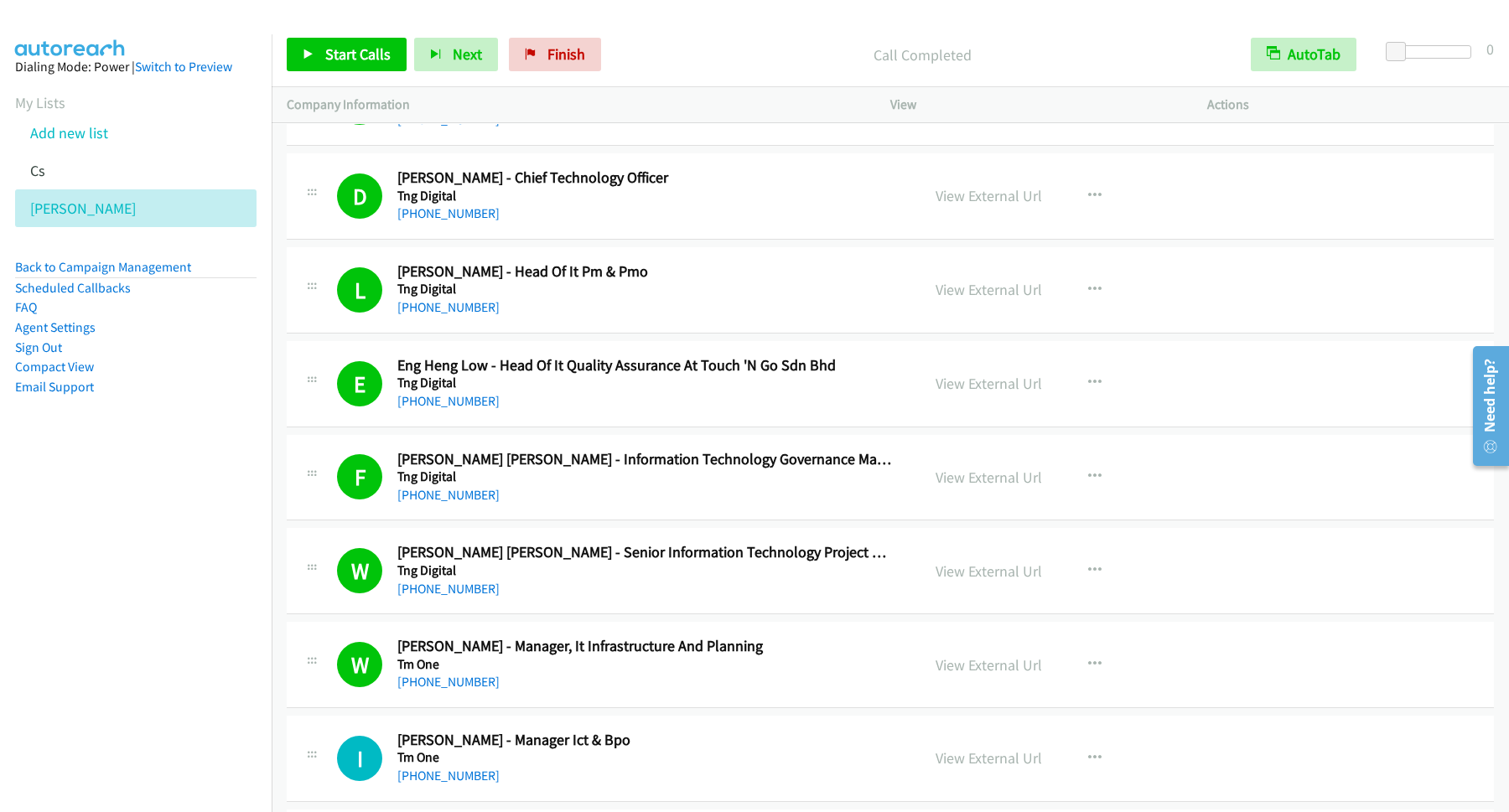
scroll to position [8373, 0]
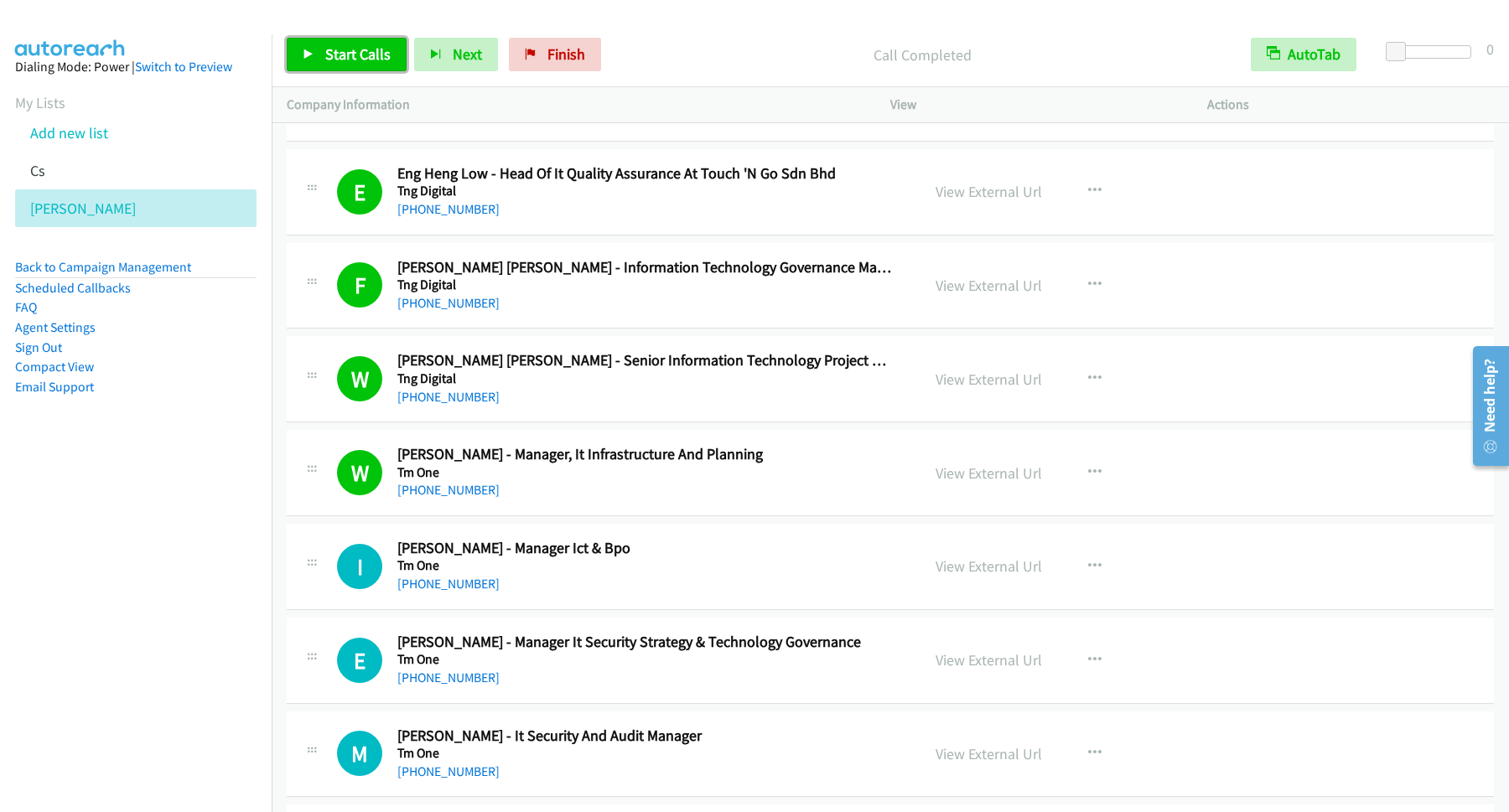
click at [339, 49] on span "Start Calls" at bounding box center [358, 53] width 65 height 19
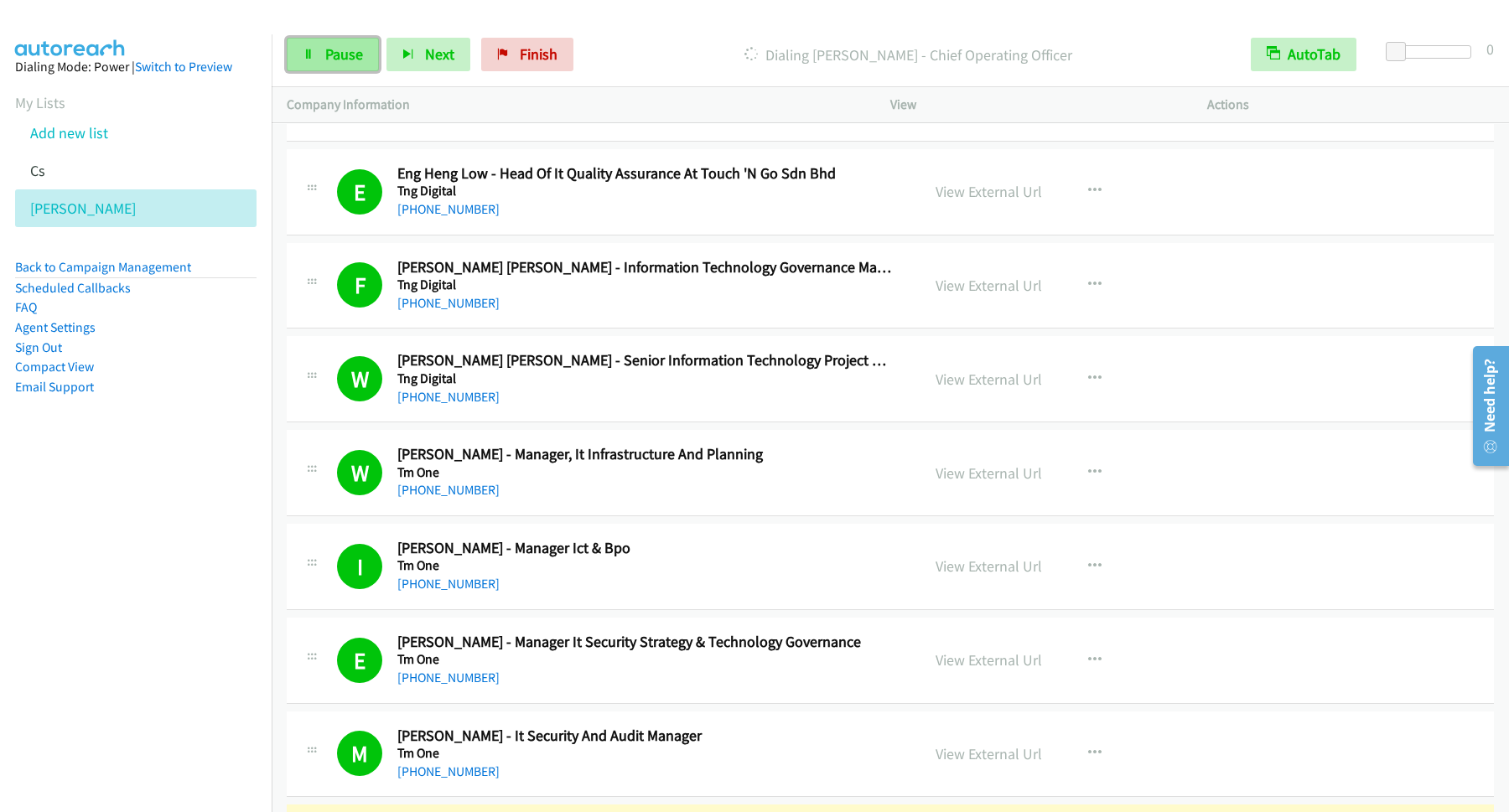
click at [361, 46] on span "Pause" at bounding box center [344, 53] width 38 height 19
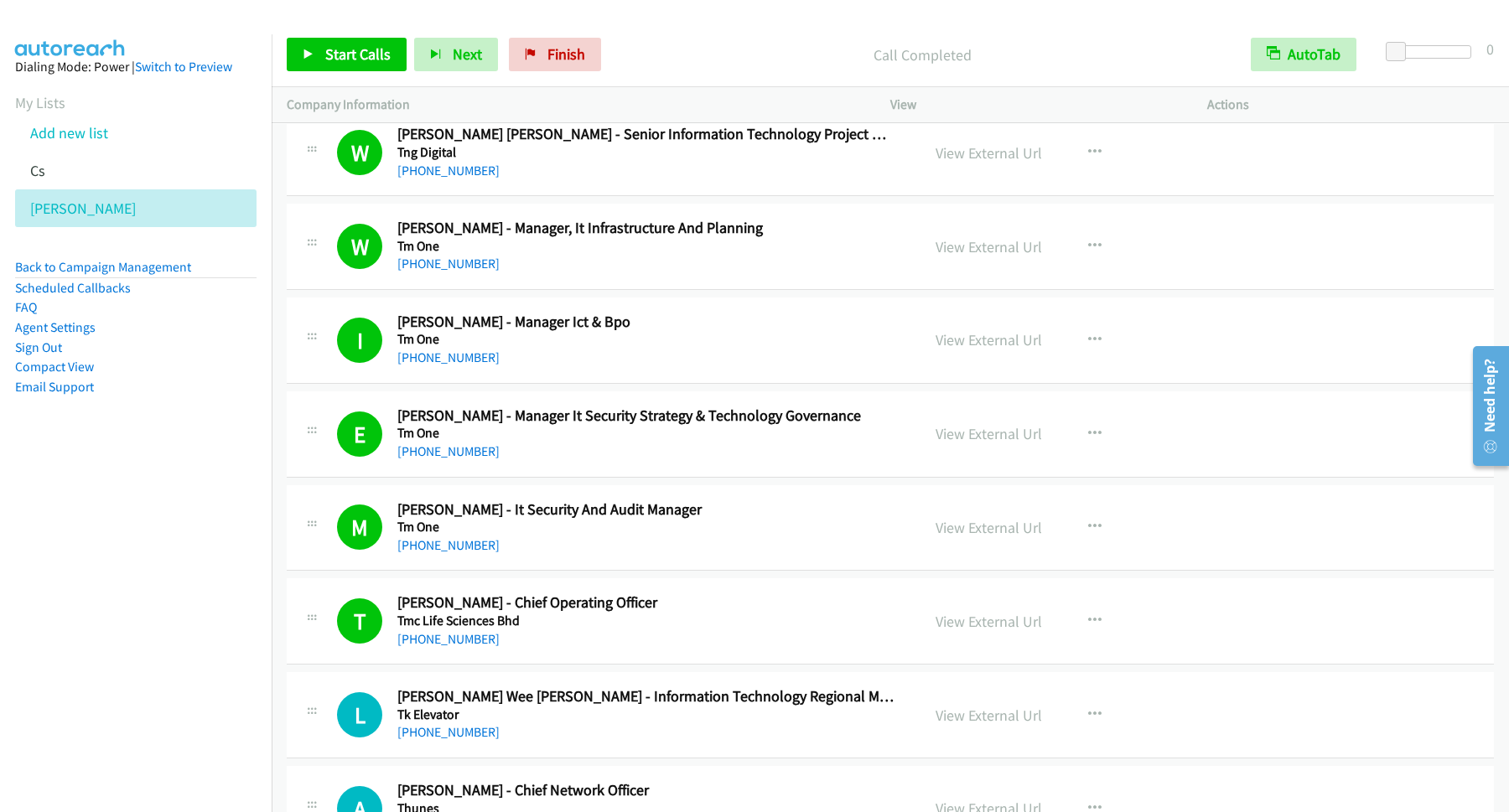
scroll to position [8826, 0]
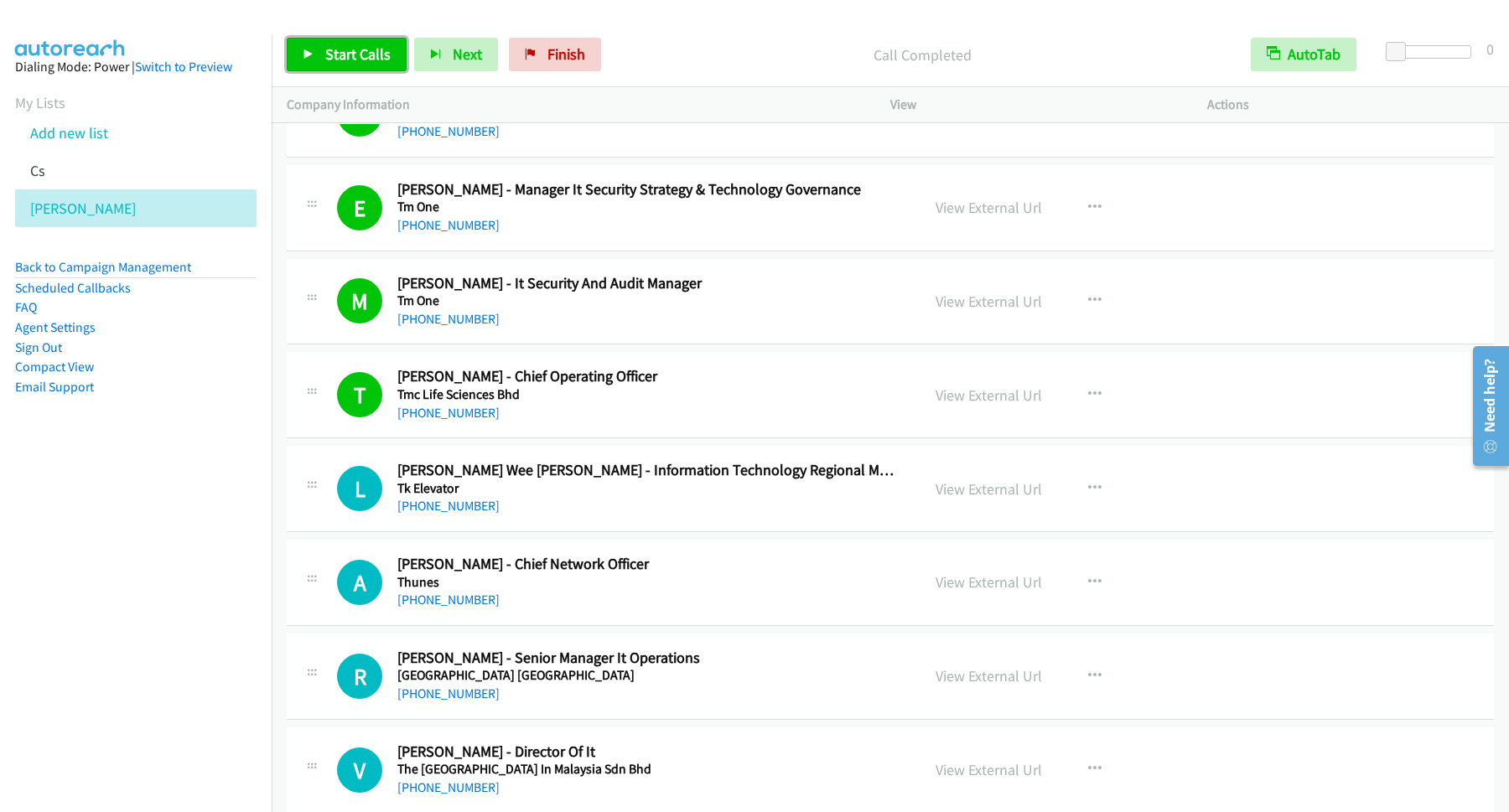
click at [351, 42] on link "Start Calls" at bounding box center [346, 55] width 120 height 34
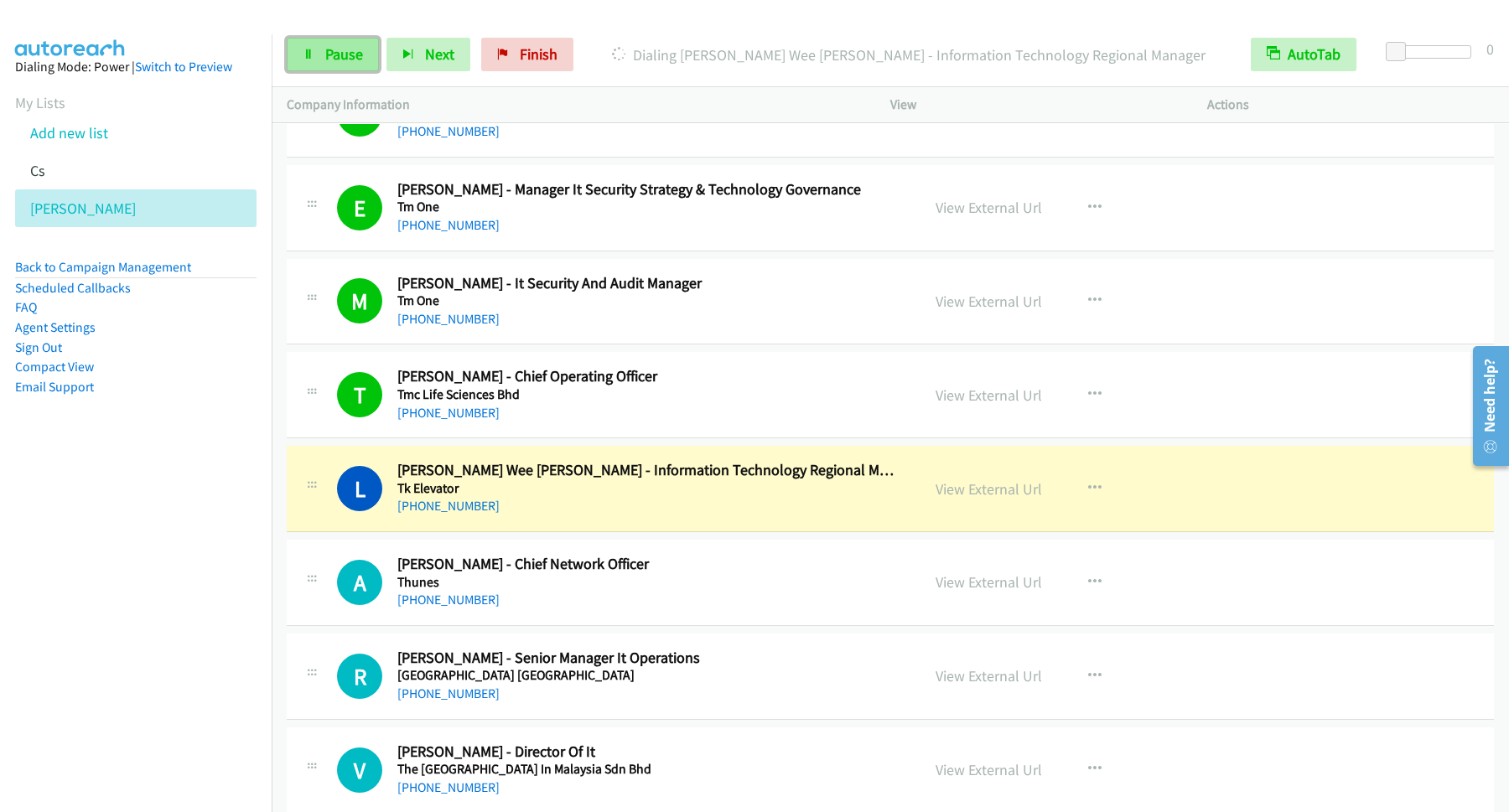
click at [327, 47] on span "Pause" at bounding box center [344, 53] width 38 height 19
